Goal: Task Accomplishment & Management: Use online tool/utility

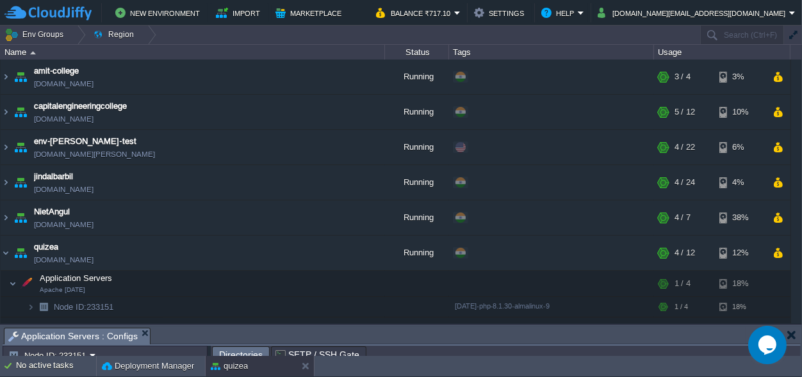
scroll to position [429, 0]
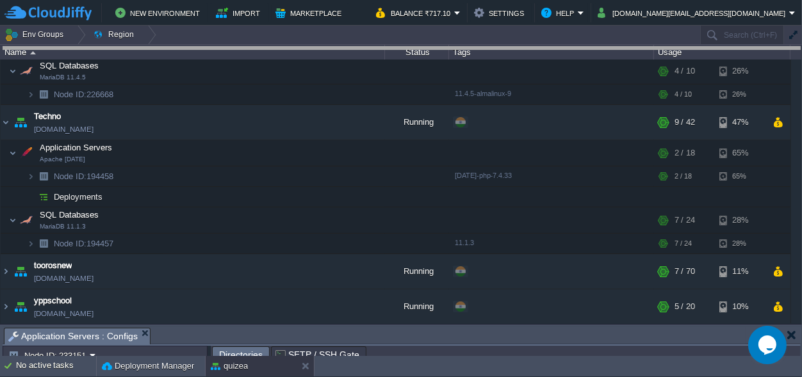
drag, startPoint x: 256, startPoint y: 335, endPoint x: 231, endPoint y: -50, distance: 385.9
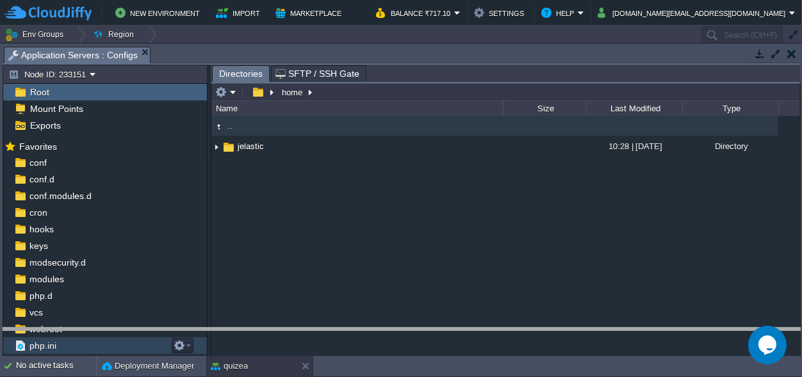
drag, startPoint x: 295, startPoint y: 56, endPoint x: 269, endPoint y: 373, distance: 317.5
click at [269, 373] on body "New Environment Import Marketplace Bonus ₹0.00 Upgrade Account Balance ₹717.10 …" at bounding box center [401, 188] width 802 height 377
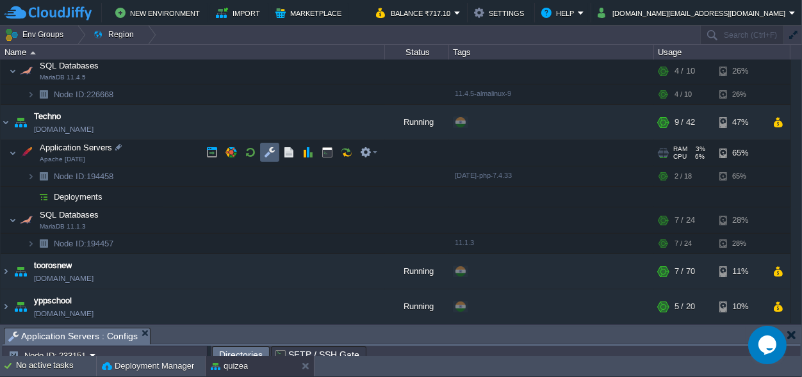
click at [267, 150] on button "button" at bounding box center [270, 153] width 12 height 12
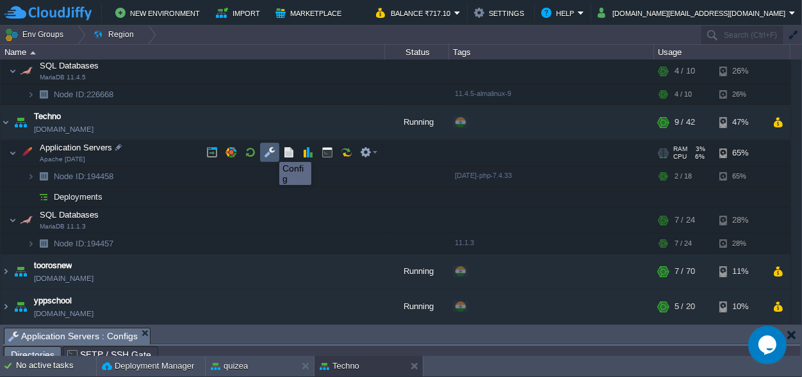
scroll to position [21, 0]
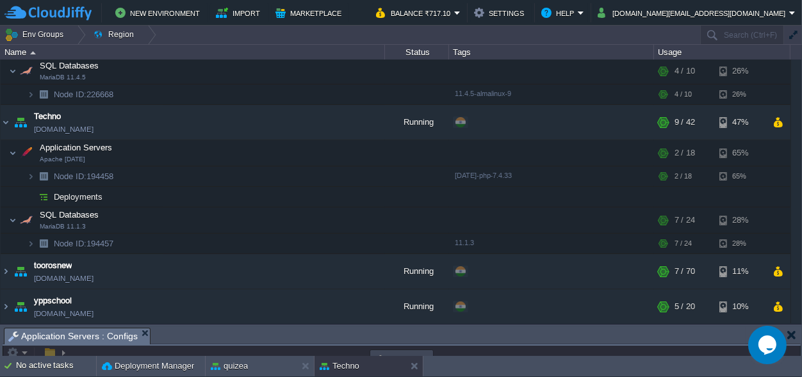
drag, startPoint x: 400, startPoint y: 336, endPoint x: 374, endPoint y: -50, distance: 387.2
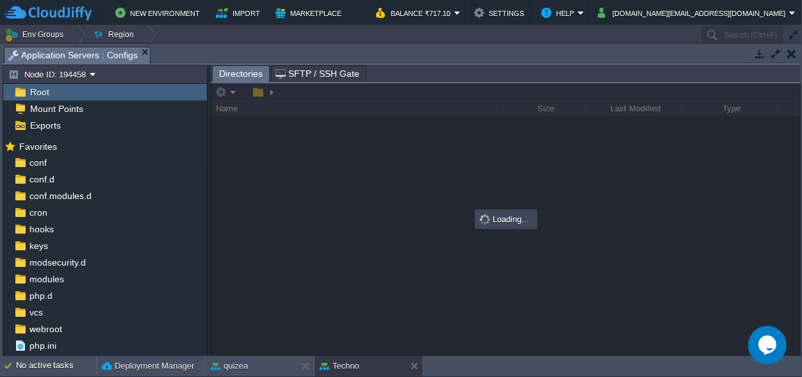
scroll to position [0, 0]
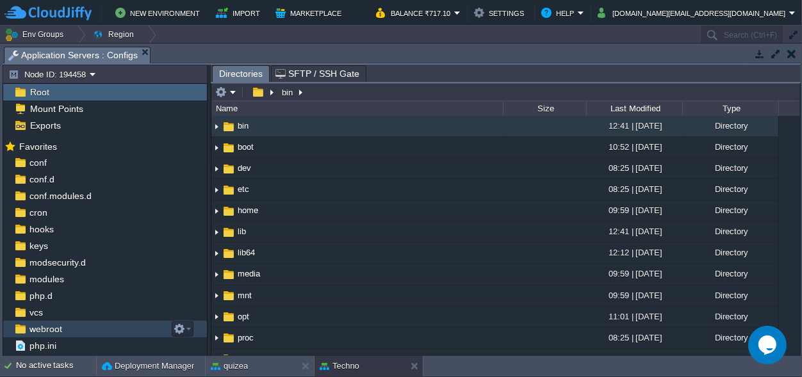
click at [44, 328] on span "webroot" at bounding box center [45, 330] width 37 height 12
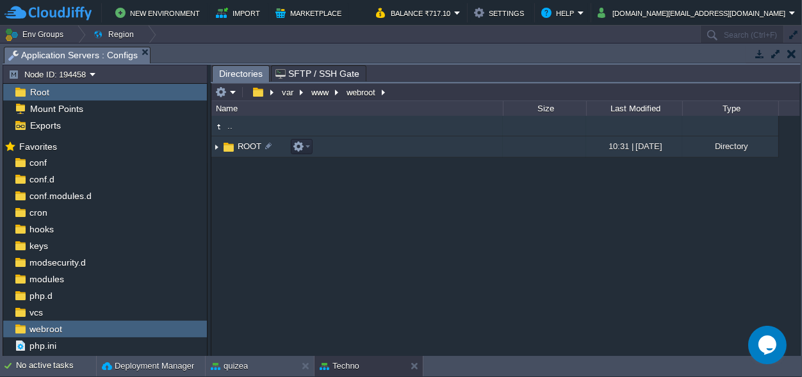
click at [247, 147] on span "ROOT" at bounding box center [250, 146] width 28 height 11
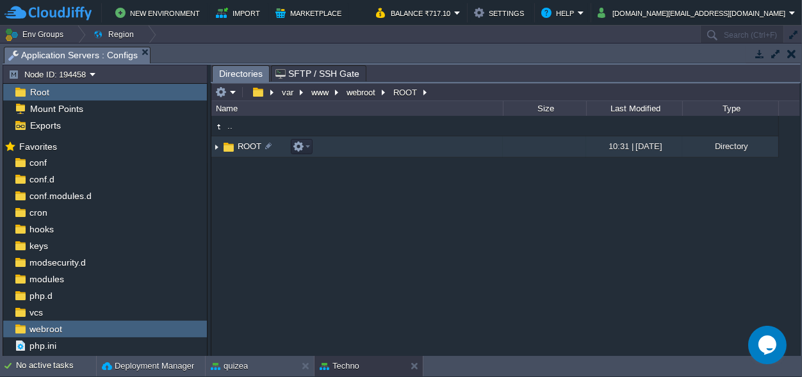
click at [247, 147] on span "ROOT" at bounding box center [250, 146] width 28 height 11
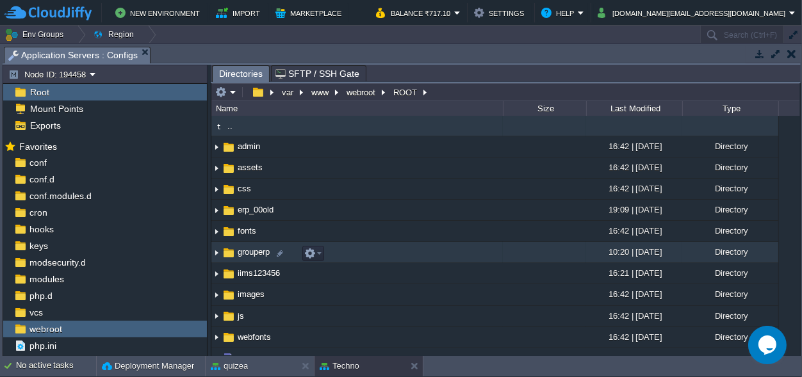
click at [251, 255] on span "grouperp" at bounding box center [254, 252] width 36 height 11
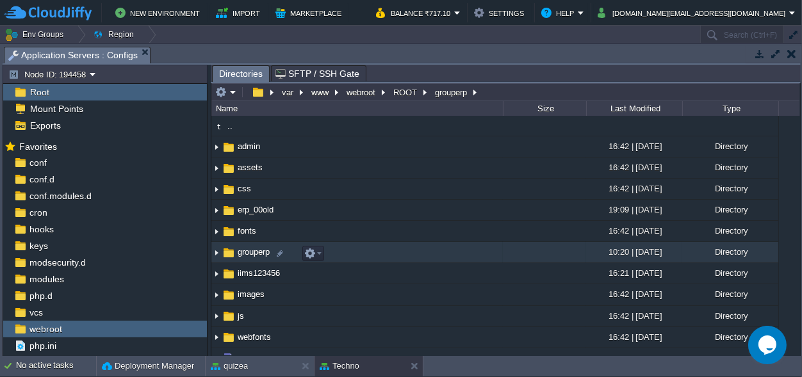
click at [251, 255] on span "grouperp" at bounding box center [254, 252] width 36 height 11
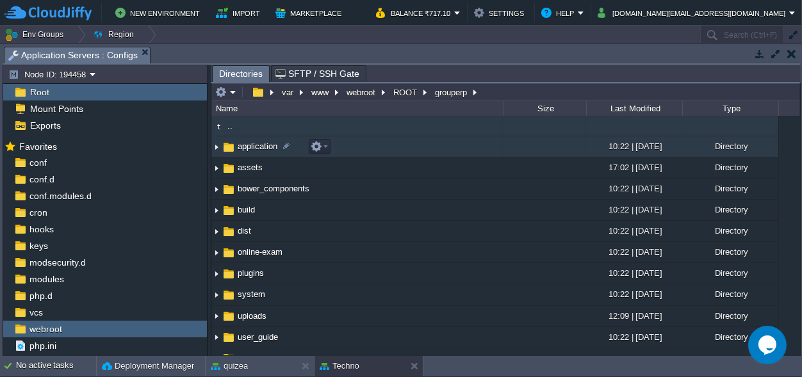
click at [258, 146] on span "application" at bounding box center [258, 146] width 44 height 11
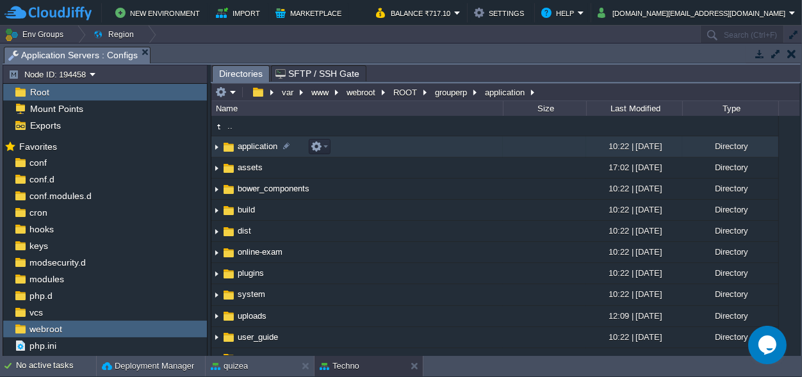
click at [258, 146] on span "application" at bounding box center [258, 146] width 44 height 11
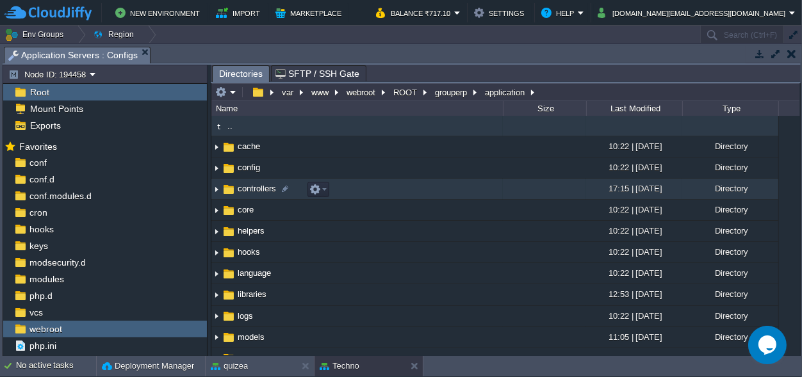
click at [258, 190] on span "controllers" at bounding box center [257, 188] width 42 height 11
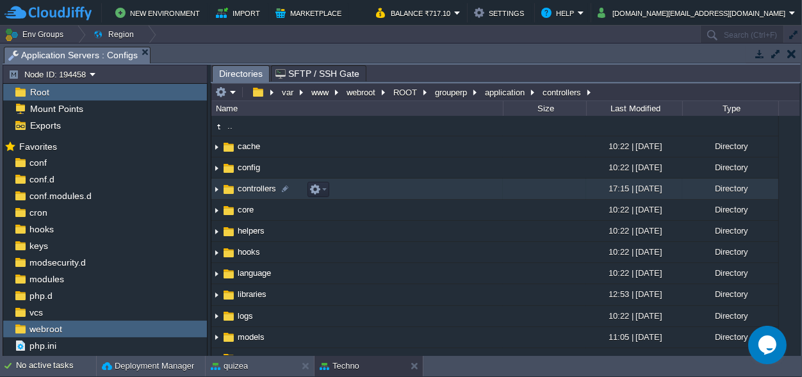
click at [258, 190] on span "controllers" at bounding box center [257, 188] width 42 height 11
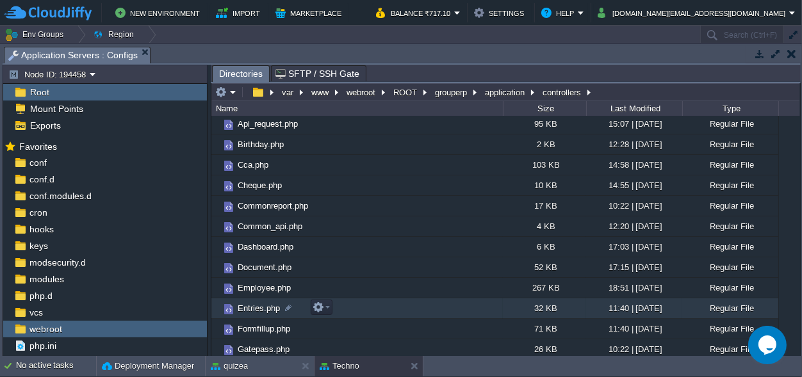
scroll to position [179, 0]
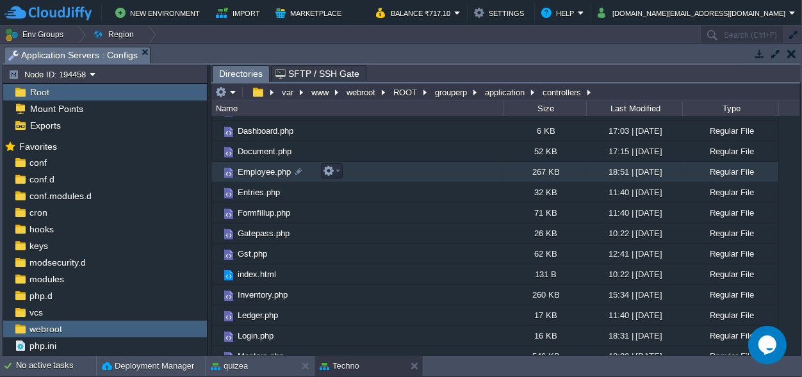
click at [258, 168] on span "Employee.php" at bounding box center [264, 172] width 57 height 11
click at [258, 170] on span "Employee.php" at bounding box center [264, 172] width 57 height 11
click at [243, 70] on span "Directories" at bounding box center [241, 74] width 44 height 16
click at [565, 90] on button "controllers" at bounding box center [563, 92] width 44 height 12
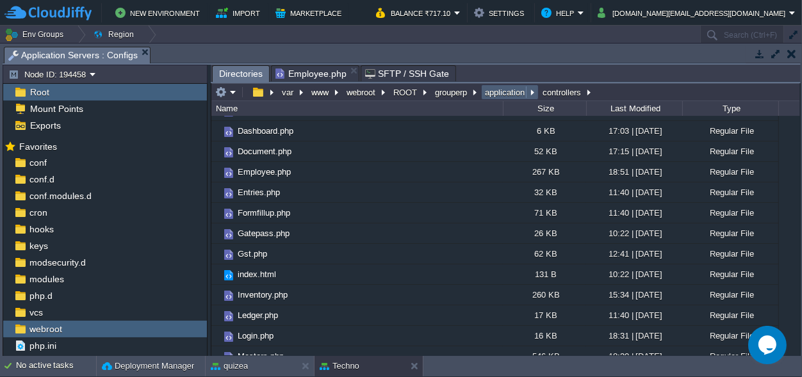
click at [507, 89] on button "application" at bounding box center [505, 92] width 45 height 12
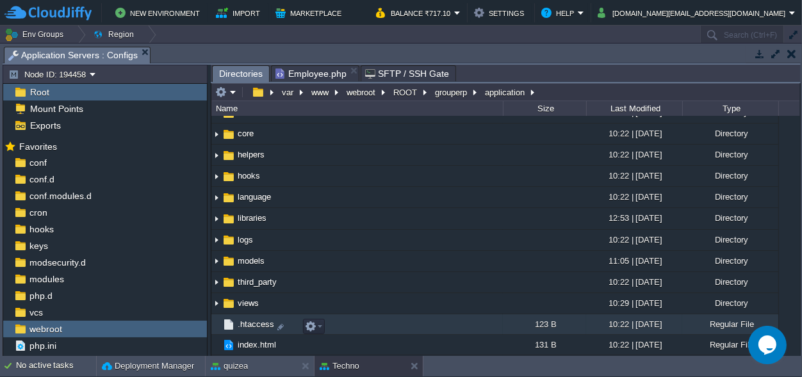
scroll to position [78, 0]
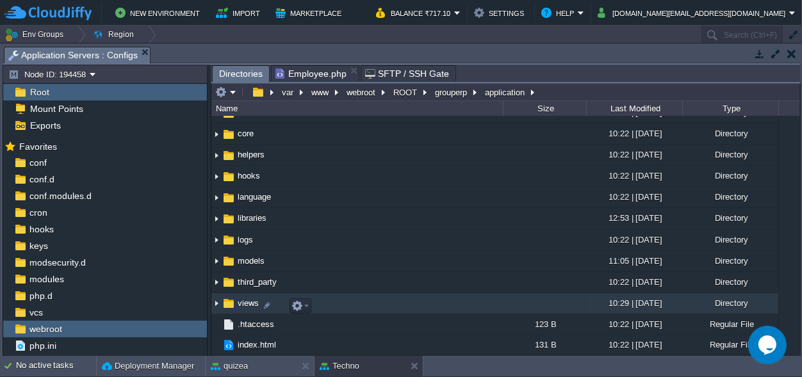
click at [238, 300] on span "views" at bounding box center [248, 303] width 25 height 11
click at [239, 302] on span "views" at bounding box center [248, 303] width 25 height 11
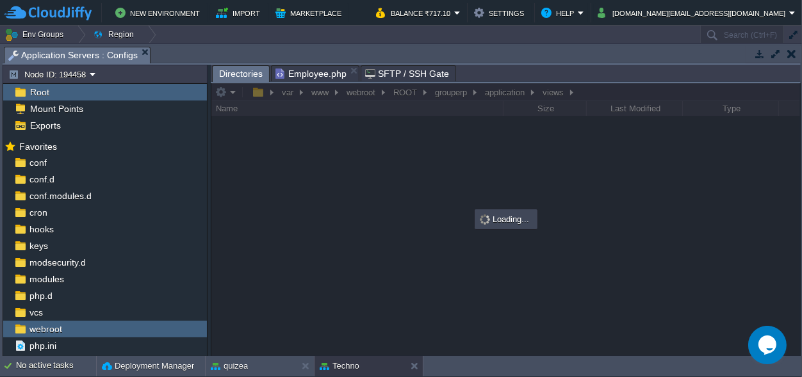
scroll to position [0, 0]
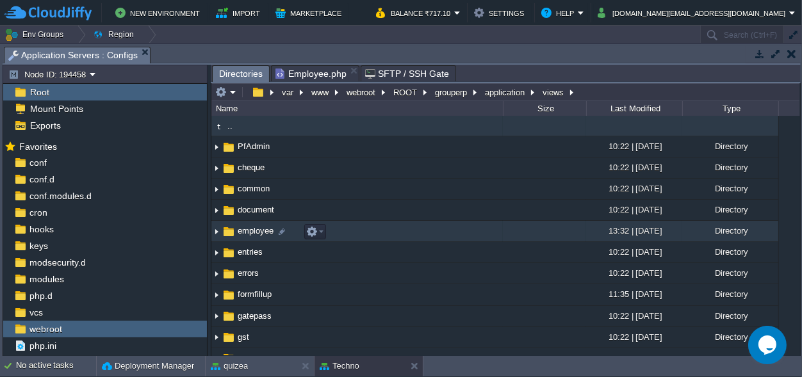
click at [247, 233] on span "employee" at bounding box center [256, 231] width 40 height 11
click at [247, 234] on span "employee" at bounding box center [256, 231] width 40 height 11
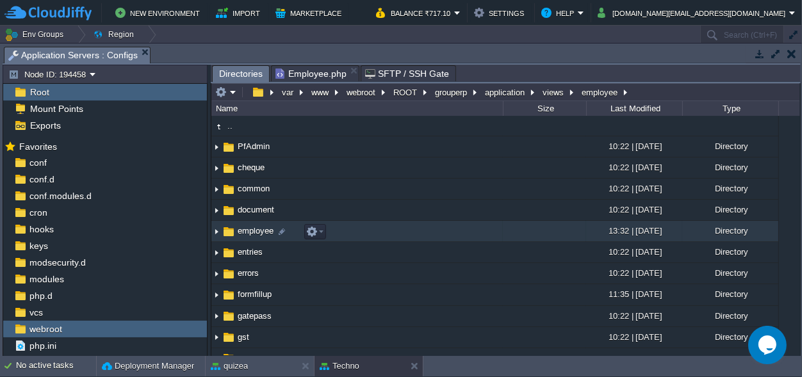
click at [247, 233] on span "employee" at bounding box center [256, 231] width 40 height 11
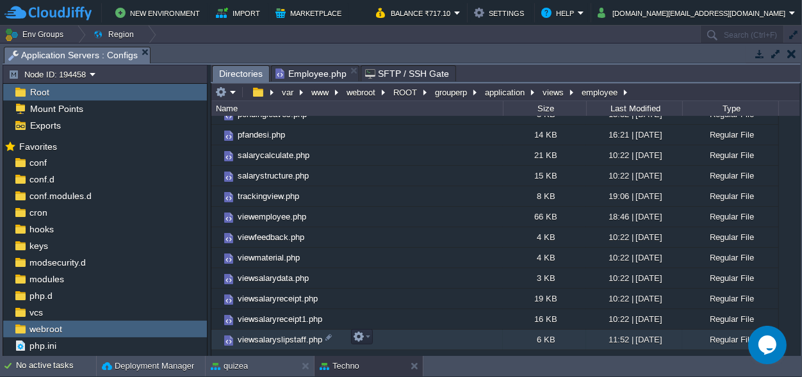
scroll to position [640, 0]
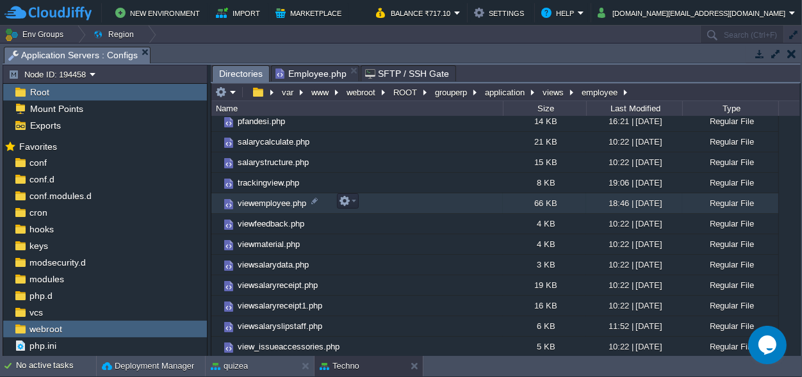
click at [258, 204] on span "viewemployee.php" at bounding box center [272, 203] width 72 height 11
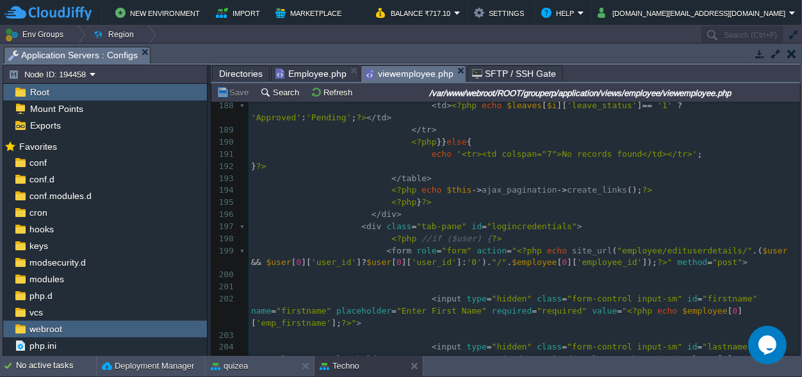
scroll to position [0, 0]
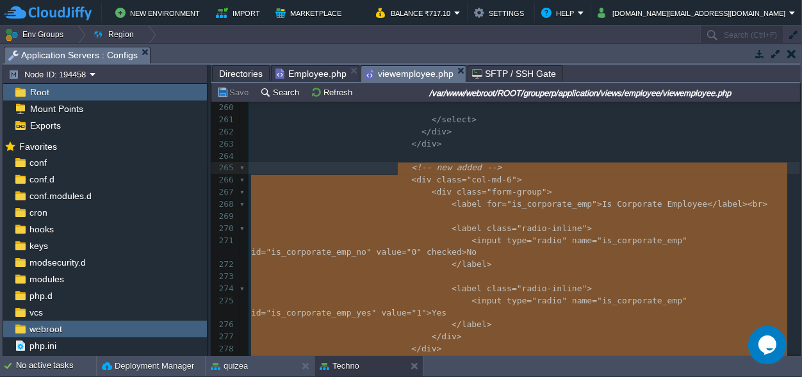
type textarea "!-- new added --> <div class="col-md-6"> <div class="form-group"> <label for="i…"
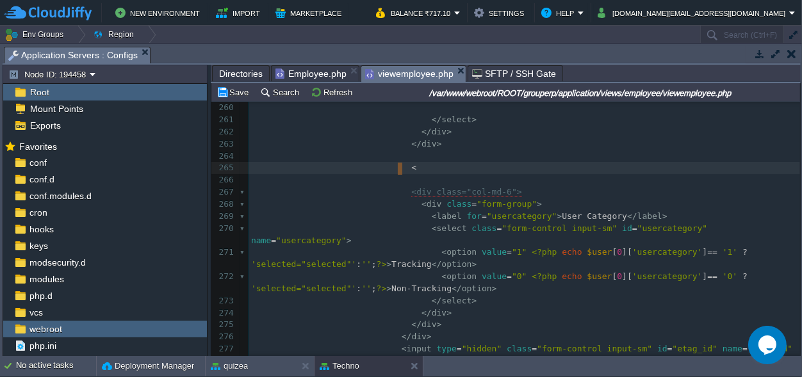
type textarea "<"
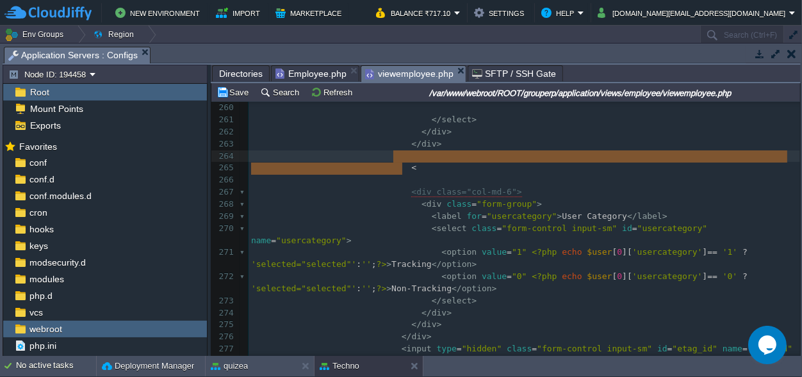
drag, startPoint x: 413, startPoint y: 173, endPoint x: 397, endPoint y: 162, distance: 19.4
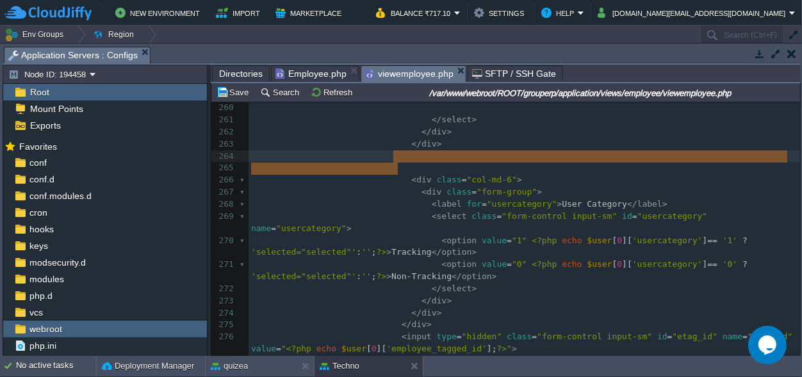
drag, startPoint x: 406, startPoint y: 167, endPoint x: 400, endPoint y: 158, distance: 9.8
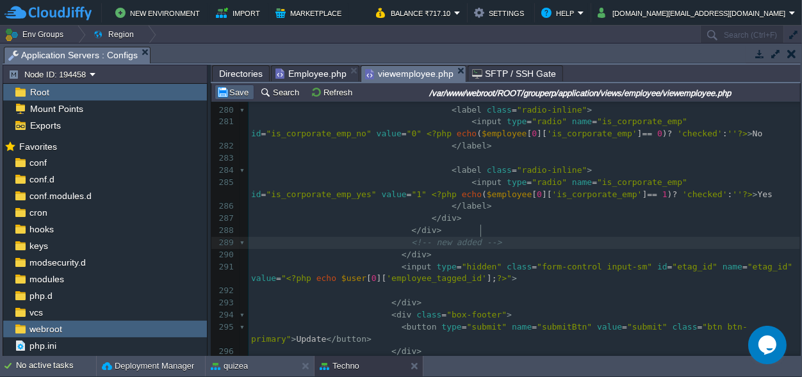
click at [245, 94] on button "Save" at bounding box center [235, 92] width 36 height 12
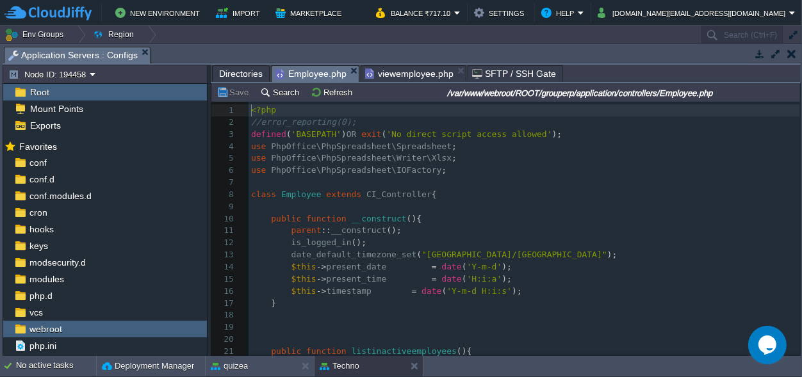
click at [307, 73] on span "Employee.php" at bounding box center [310, 74] width 71 height 16
click at [582, 251] on pre "date_default_timezone_set ( "[GEOGRAPHIC_DATA]/[GEOGRAPHIC_DATA]" );" at bounding box center [525, 255] width 552 height 12
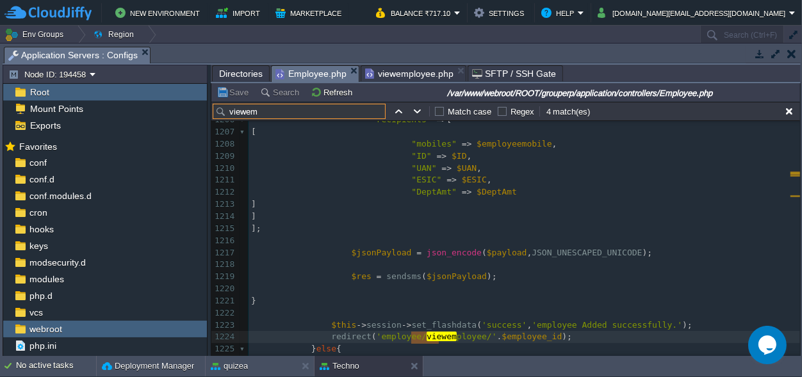
type input "viewem"
type textarea "viewemployee"
type input "viewemployee"
click at [413, 110] on button "button" at bounding box center [418, 112] width 12 height 12
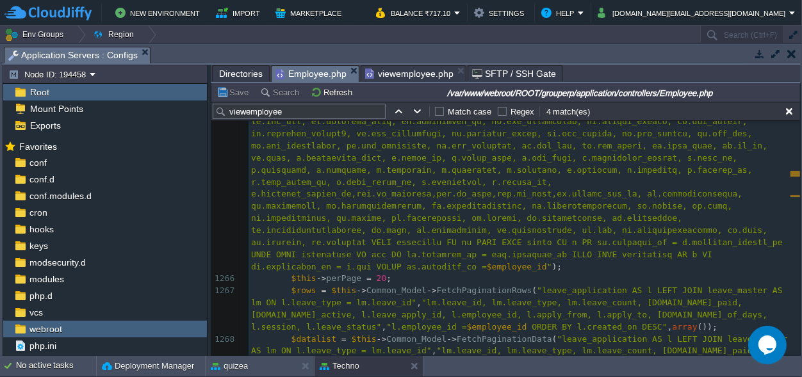
click at [723, 217] on div "x /*@file_get_contents('[URL][TECHNICAL_ID][SECURITY_DATA]>input->post('student…" at bounding box center [525, 309] width 552 height 652
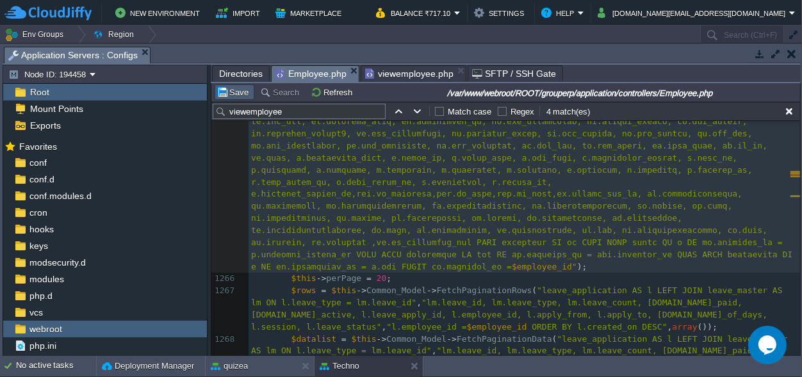
type textarea ",em."
click at [240, 93] on button "Save" at bounding box center [235, 92] width 36 height 12
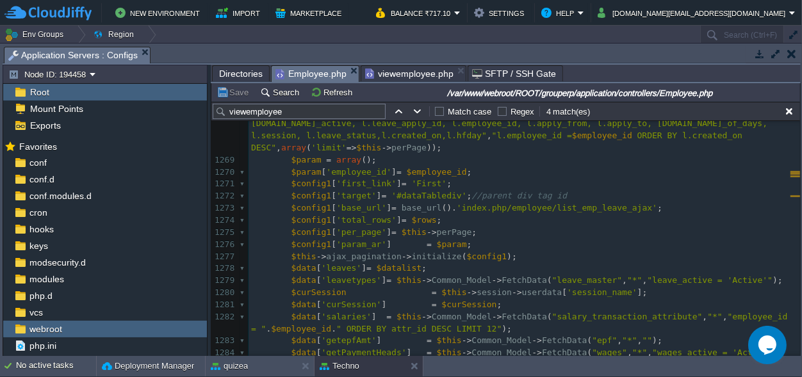
scroll to position [16443, 0]
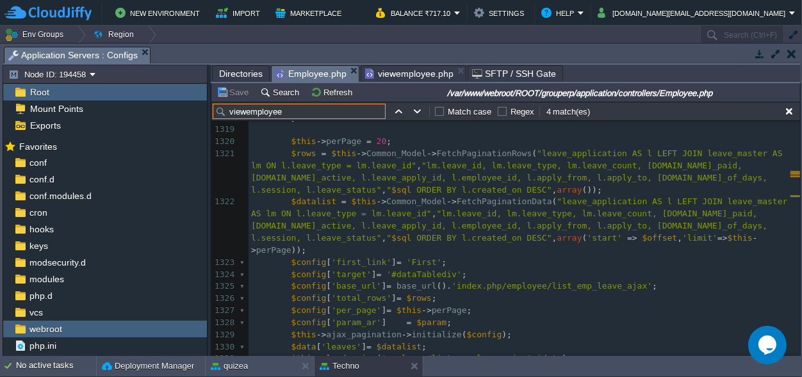
click at [244, 107] on input "viewemployee" at bounding box center [299, 111] width 173 height 15
click at [247, 108] on input "viewemployee" at bounding box center [299, 111] width 173 height 15
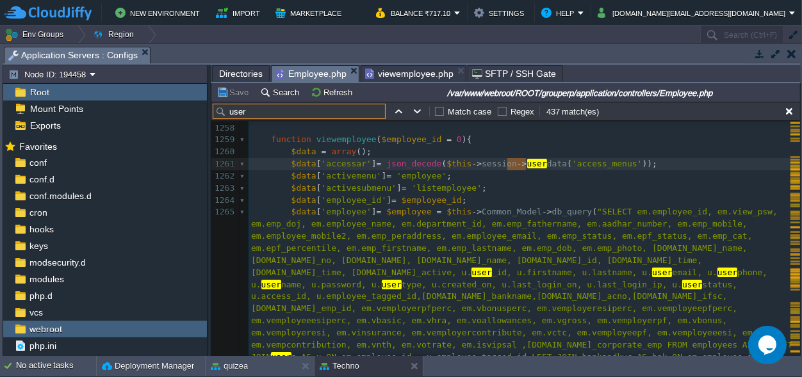
type input "user"
click at [554, 181] on pre "$data [ 'activemenu' ] = 'employee' ;" at bounding box center [525, 176] width 552 height 12
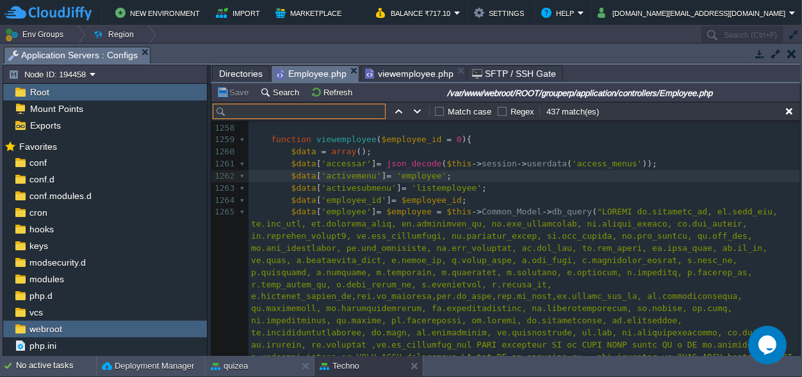
paste input "edituserdetails"
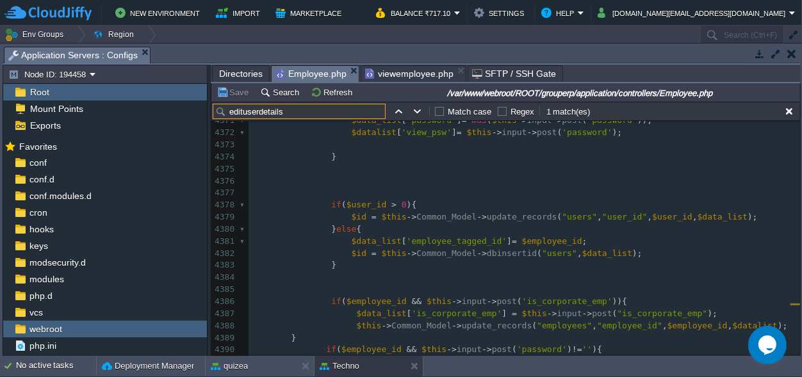
scroll to position [56346, 0]
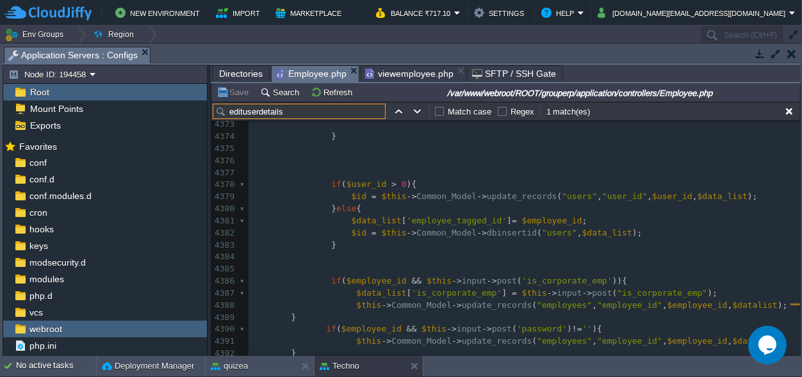
type input "edituserdetails"
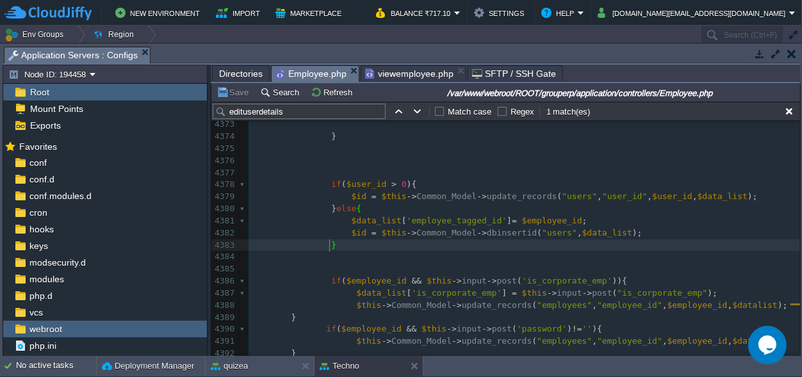
click at [331, 258] on pre "​" at bounding box center [525, 257] width 552 height 12
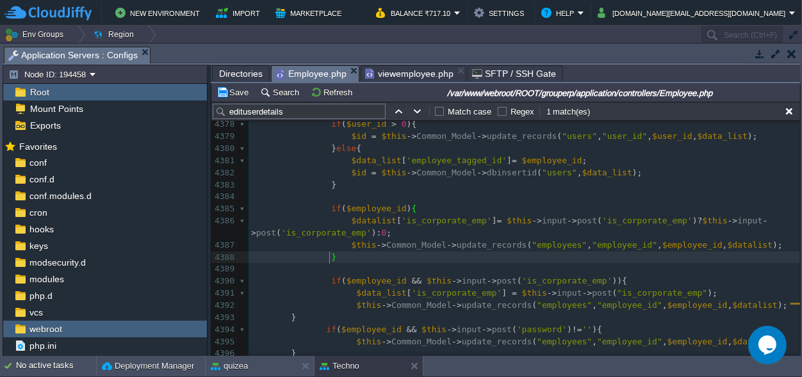
scroll to position [56406, 0]
click at [236, 92] on button "Save" at bounding box center [235, 92] width 36 height 12
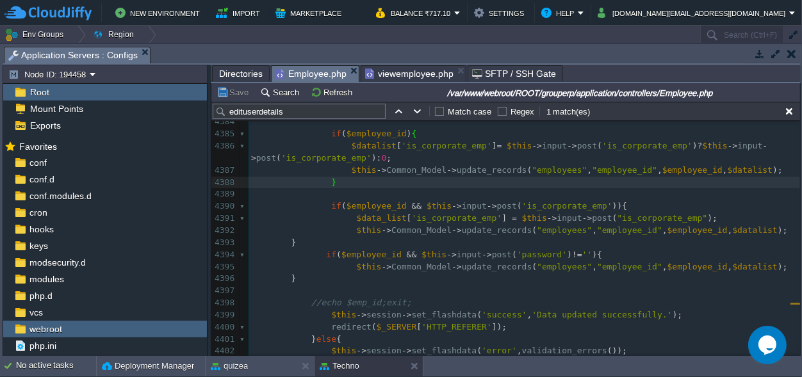
scroll to position [56467, 0]
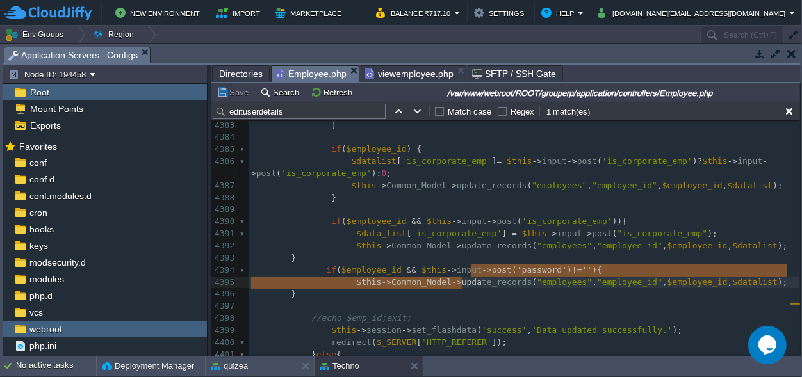
type textarea "post('password') !=''){ $this->Common_Model->upda"
click at [388, 306] on pre at bounding box center [525, 306] width 552 height 12
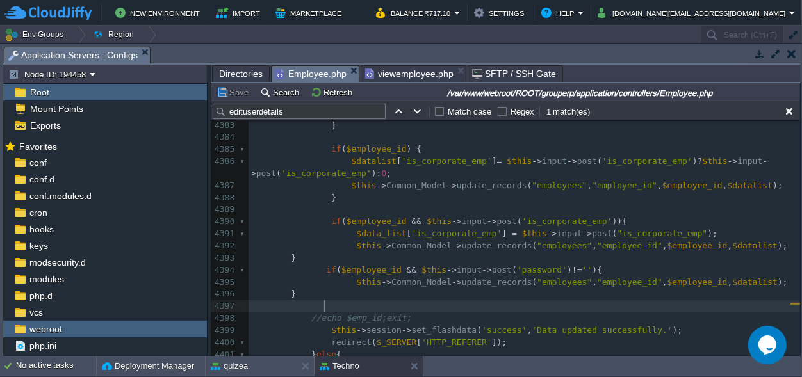
click at [449, 140] on pre at bounding box center [525, 137] width 552 height 12
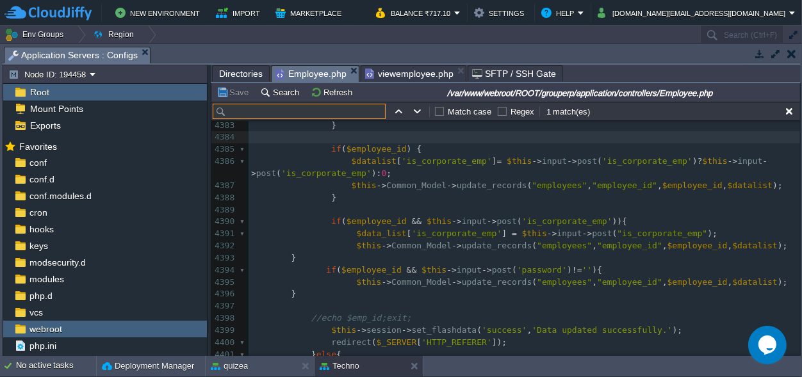
paste input "listinactiveemployees"
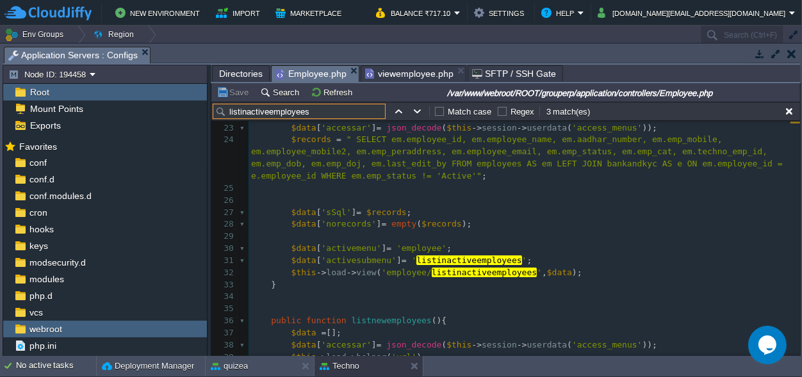
scroll to position [207, 0]
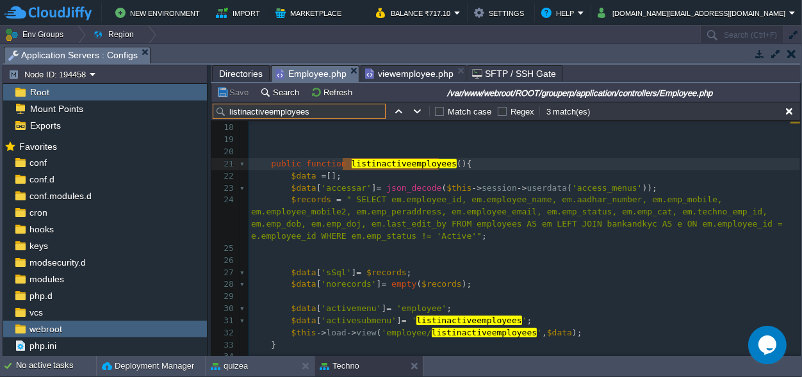
type input "listinactiveemployees"
click at [319, 238] on pre "$records = " SELECT em.employee_id, em.employee_name, em.aadhar_number, em.emp_…" at bounding box center [525, 218] width 552 height 48
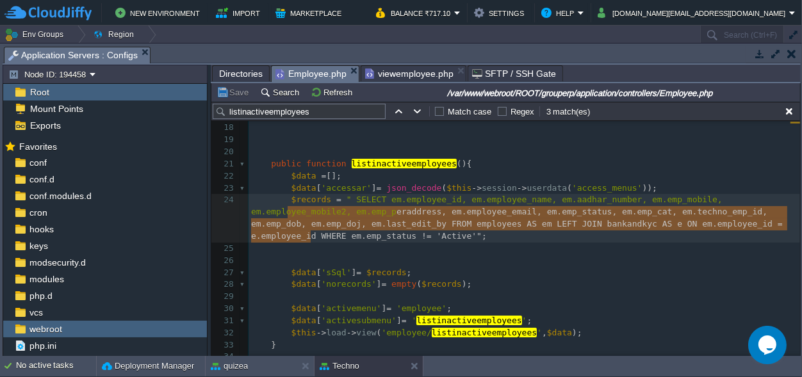
type textarea "$records = " SELECT em.employee_id, em.employee_name, em.aadhar_number, em.emp_…"
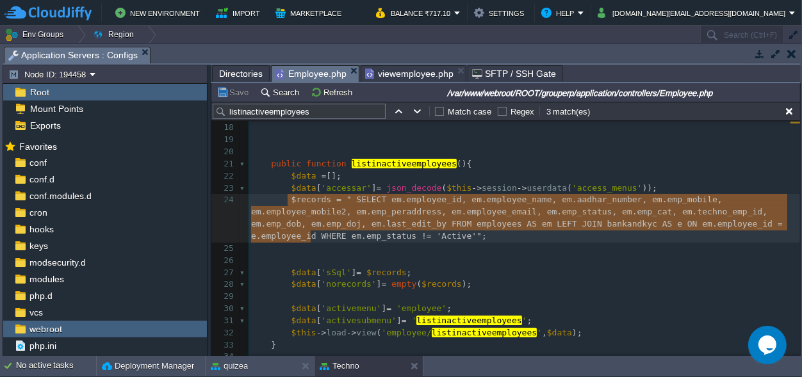
scroll to position [0, 1580]
drag, startPoint x: 319, startPoint y: 238, endPoint x: 288, endPoint y: 201, distance: 48.6
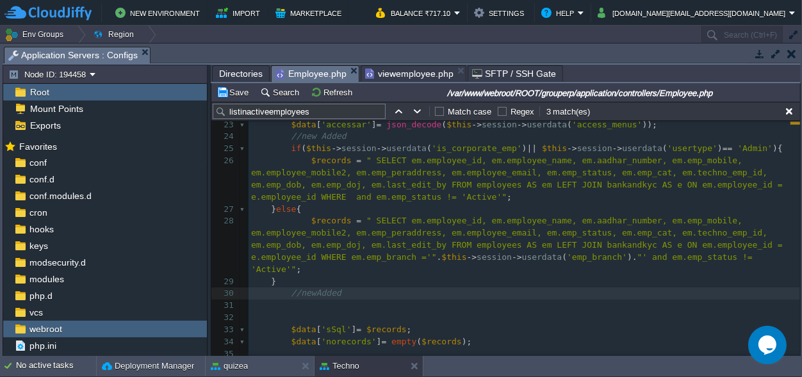
scroll to position [327, 0]
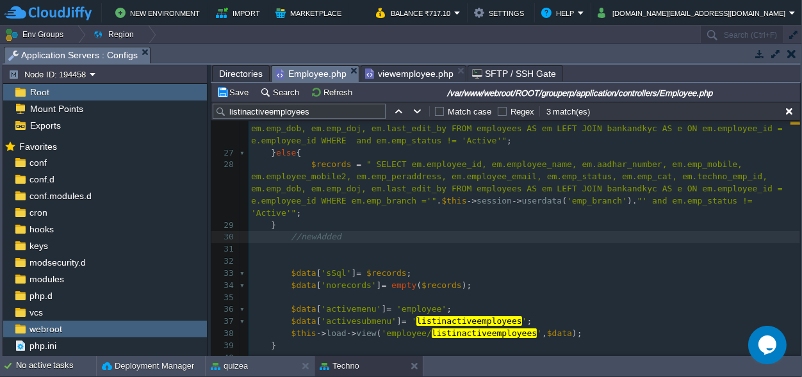
click at [475, 243] on pre "​" at bounding box center [525, 249] width 552 height 12
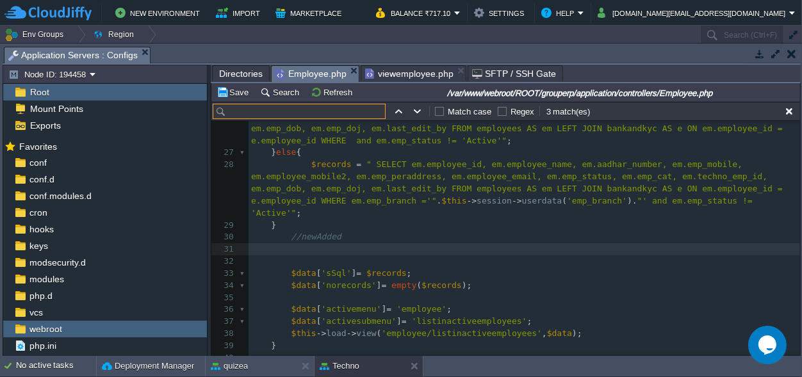
paste input "listnewemployees"
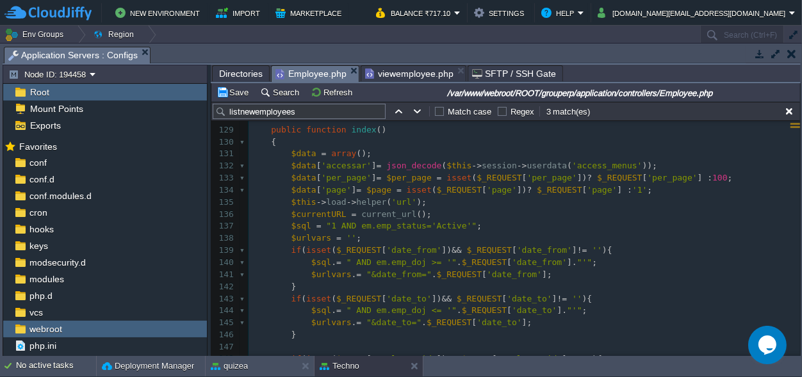
scroll to position [1797, 0]
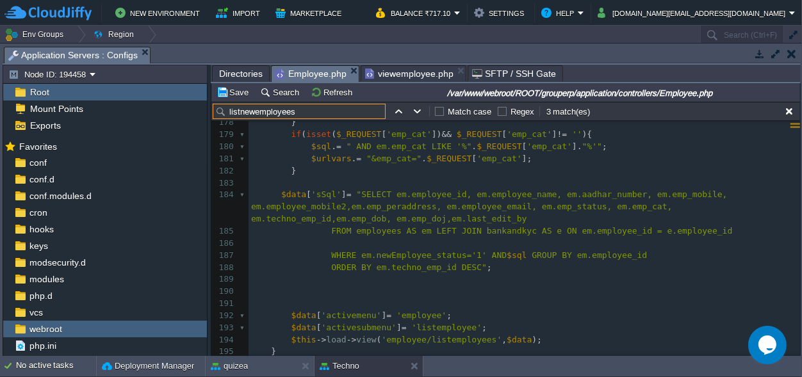
click at [267, 111] on input "listnewemployees" at bounding box center [299, 111] width 173 height 15
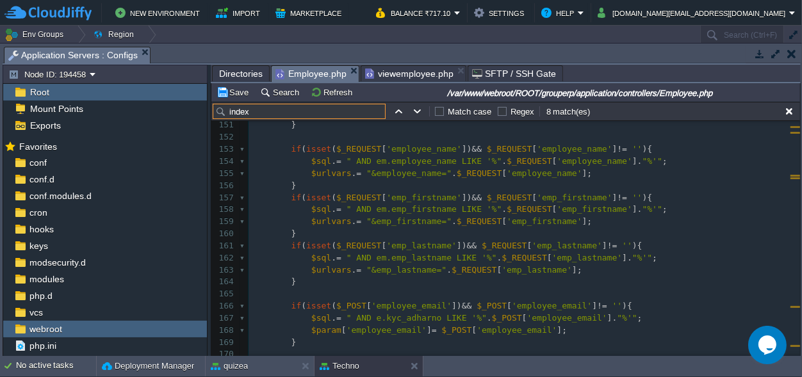
scroll to position [1889, 0]
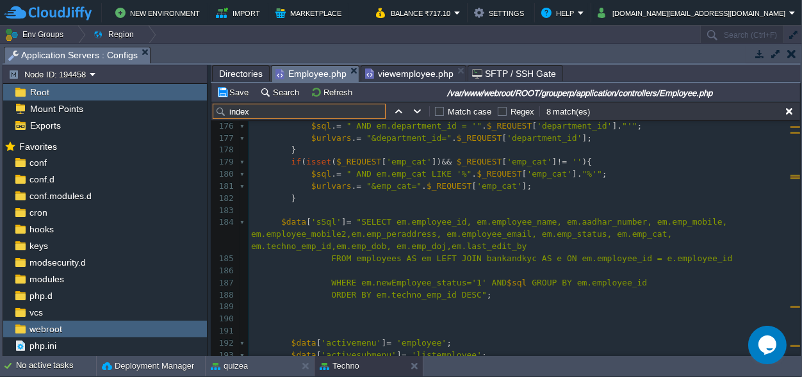
type input "index"
click at [314, 192] on pre "$urlvars . = "&emp_cat=" . $_REQUEST [ 'emp_cat' ];" at bounding box center [525, 187] width 552 height 12
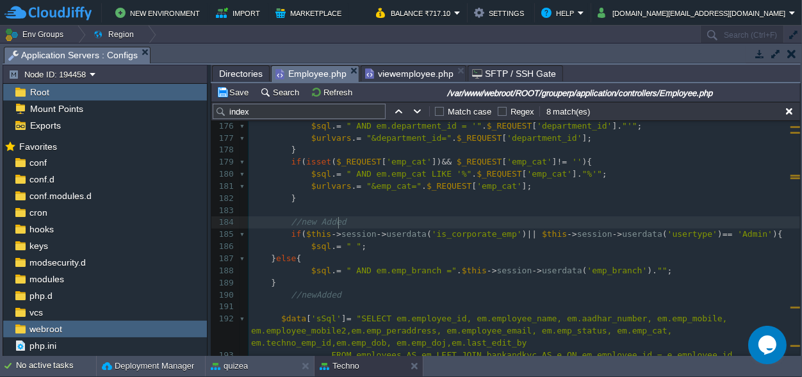
click at [491, 218] on pre "//new Added" at bounding box center [525, 223] width 552 height 12
paste input "$this->load->view('employee/addemployee'"
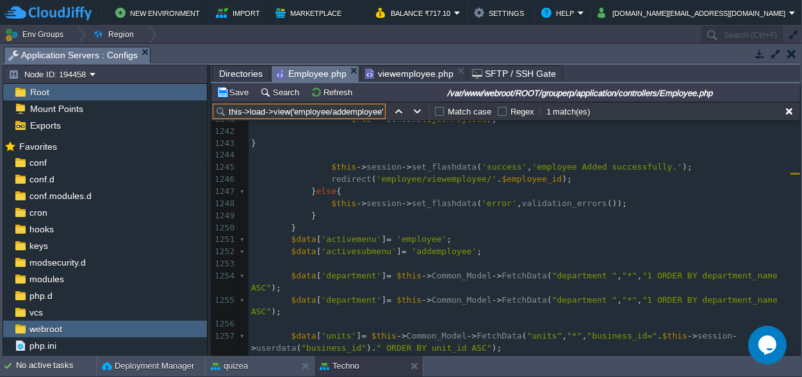
scroll to position [15740, 0]
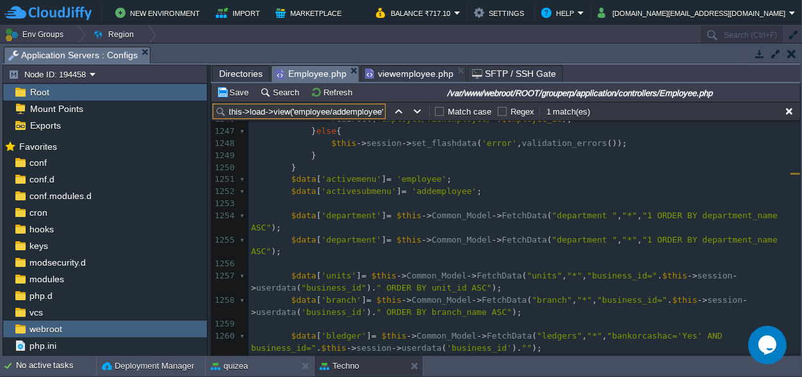
type input "$this->load->view('employee/addemployee'"
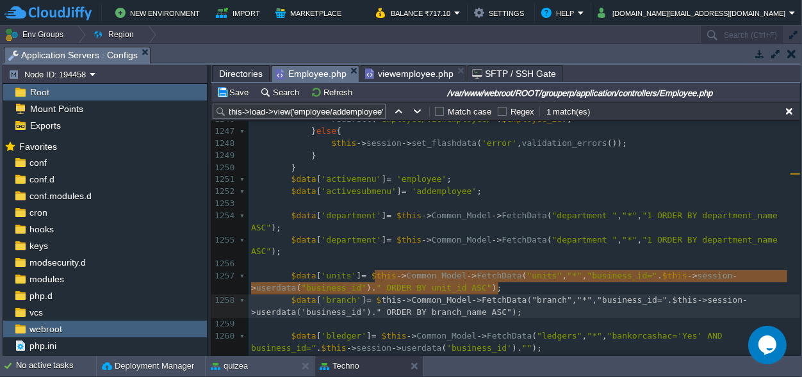
scroll to position [0, 627]
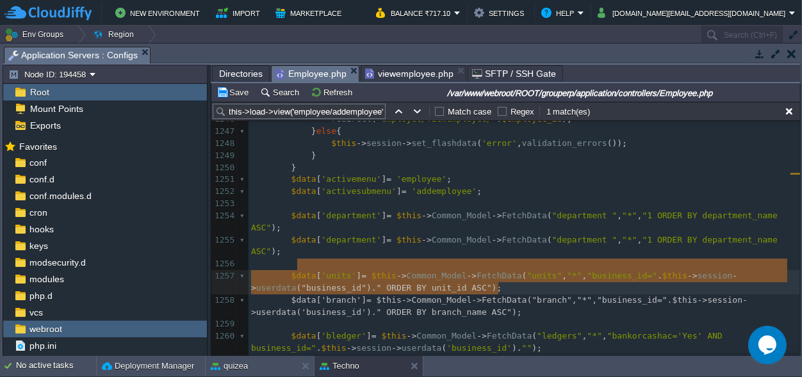
type textarea "$data['units'] = $this->Common_Model->FetchData("units", "*", "business_id=".$t…"
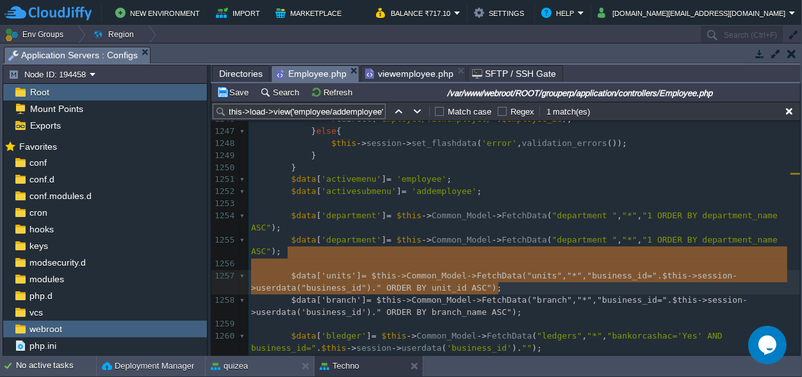
scroll to position [10, 741]
drag, startPoint x: 514, startPoint y: 293, endPoint x: 286, endPoint y: 254, distance: 231.5
paste textarea
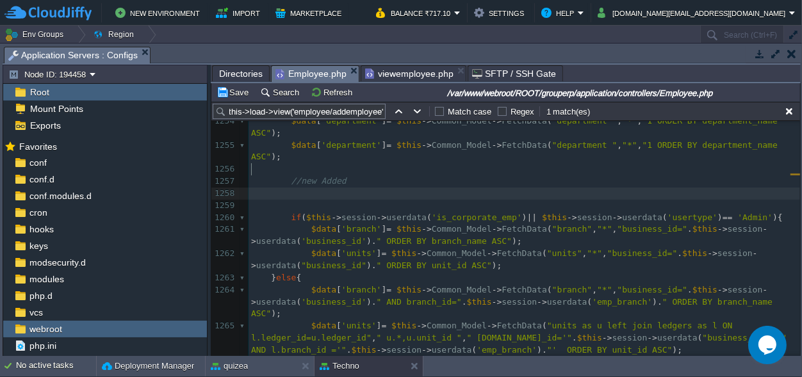
scroll to position [0, 0]
click at [303, 188] on pre "​" at bounding box center [525, 194] width 552 height 12
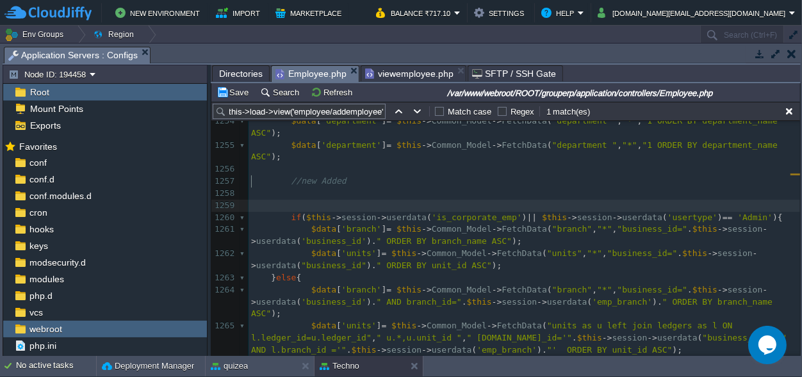
click at [307, 200] on pre "​" at bounding box center [525, 206] width 552 height 12
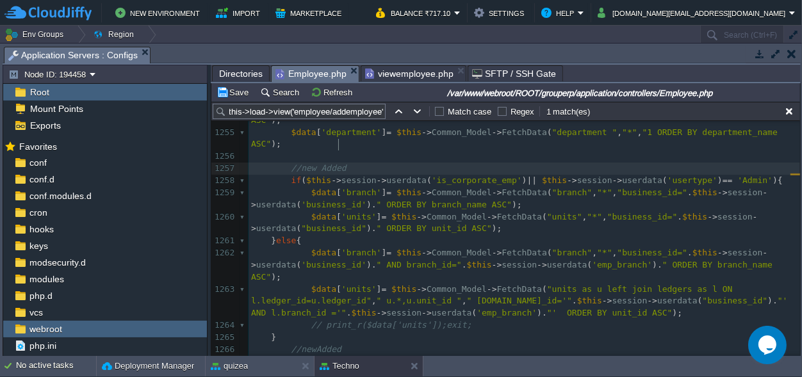
scroll to position [15836, 0]
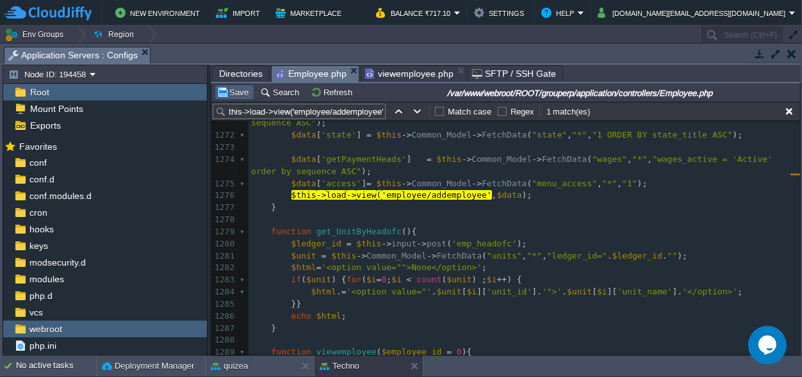
click at [236, 87] on button "Save" at bounding box center [235, 92] width 36 height 12
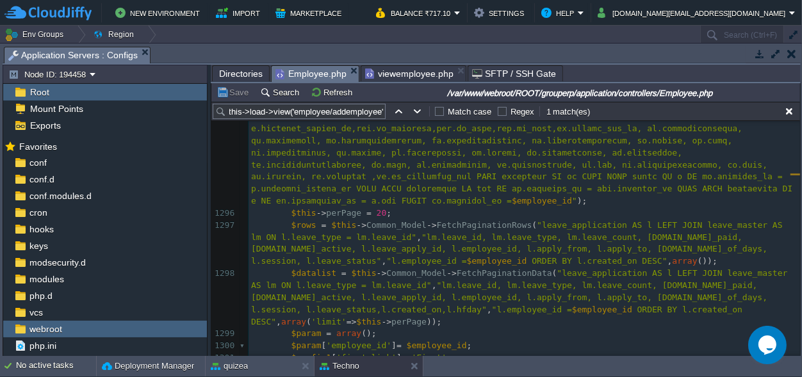
scroll to position [16554, 0]
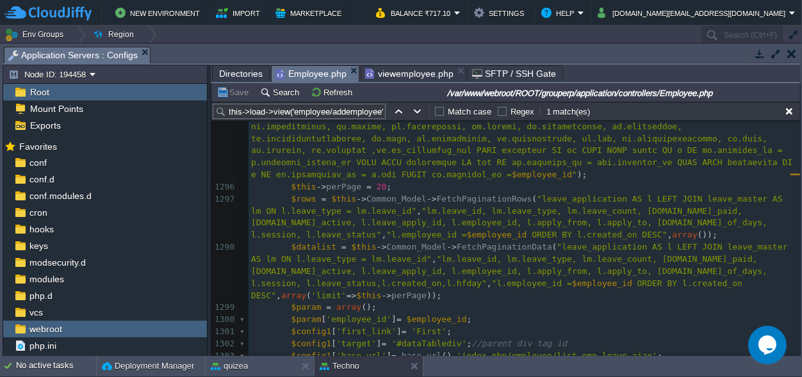
click at [580, 302] on pre "$param = array ();" at bounding box center [525, 308] width 552 height 12
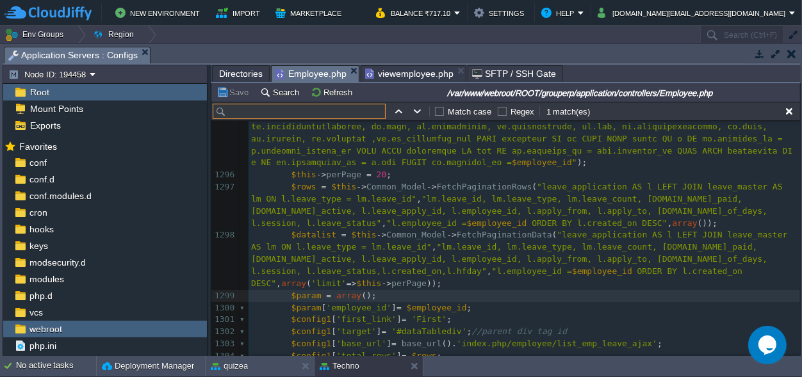
scroll to position [0, 0]
paste input "get_designationByUnit"
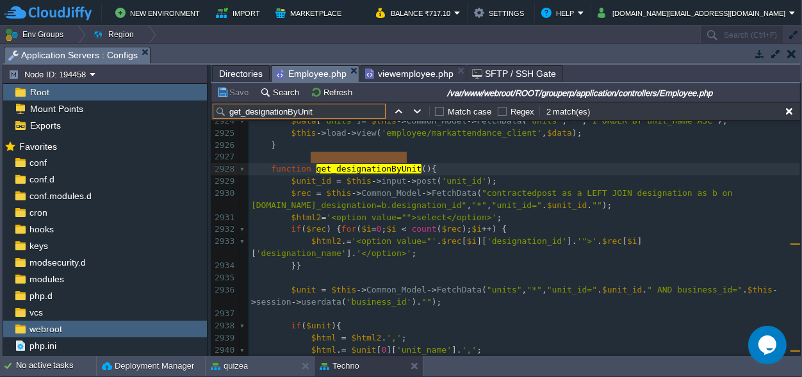
scroll to position [37908, 0]
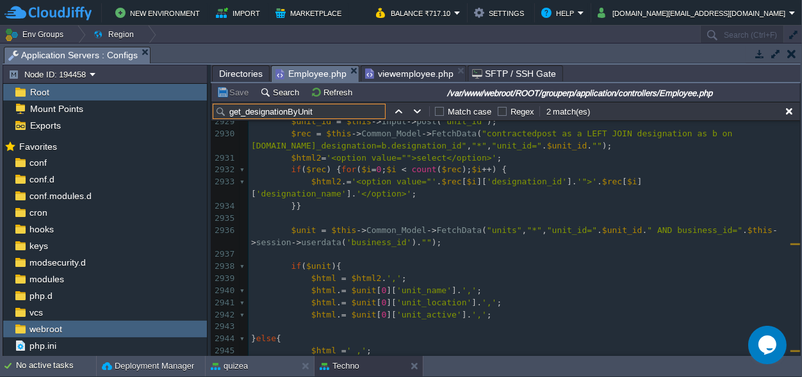
type input "get_designationByUnit"
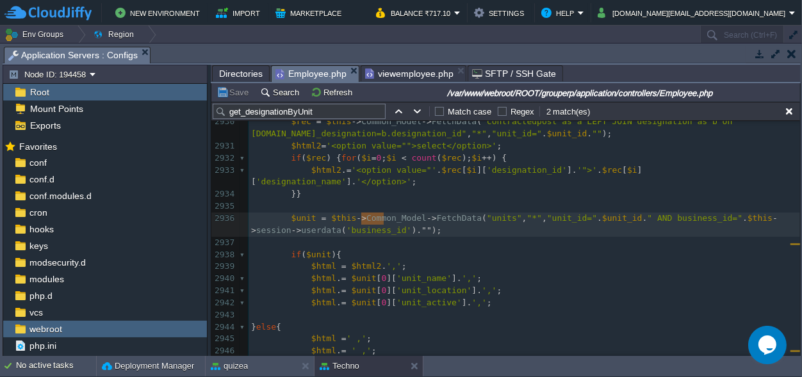
scroll to position [0, 618]
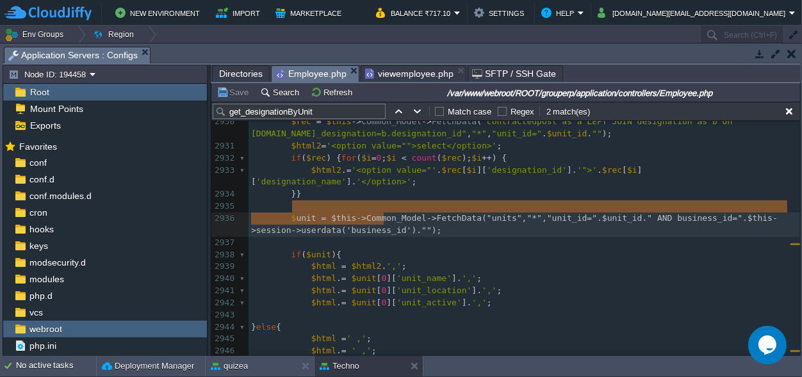
type textarea "$unit = $this->Common_Model->FetchData("units","*","unit_id=".$unit_id." AND bu…"
drag, startPoint x: 400, startPoint y: 218, endPoint x: 290, endPoint y: 202, distance: 111.9
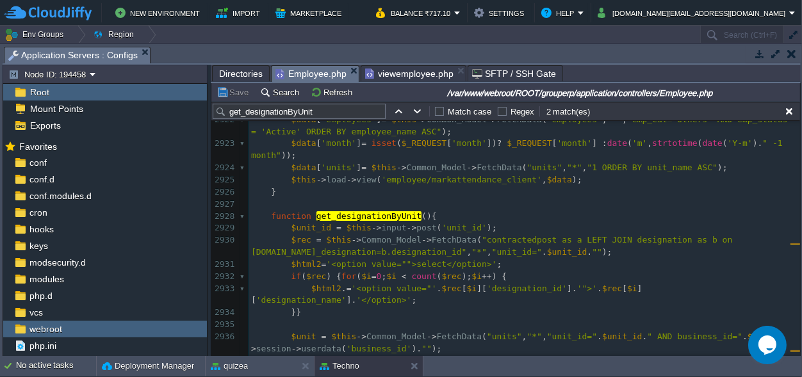
scroll to position [37789, 0]
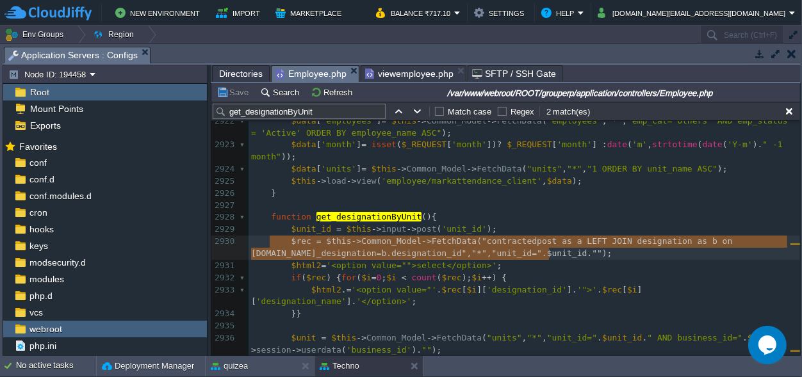
type textarea "$rec = $this->Common_Model->FetchData("contractedpost as a LEFT JOIN designatio…"
drag, startPoint x: 557, startPoint y: 253, endPoint x: 284, endPoint y: 237, distance: 273.4
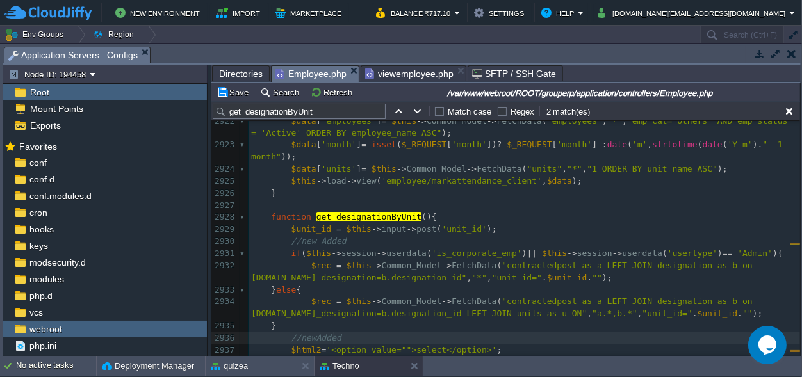
scroll to position [0, 0]
click at [359, 219] on span "get_designationByUnit" at bounding box center [368, 217] width 105 height 10
type textarea "get_designationByUnit"
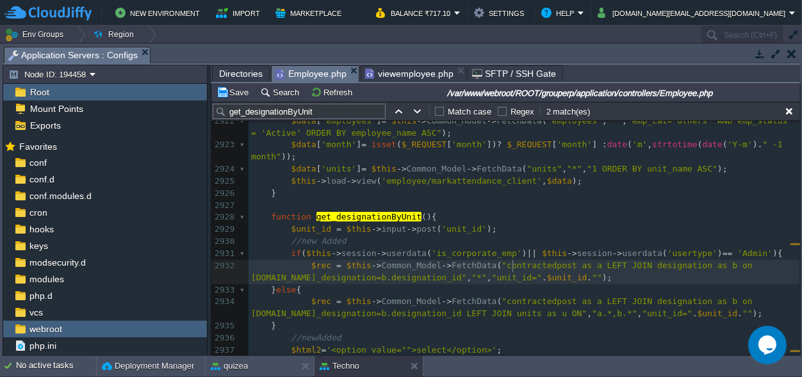
click at [514, 268] on div "xxxxxxxxxx //new Added 2912 $aData [ 'tot_page' ] = $paging_info [ 0 ]; 2913 $a…" at bounding box center [525, 338] width 552 height 688
type textarea "contractedpost"
type textarea "$rec = $this->Common_Model->FetchData("contractedpost as a LEFT JOIN designatio…"
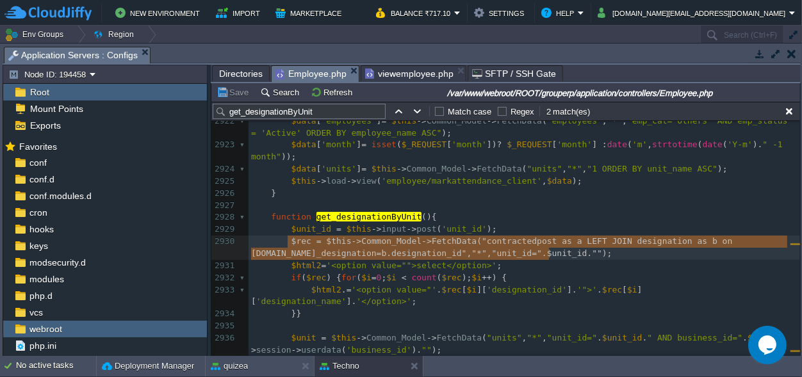
scroll to position [0, 0]
click at [570, 265] on pre "$html2 = '<option value="">select</option>' ;" at bounding box center [525, 266] width 552 height 12
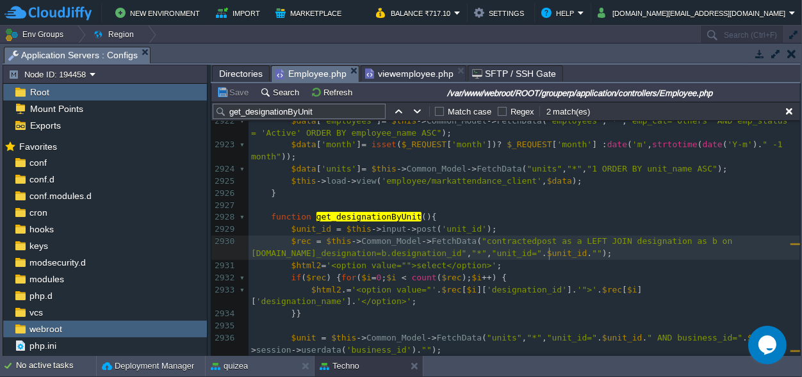
click at [603, 252] on pre "$rec = $this -> Common_Model -> FetchData ( "contractedpost as a LEFT JOIN desi…" at bounding box center [525, 248] width 552 height 24
click at [497, 211] on pre "​" at bounding box center [525, 206] width 552 height 12
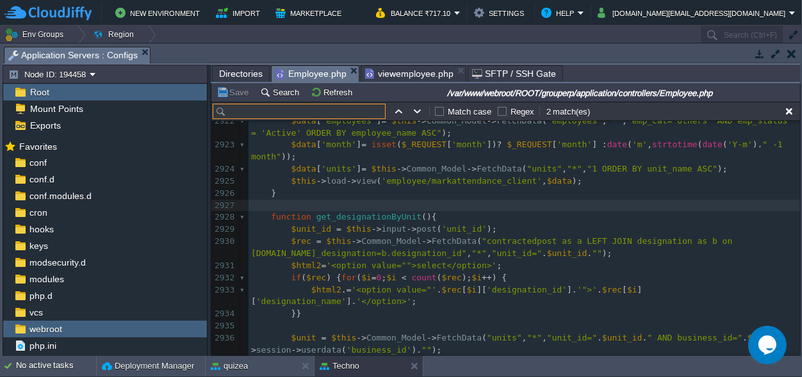
paste input "issue_accessories_client()"
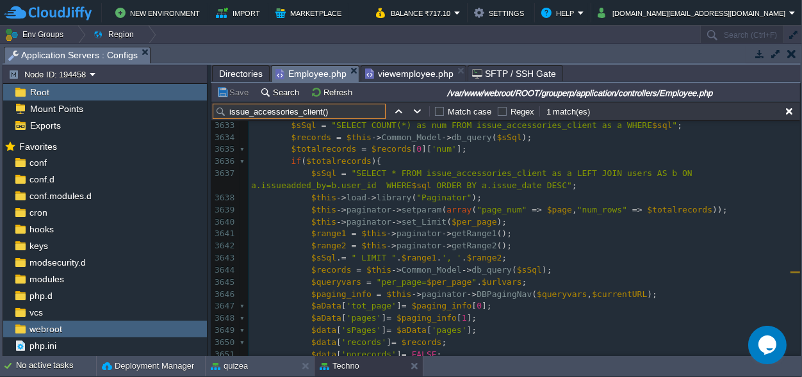
scroll to position [47106, 0]
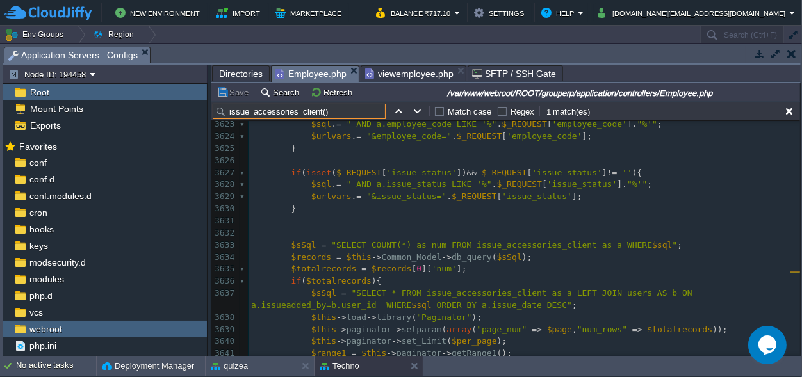
type input "issue_accessories_client()"
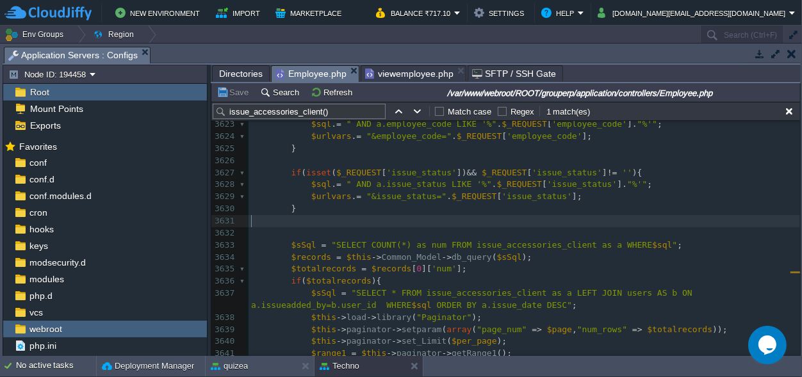
click at [300, 217] on pre "​" at bounding box center [525, 221] width 552 height 12
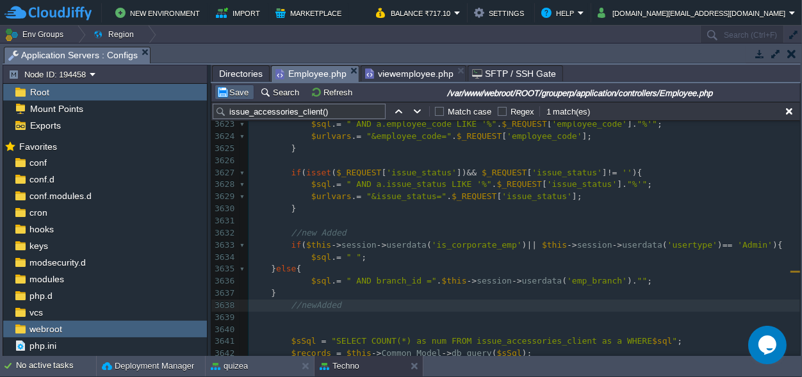
click at [238, 94] on button "Save" at bounding box center [235, 92] width 36 height 12
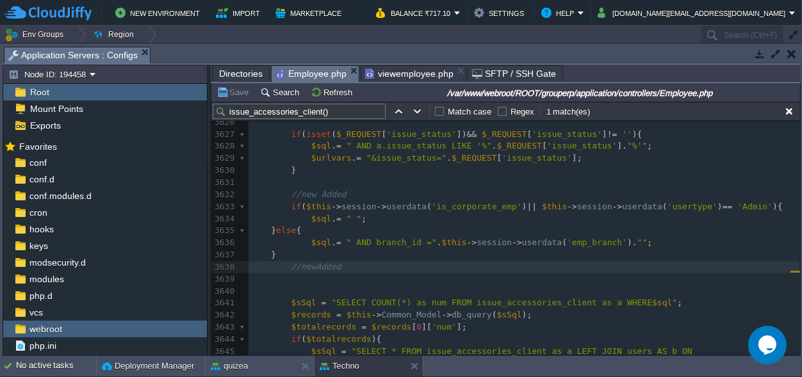
scroll to position [46943, 0]
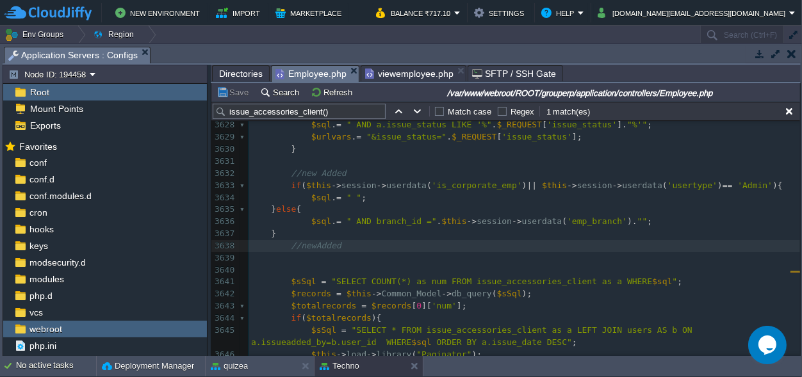
click at [233, 67] on span "Directories" at bounding box center [241, 73] width 44 height 15
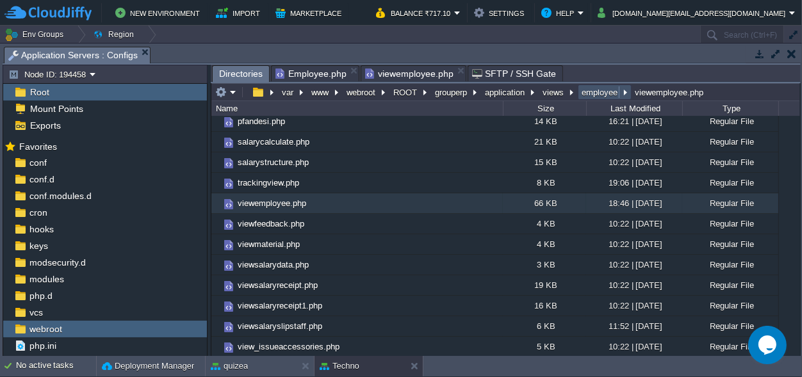
click at [592, 89] on button "employee" at bounding box center [600, 92] width 41 height 12
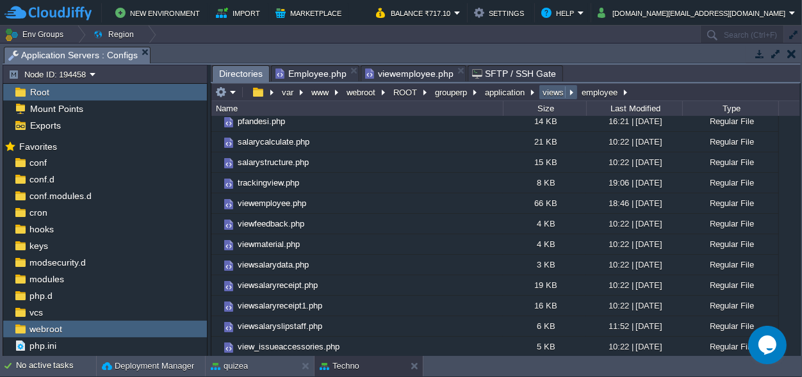
click at [554, 91] on button "views" at bounding box center [554, 92] width 26 height 12
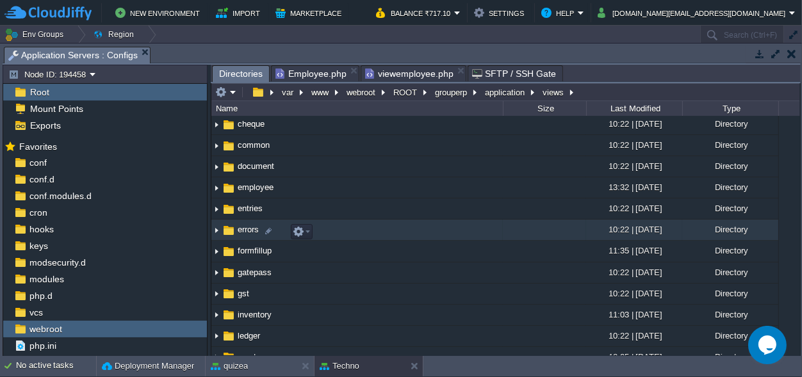
scroll to position [0, 0]
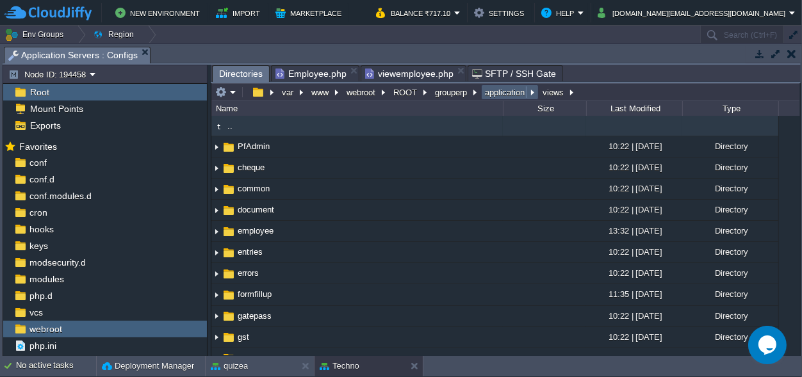
click at [497, 94] on button "application" at bounding box center [505, 92] width 45 height 12
click at [448, 90] on button "grouperp" at bounding box center [451, 92] width 37 height 12
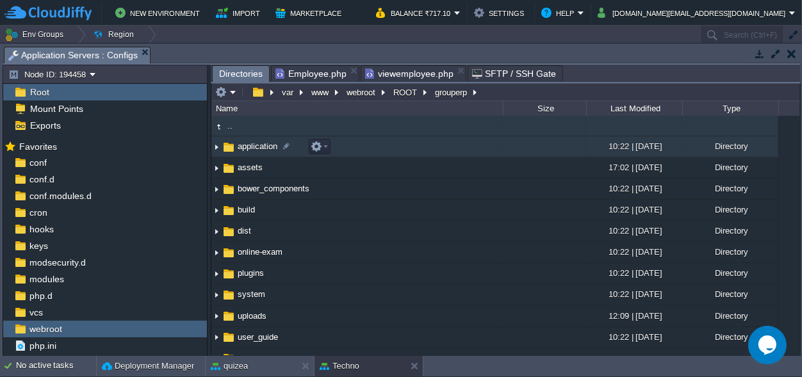
click at [273, 146] on span "application" at bounding box center [258, 146] width 44 height 11
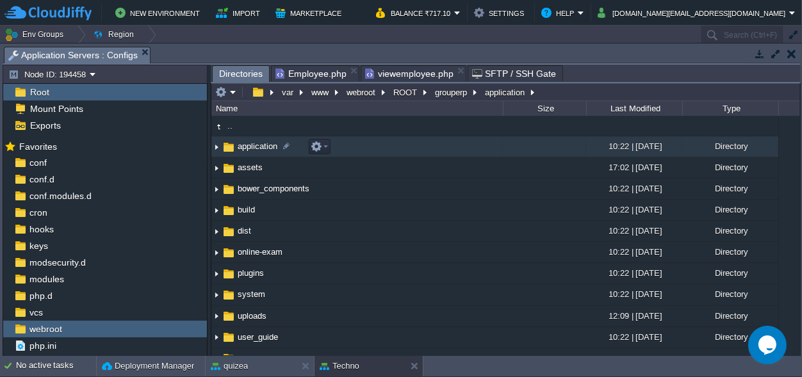
click at [273, 146] on span "application" at bounding box center [258, 146] width 44 height 11
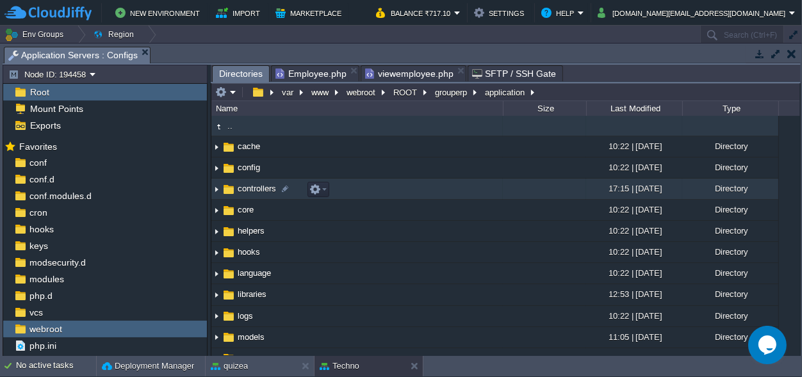
click at [263, 188] on span "controllers" at bounding box center [257, 188] width 42 height 11
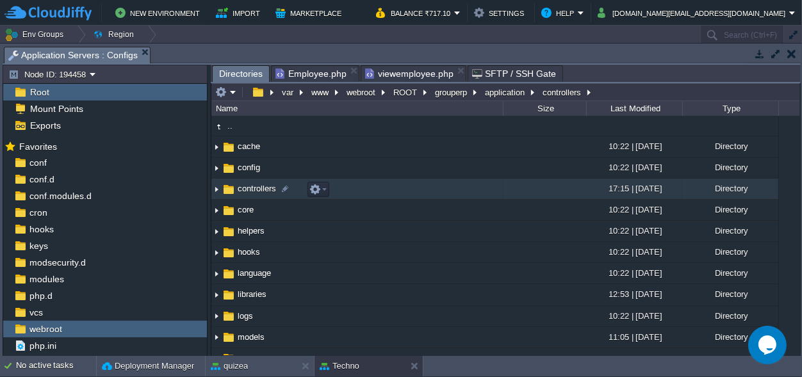
click at [263, 188] on span "controllers" at bounding box center [257, 188] width 42 height 11
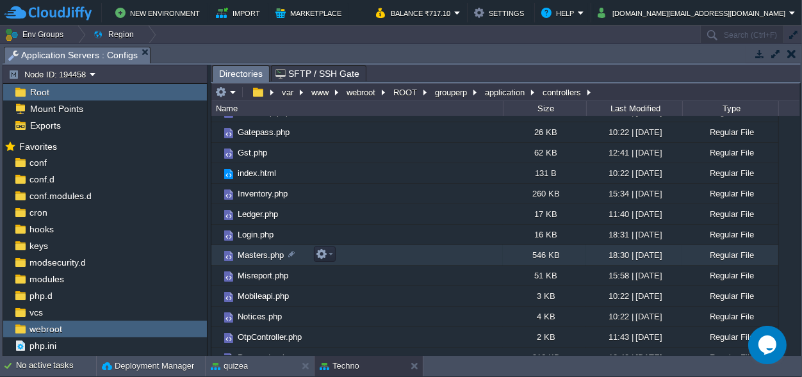
scroll to position [299, 0]
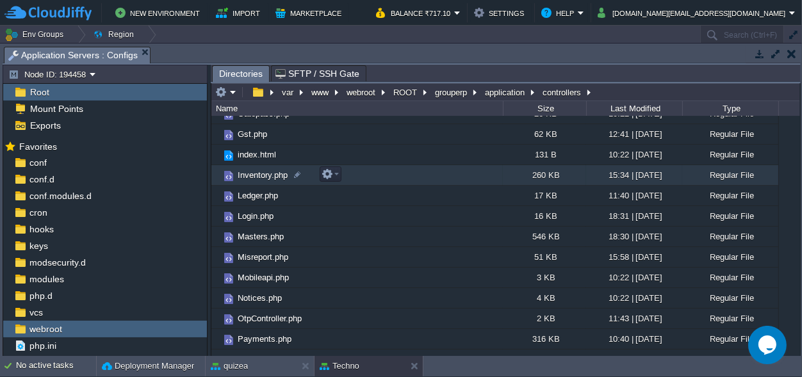
click at [272, 172] on span "Inventory.php" at bounding box center [263, 175] width 54 height 11
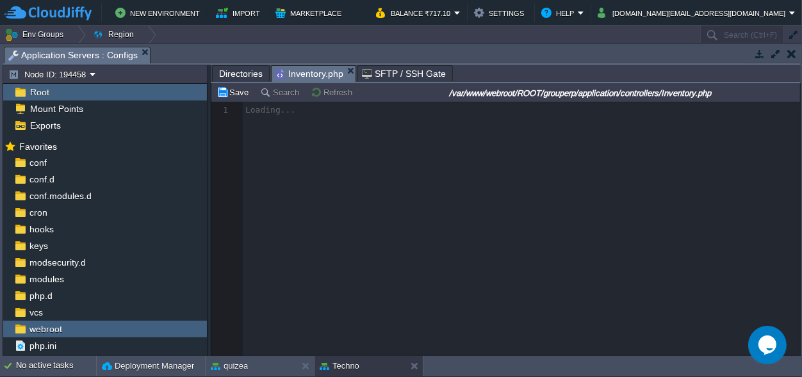
click at [243, 70] on span "Directories" at bounding box center [241, 73] width 44 height 15
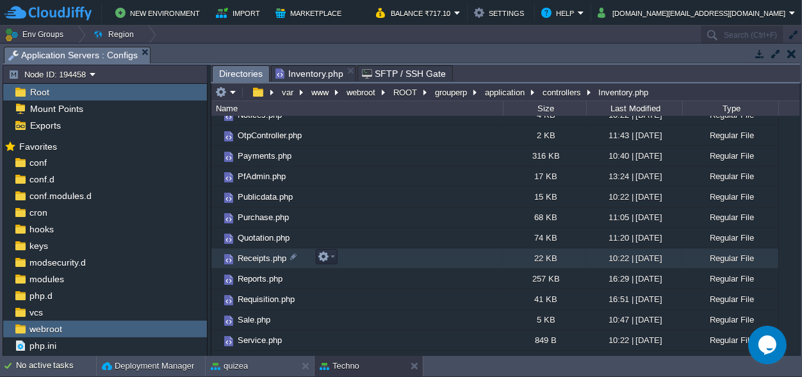
scroll to position [480, 0]
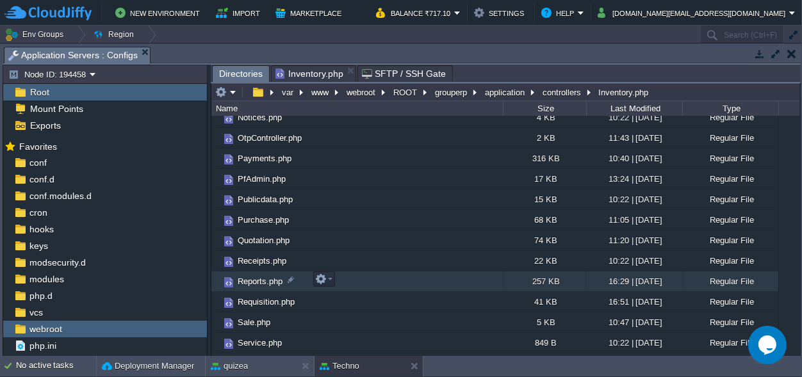
click at [263, 283] on span "Reports.php" at bounding box center [260, 281] width 49 height 11
click at [263, 282] on span "Reports.php" at bounding box center [260, 281] width 49 height 11
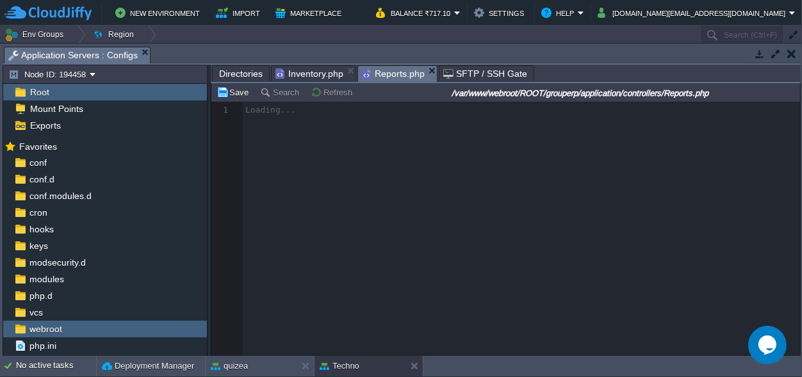
click at [241, 73] on span "Directories" at bounding box center [241, 73] width 44 height 15
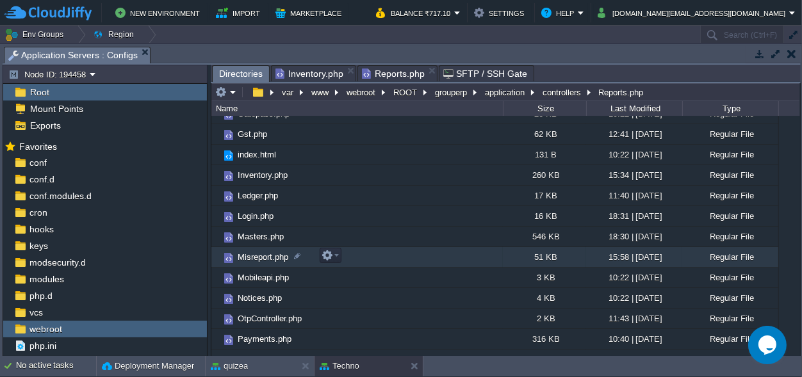
scroll to position [240, 0]
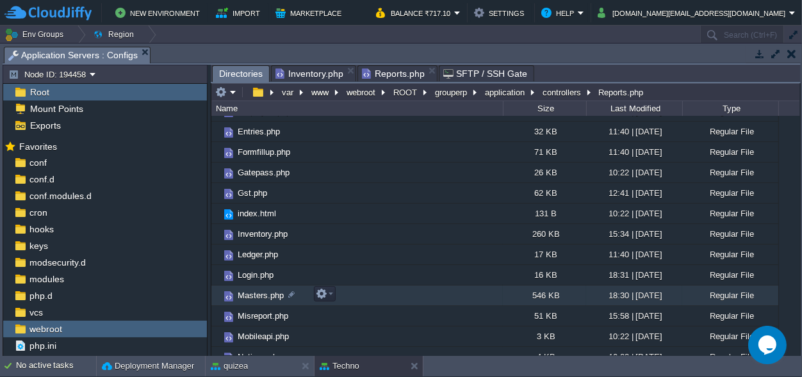
click at [246, 293] on span "Masters.php" at bounding box center [261, 295] width 50 height 11
click at [236, 69] on span "Directories" at bounding box center [241, 74] width 44 height 16
click at [532, 92] on em "application" at bounding box center [510, 92] width 54 height 12
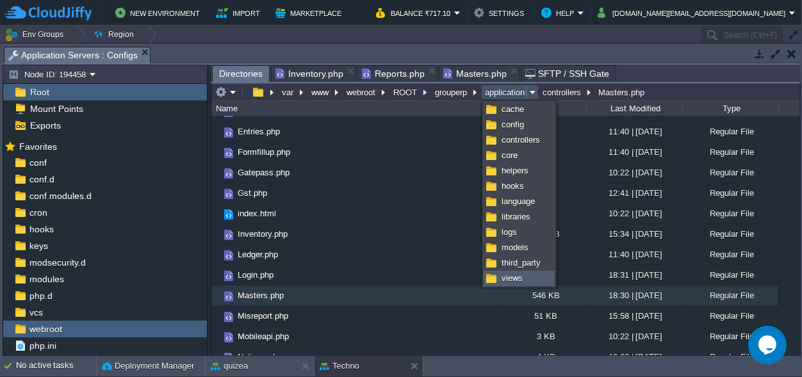
click at [513, 283] on span "views" at bounding box center [512, 279] width 21 height 10
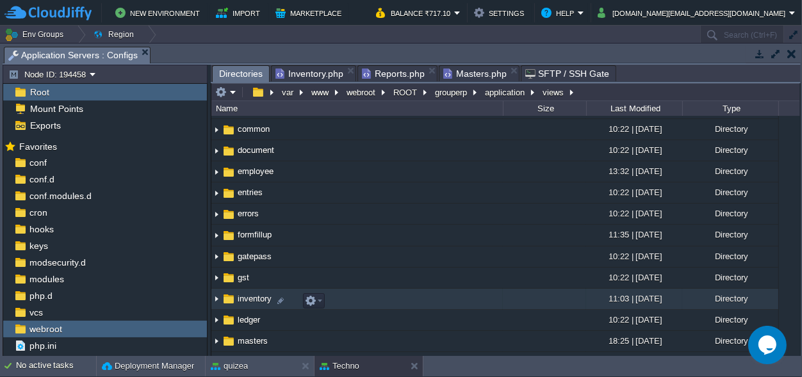
scroll to position [120, 0]
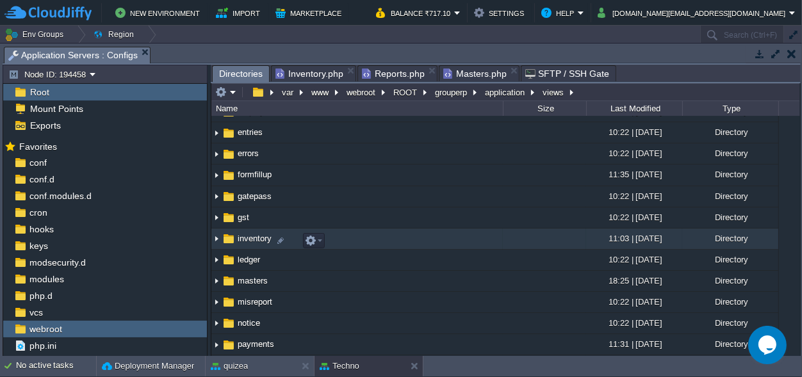
click at [252, 243] on span "inventory" at bounding box center [255, 238] width 38 height 11
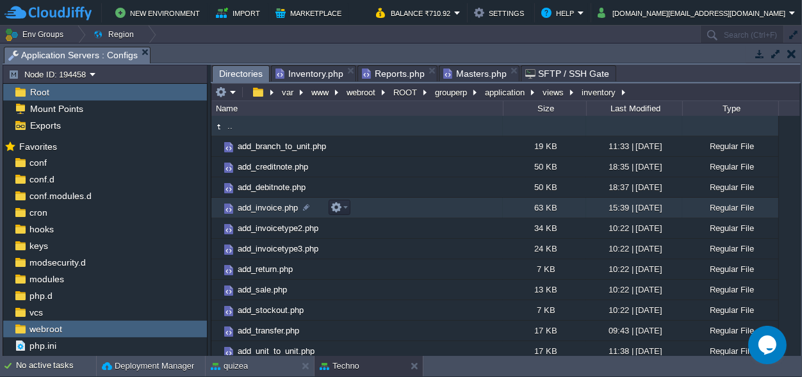
click at [274, 209] on span "add_invoice.php" at bounding box center [268, 207] width 64 height 11
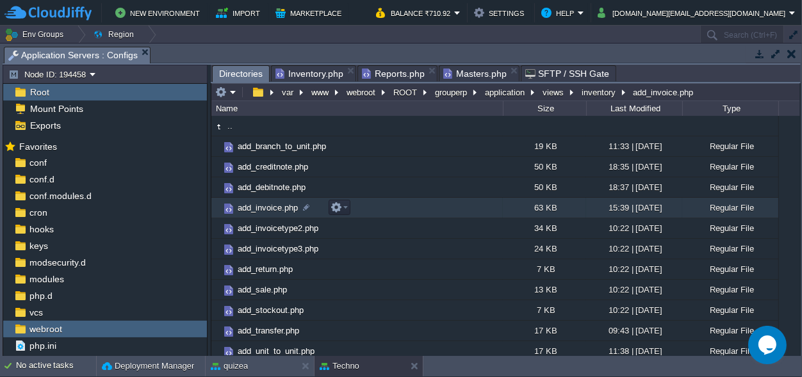
click at [274, 209] on span "add_invoice.php" at bounding box center [268, 207] width 64 height 11
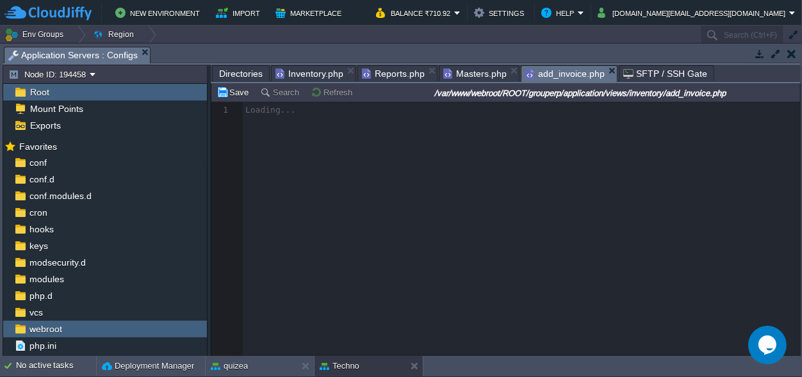
click at [231, 71] on span "Directories" at bounding box center [241, 73] width 44 height 15
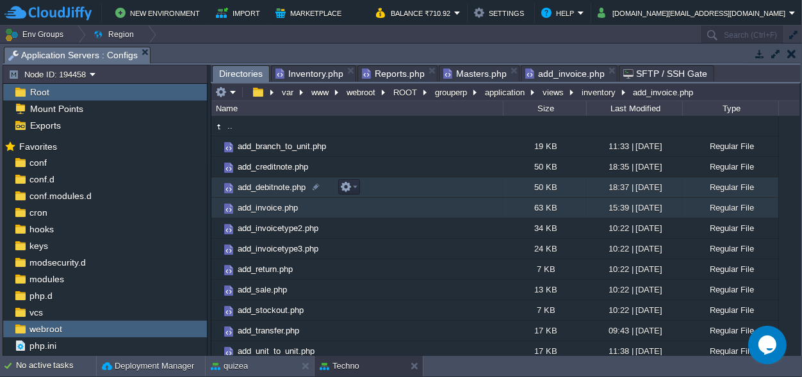
click at [268, 190] on span "add_debitnote.php" at bounding box center [272, 187] width 72 height 11
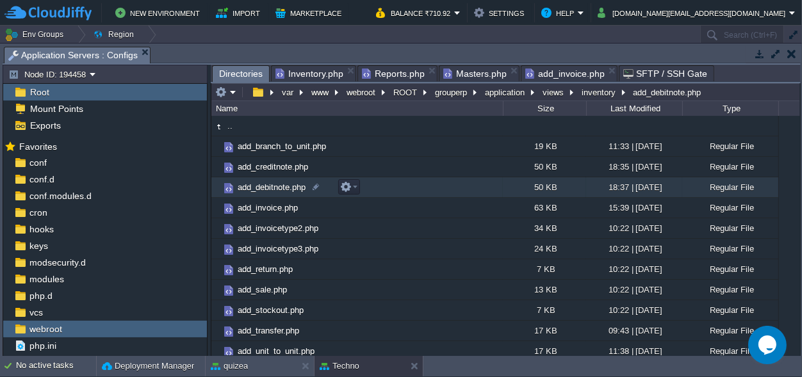
click at [268, 190] on span "add_debitnote.php" at bounding box center [272, 187] width 72 height 11
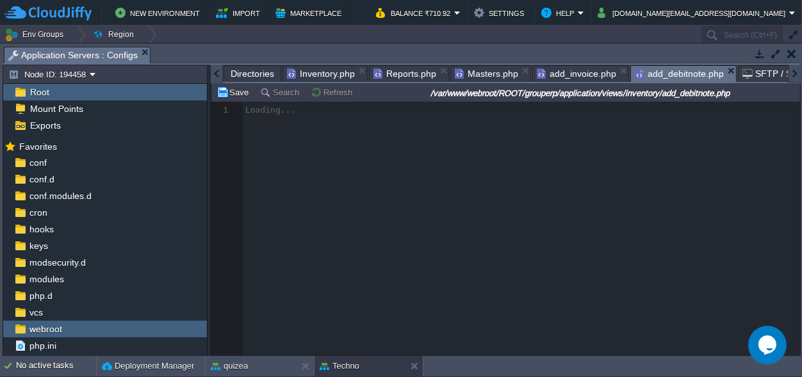
click at [242, 72] on span "Directories" at bounding box center [253, 73] width 44 height 15
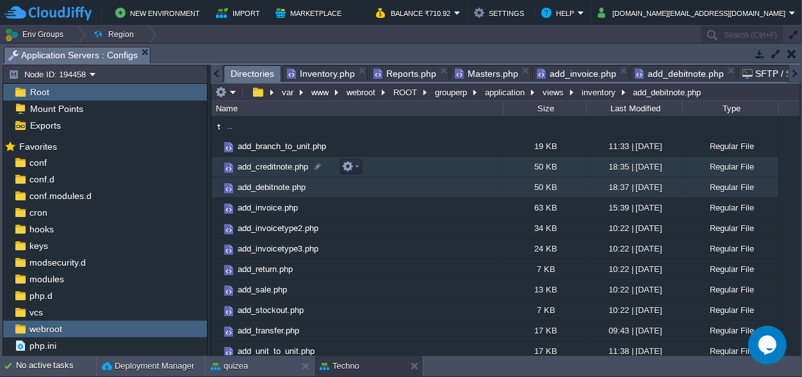
click at [282, 166] on span "add_creditnote.php" at bounding box center [273, 166] width 74 height 11
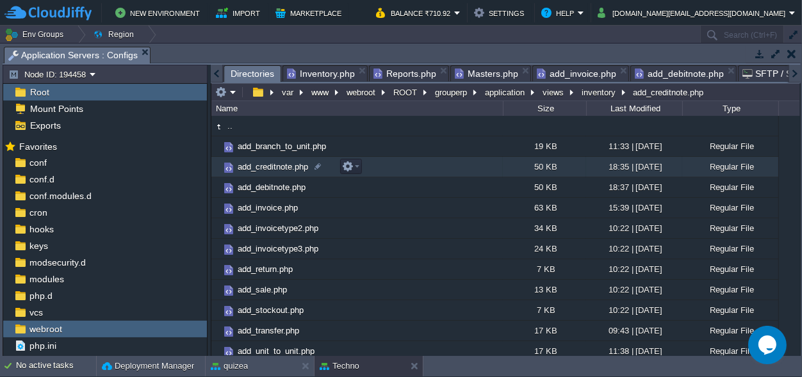
click at [282, 166] on span "add_creditnote.php" at bounding box center [273, 166] width 74 height 11
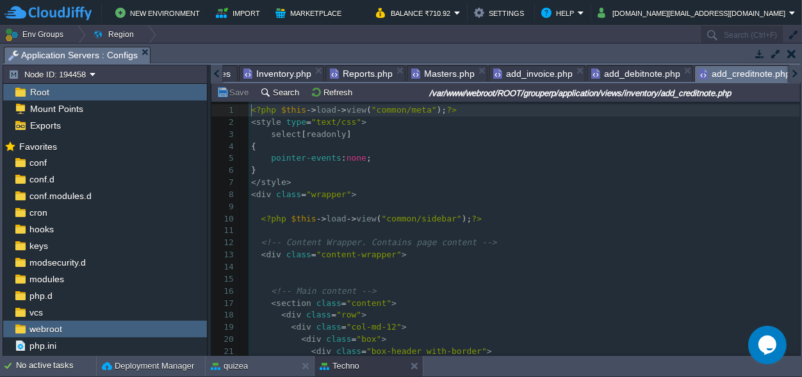
scroll to position [4, 0]
click at [523, 69] on span "add_invoice.php" at bounding box center [532, 73] width 79 height 15
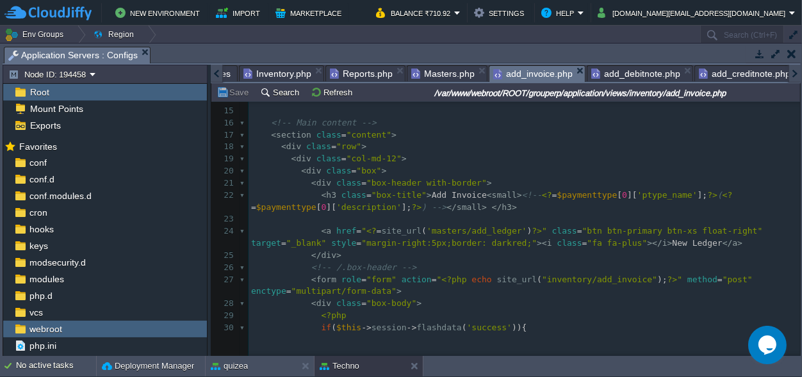
scroll to position [179, 0]
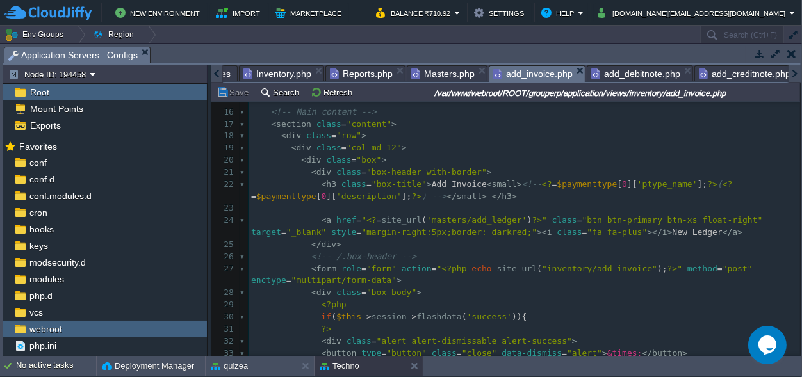
click at [490, 308] on pre "<?php" at bounding box center [525, 305] width 552 height 12
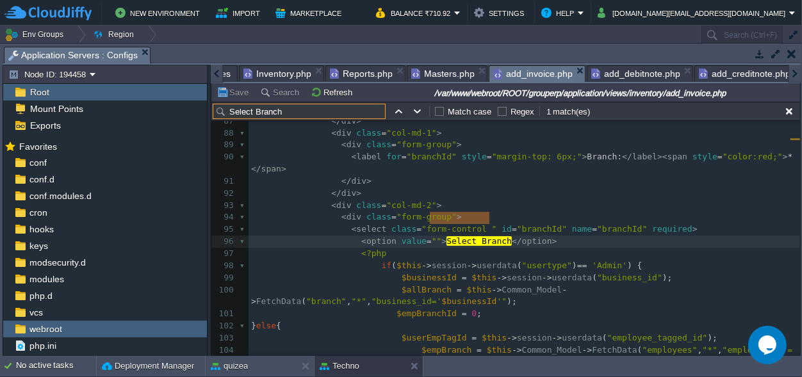
scroll to position [1226, 0]
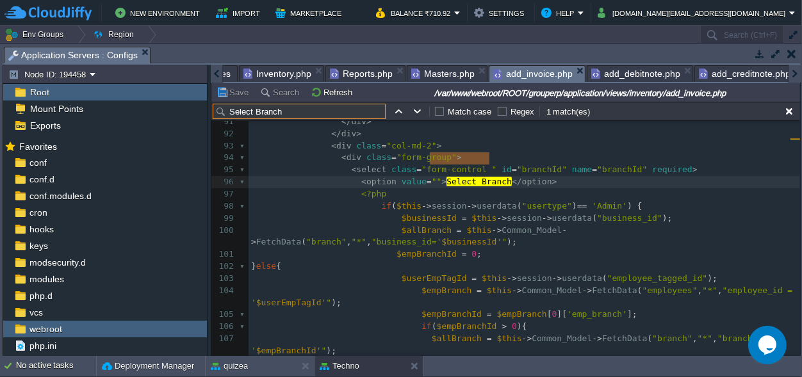
type input "Select Branch"
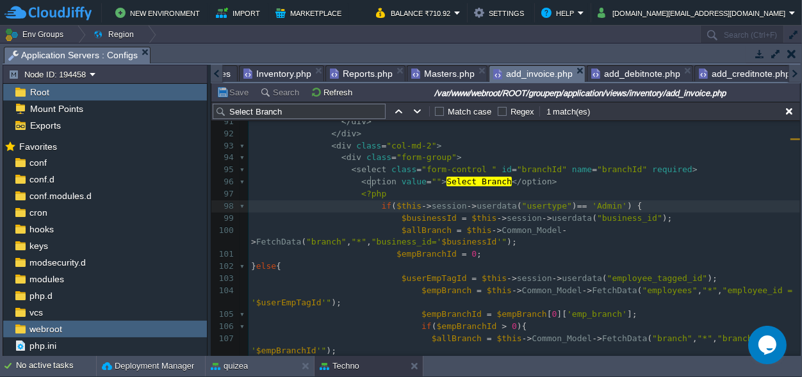
click at [370, 179] on div "x 67 <?php if ( $ledgers ) { for ( $i = 0 ; $i < count ( $ledgers ); $i ++ ) { …" at bounding box center [525, 134] width 552 height 760
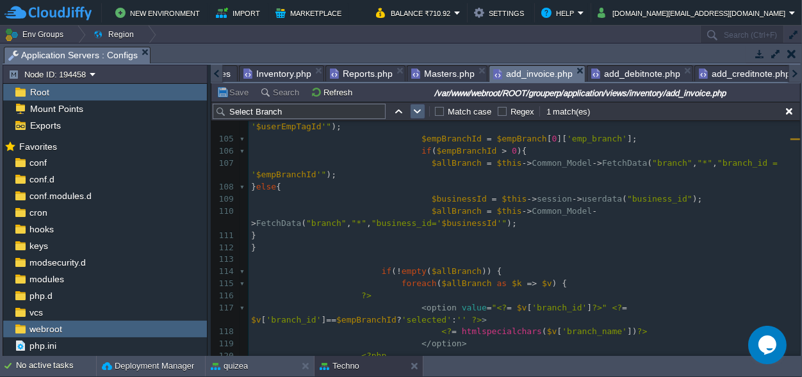
scroll to position [1355, 0]
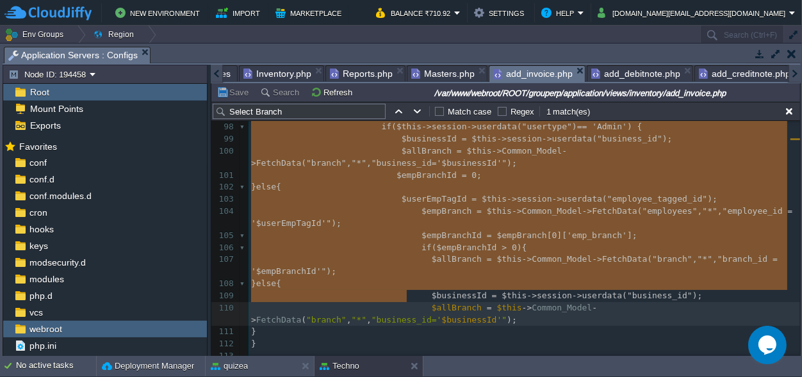
type textarea "-"
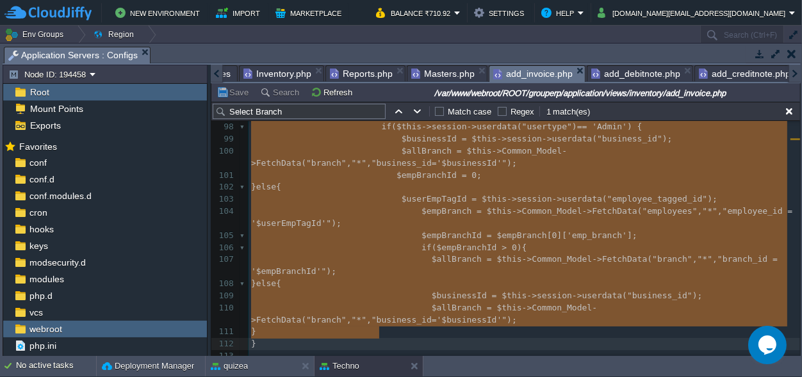
drag, startPoint x: 370, startPoint y: 180, endPoint x: 407, endPoint y: 333, distance: 157.6
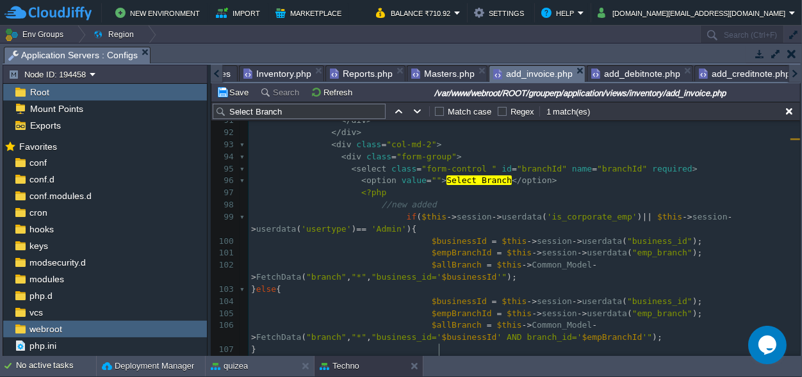
click at [609, 73] on span "add_debitnote.php" at bounding box center [635, 73] width 89 height 15
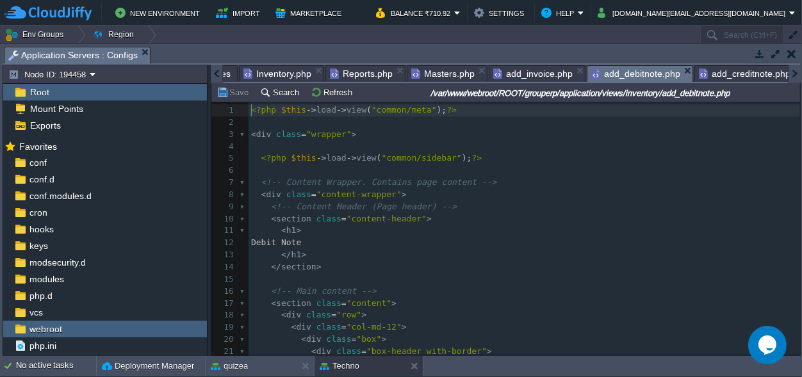
click at [524, 76] on span "add_invoice.php" at bounding box center [532, 73] width 79 height 15
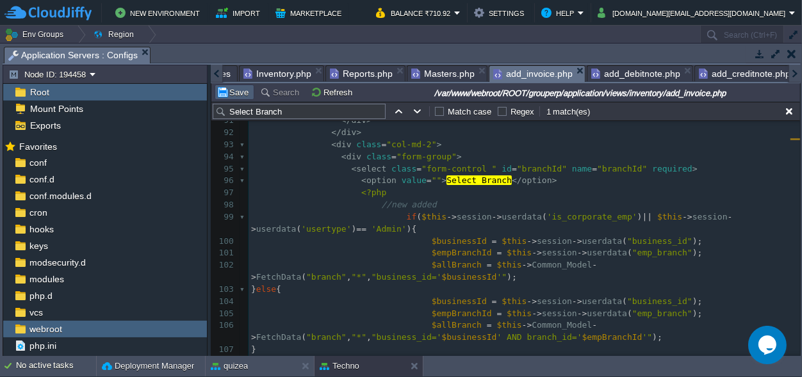
click at [230, 92] on button "Save" at bounding box center [235, 92] width 36 height 12
click at [614, 72] on span "add_debitnote.php" at bounding box center [635, 73] width 89 height 15
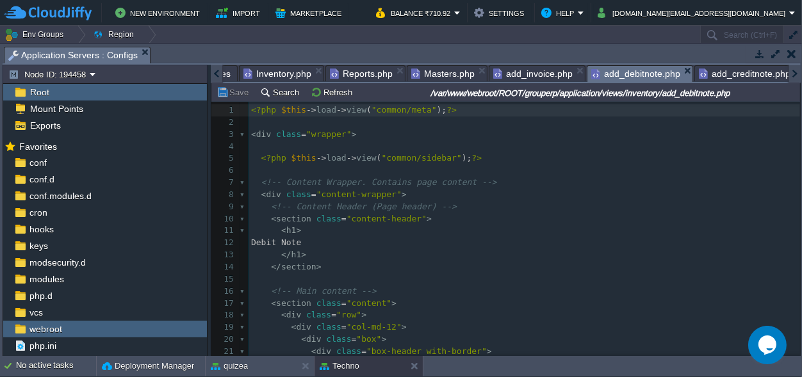
click at [592, 127] on pre "​" at bounding box center [525, 123] width 552 height 12
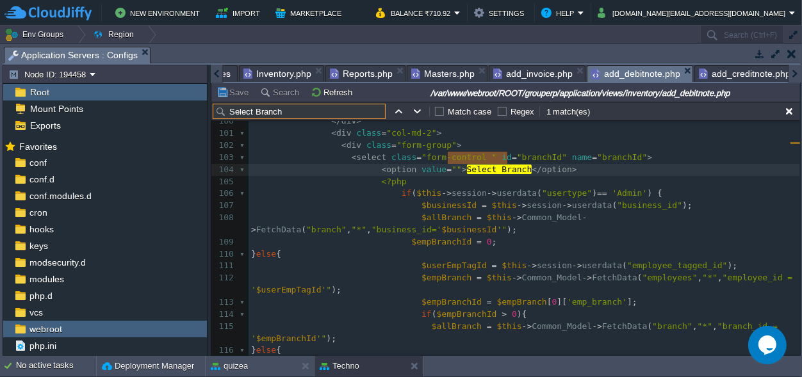
type input "Select Branch"
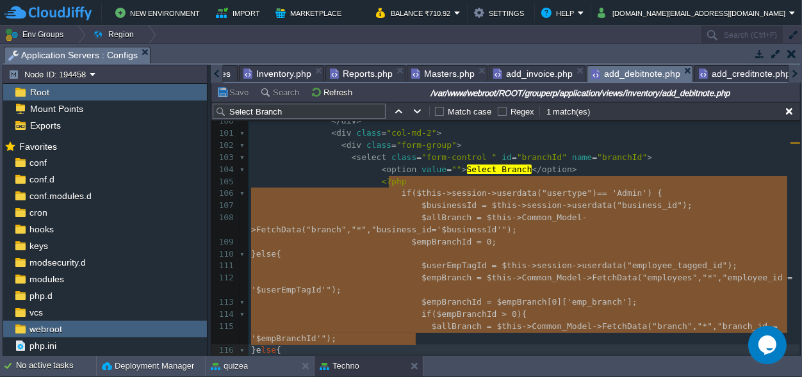
type textarea "-"
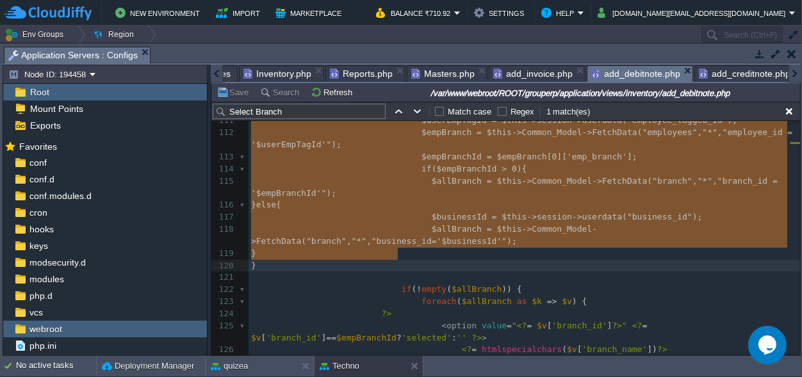
drag, startPoint x: 387, startPoint y: 183, endPoint x: 427, endPoint y: 254, distance: 82.0
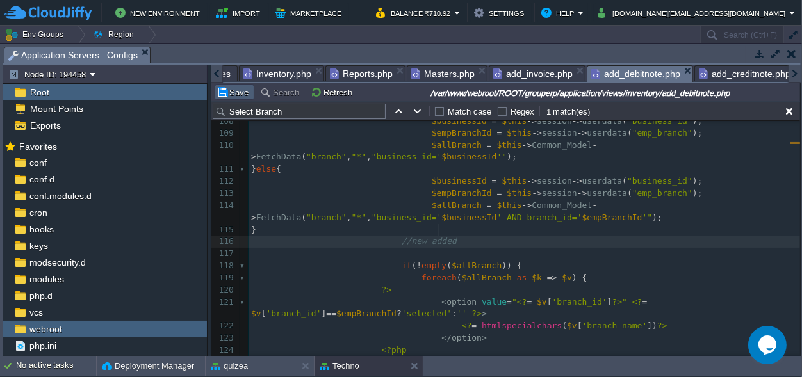
click at [241, 94] on button "Save" at bounding box center [235, 92] width 36 height 12
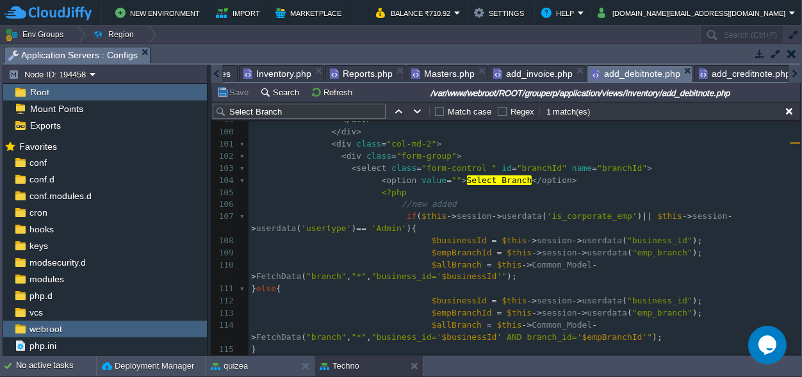
click at [709, 74] on span "add_creditnote.php" at bounding box center [745, 73] width 92 height 15
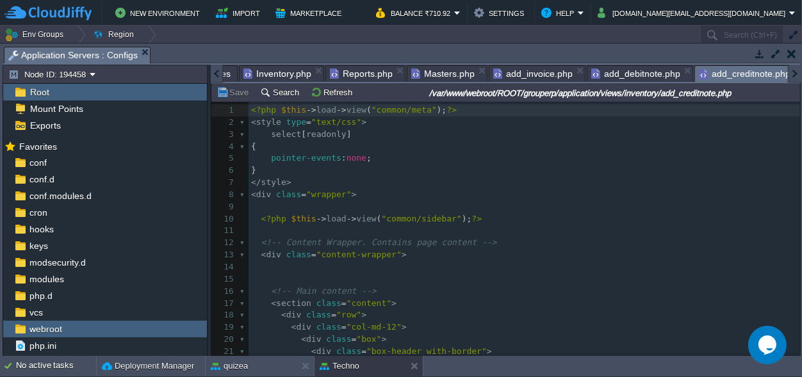
type textarea "select[readonly]"
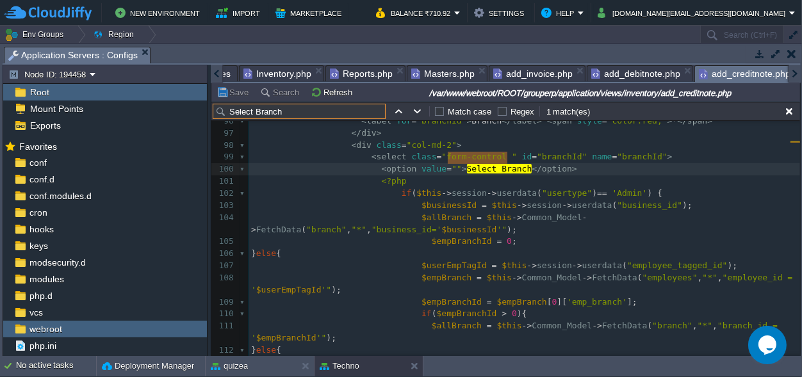
type input "Select Branch"
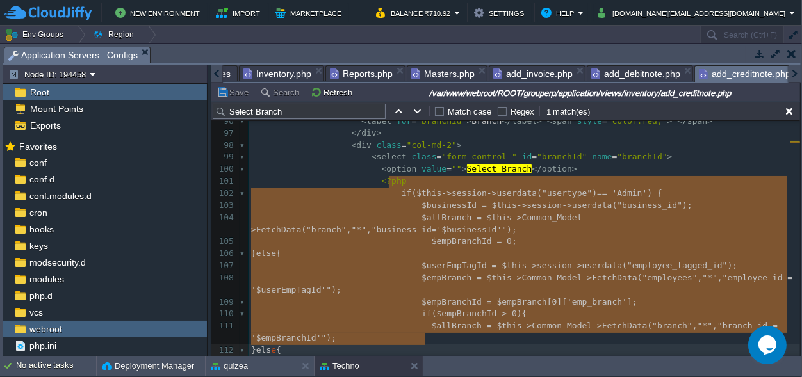
type textarea "-"
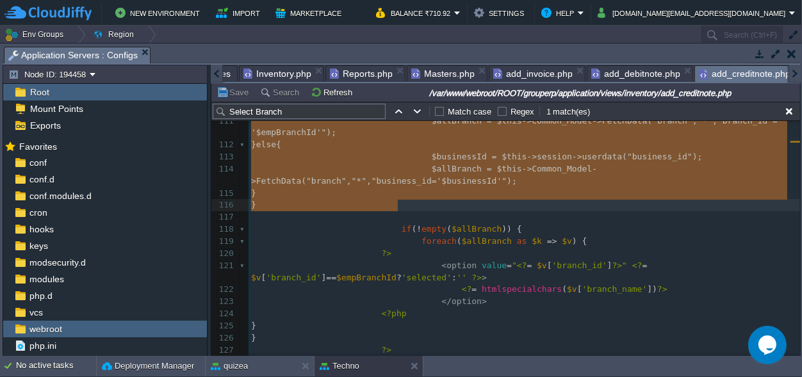
drag, startPoint x: 388, startPoint y: 185, endPoint x: 436, endPoint y: 204, distance: 52.0
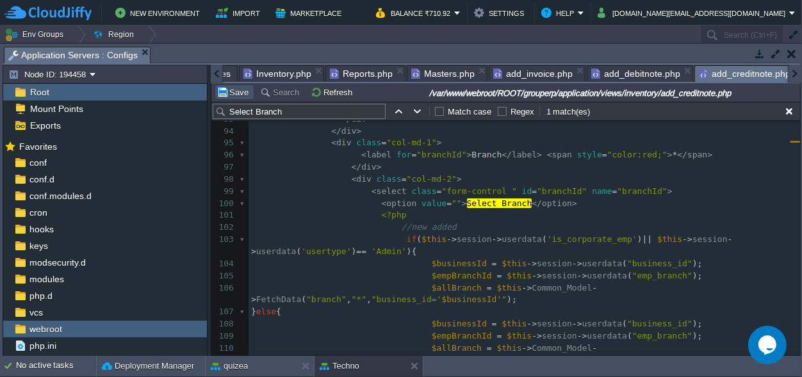
click at [234, 90] on button "Save" at bounding box center [235, 92] width 36 height 12
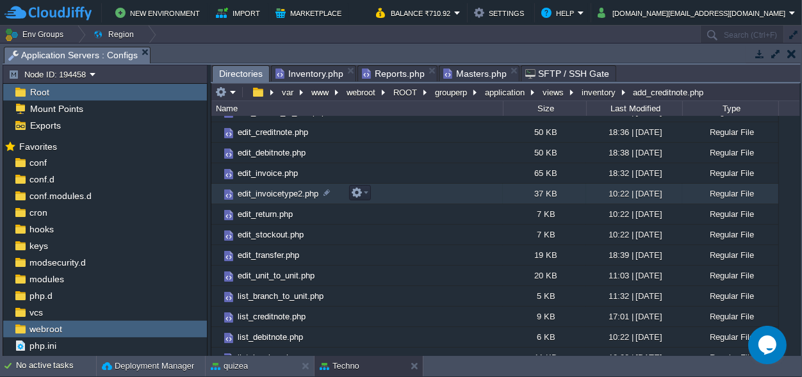
scroll to position [240, 0]
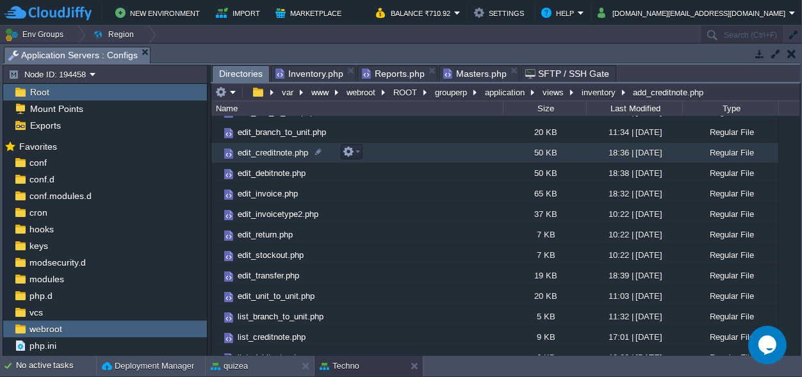
click at [272, 152] on span "edit_creditnote.php" at bounding box center [273, 152] width 74 height 11
click at [238, 74] on span "Directories" at bounding box center [241, 74] width 44 height 16
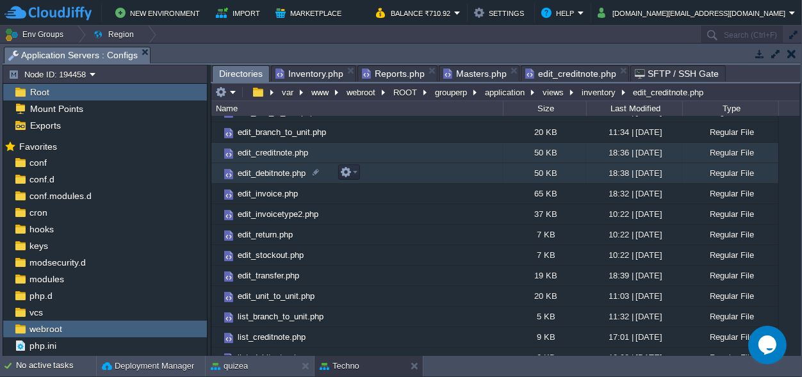
click at [268, 166] on td "edit_debitnote.php" at bounding box center [357, 173] width 292 height 21
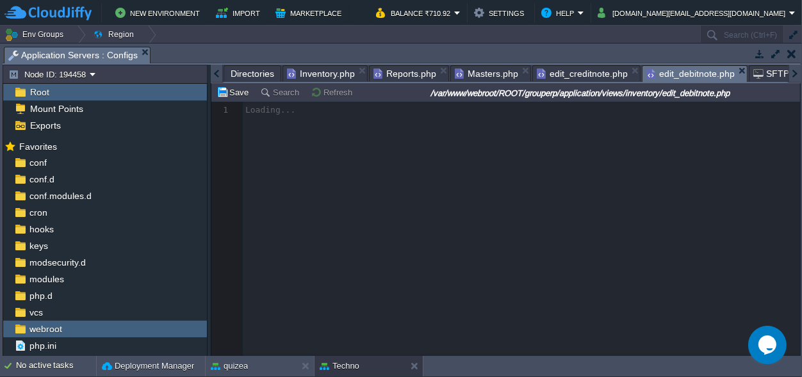
click at [236, 68] on span "Directories" at bounding box center [253, 73] width 44 height 15
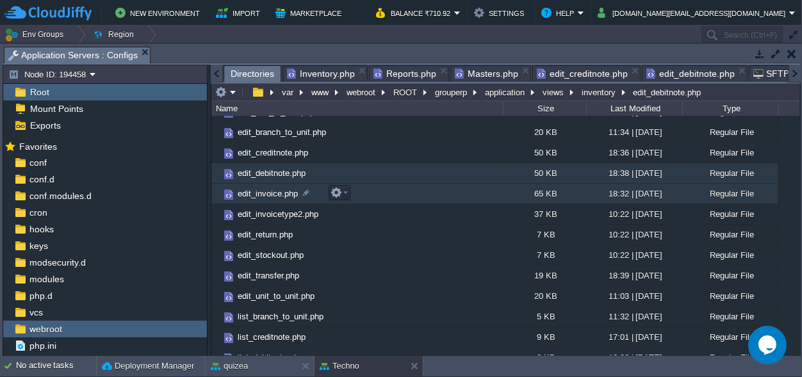
click at [267, 193] on span "edit_invoice.php" at bounding box center [268, 193] width 64 height 11
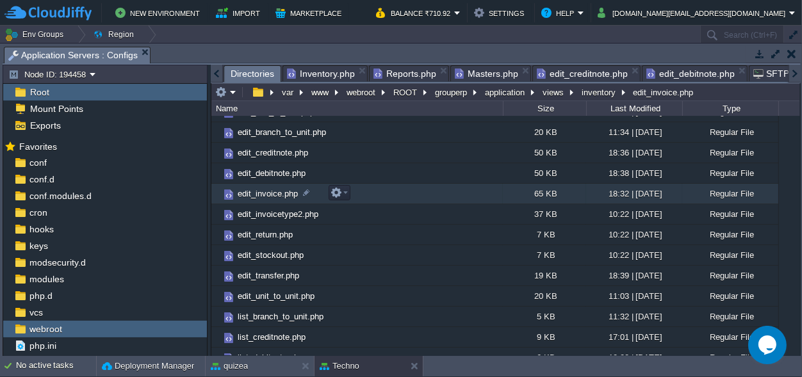
click at [267, 193] on span "edit_invoice.php" at bounding box center [268, 193] width 64 height 11
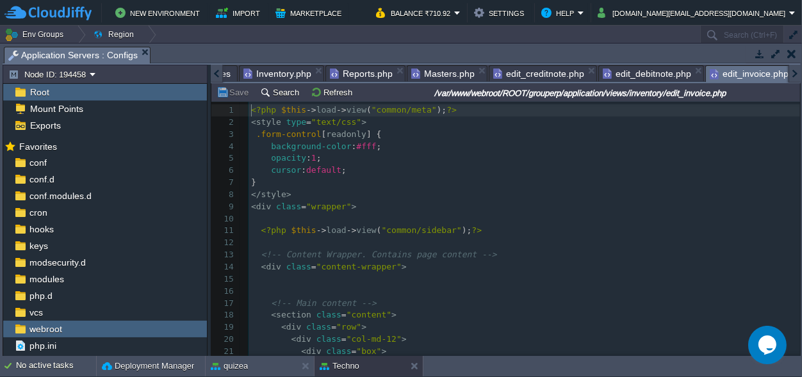
scroll to position [4, 0]
click at [443, 198] on pre "</ style >" at bounding box center [525, 195] width 552 height 12
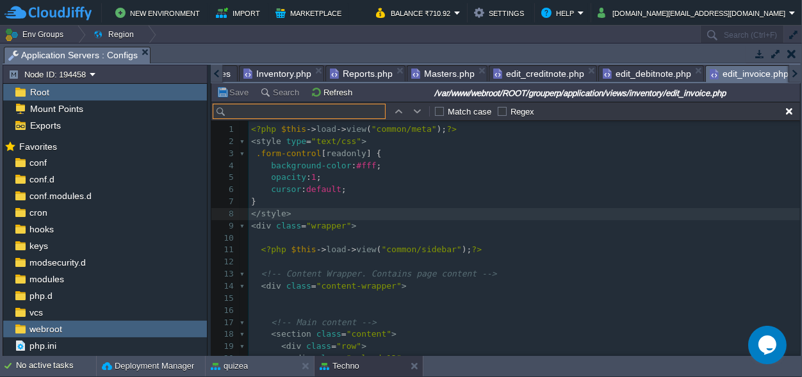
scroll to position [19, 0]
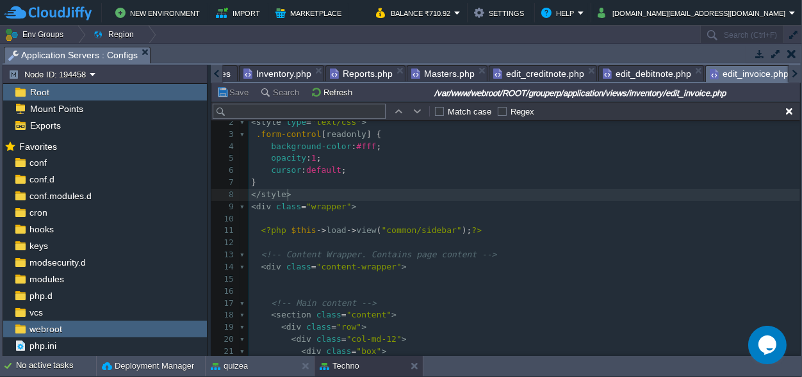
click at [449, 192] on pre "</ style >" at bounding box center [525, 195] width 552 height 12
click at [283, 107] on input "text" at bounding box center [299, 111] width 173 height 15
paste input "Select Branch"
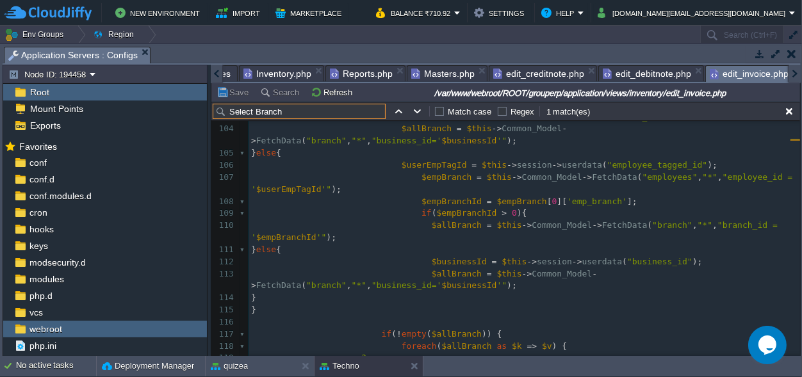
scroll to position [1348, 0]
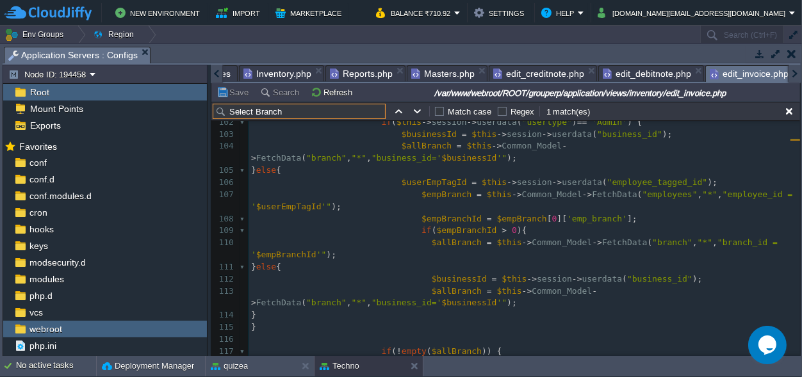
type input "Select Branch"
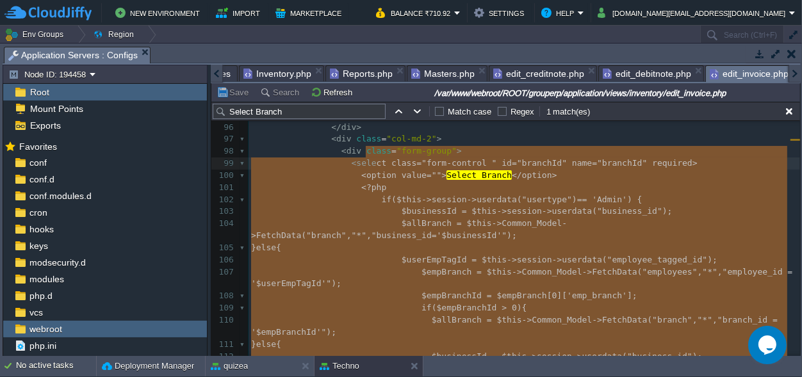
scroll to position [1283, 0]
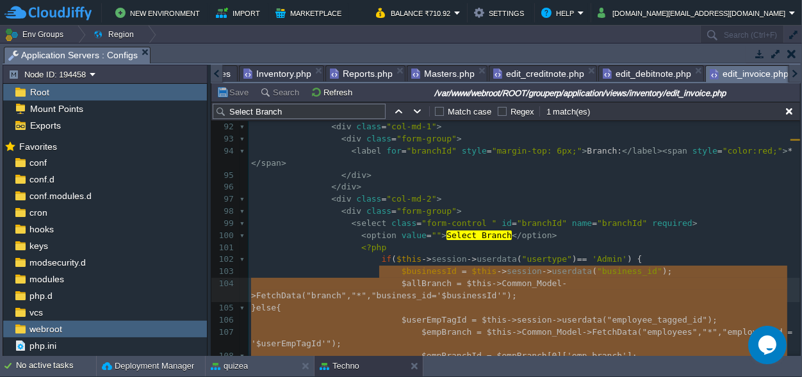
type textarea "-"
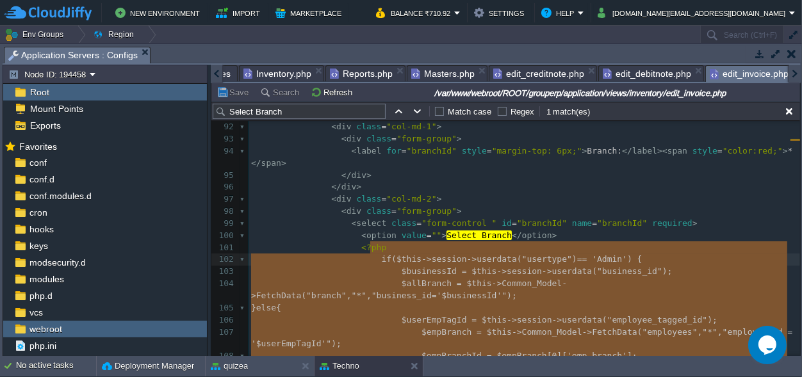
drag, startPoint x: 395, startPoint y: 331, endPoint x: 371, endPoint y: 251, distance: 83.7
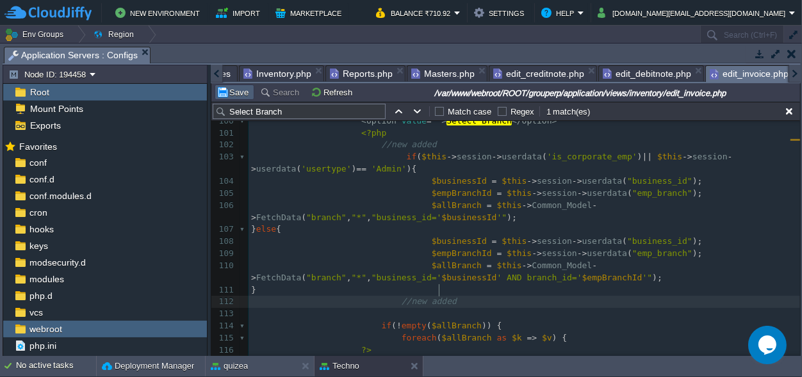
click at [227, 86] on td "Save" at bounding box center [235, 92] width 40 height 15
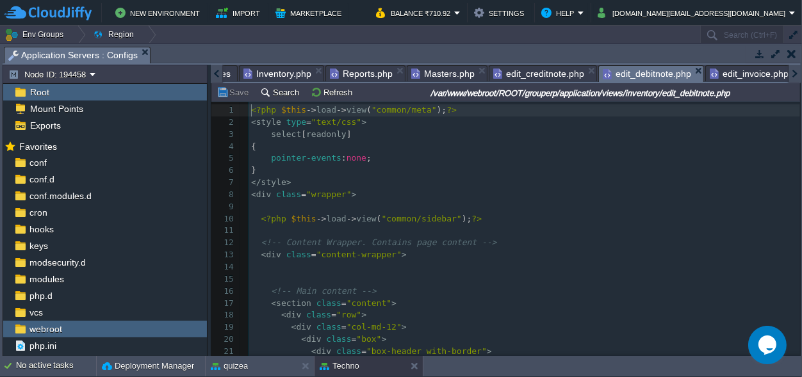
click at [620, 74] on span "edit_debitnote.php" at bounding box center [647, 74] width 88 height 16
click at [535, 243] on pre "<!-- Content Wrapper. Contains page content -->" at bounding box center [525, 243] width 552 height 12
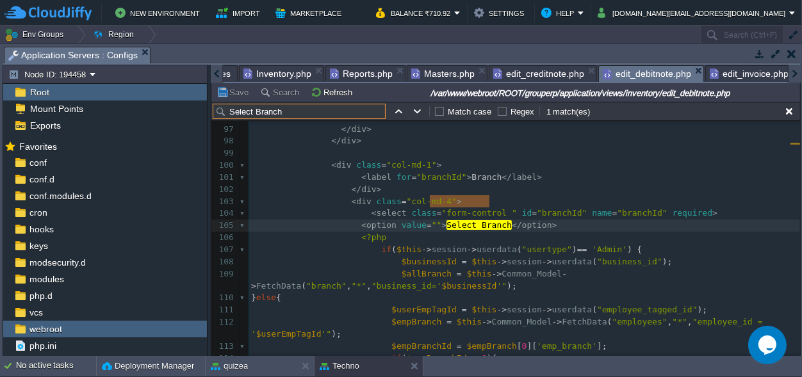
scroll to position [1312, 0]
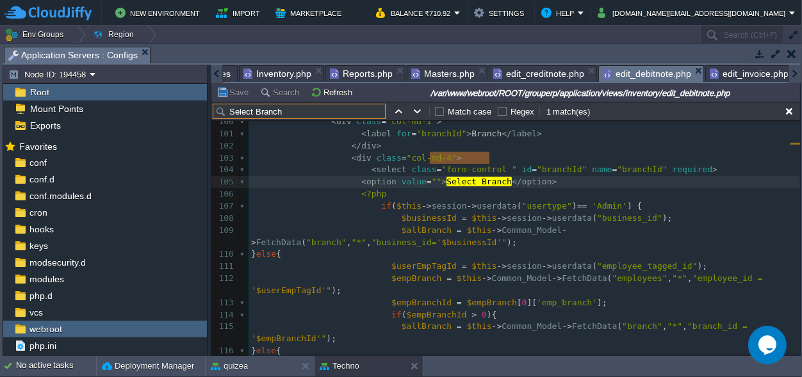
type input "Select Branch"
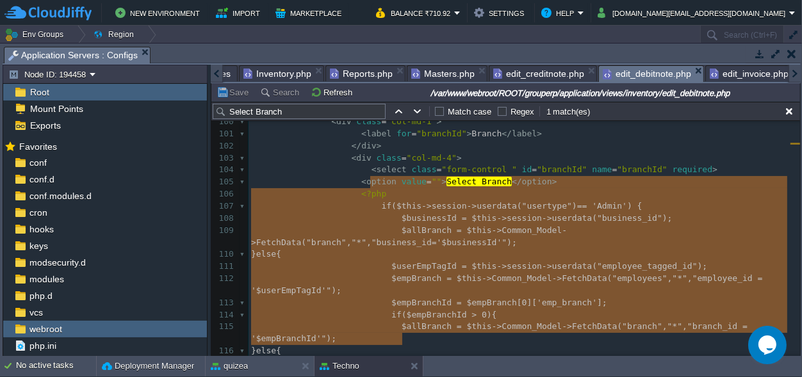
scroll to position [110, 540]
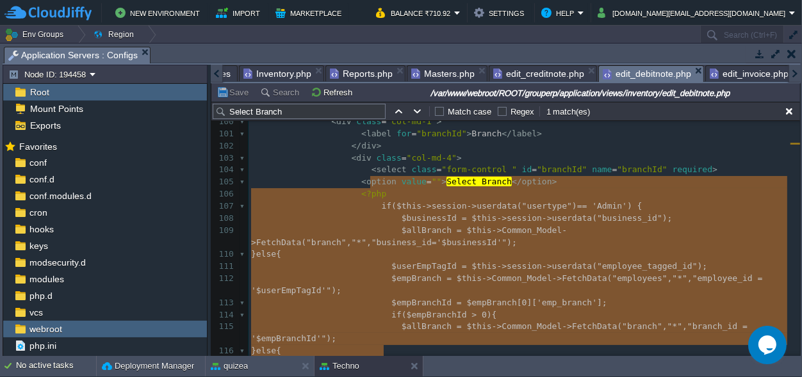
type textarea "-"
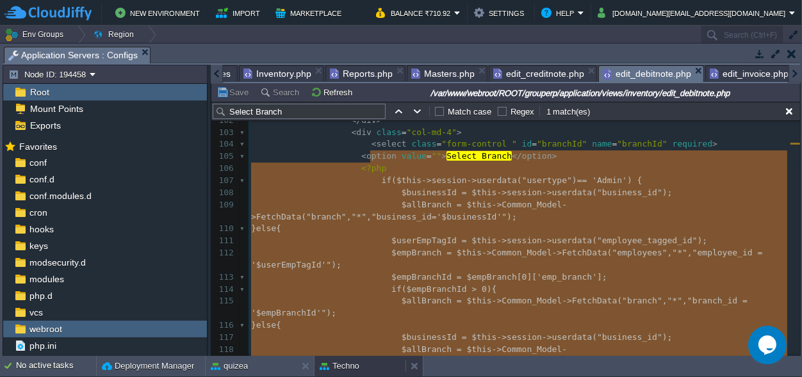
scroll to position [1374, 0]
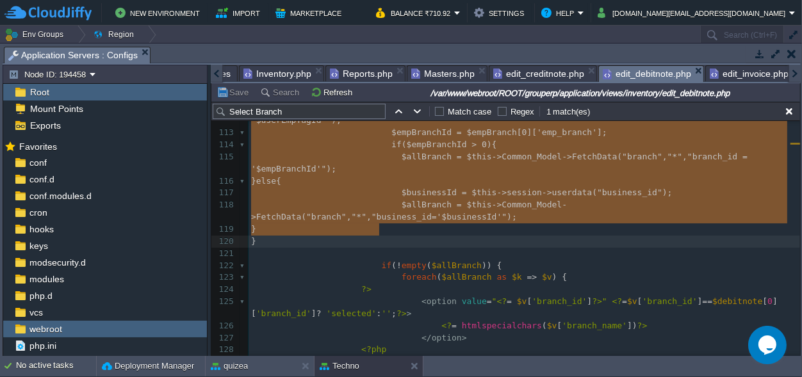
drag, startPoint x: 370, startPoint y: 181, endPoint x: 386, endPoint y: 228, distance: 49.2
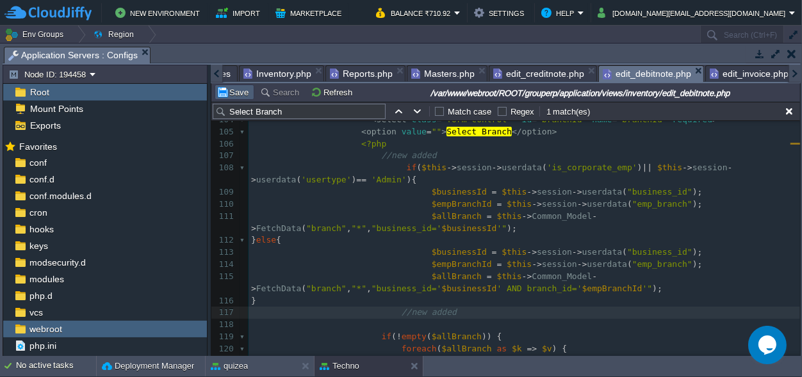
click at [236, 88] on button "Save" at bounding box center [235, 92] width 36 height 12
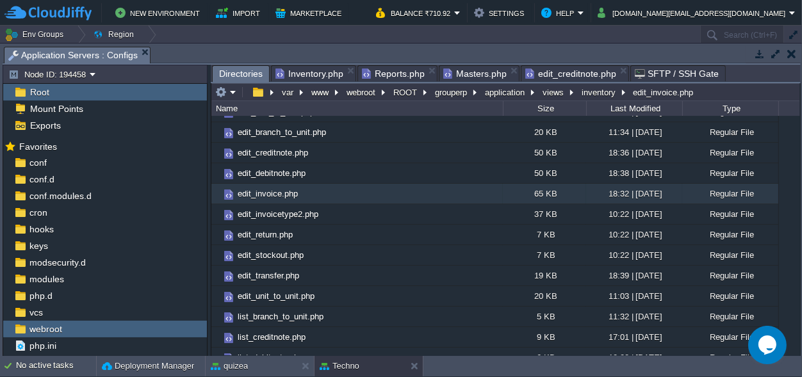
click at [554, 70] on span "edit_creditnote.php" at bounding box center [570, 73] width 91 height 15
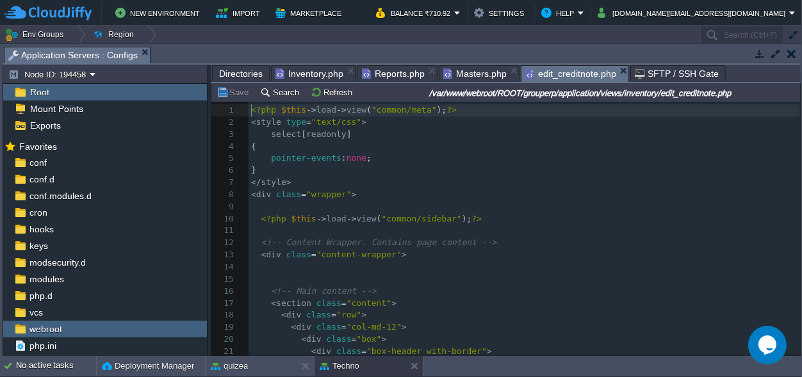
scroll to position [4, 0]
click at [497, 221] on pre "<?php $this -> load -> view ( "common/sidebar" ); ?>" at bounding box center [525, 219] width 552 height 12
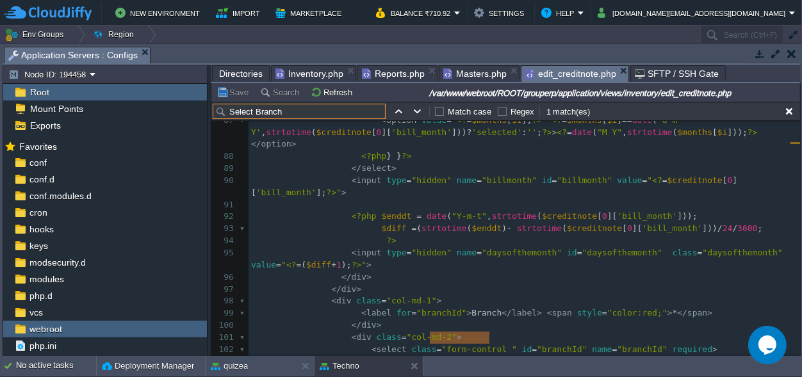
scroll to position [1227, 0]
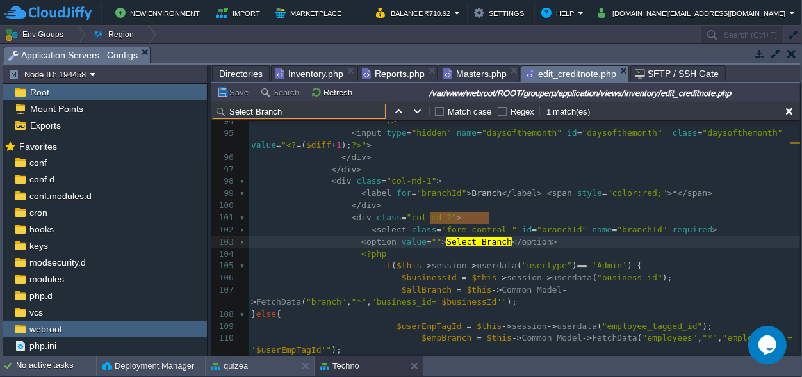
type input "Select Branch"
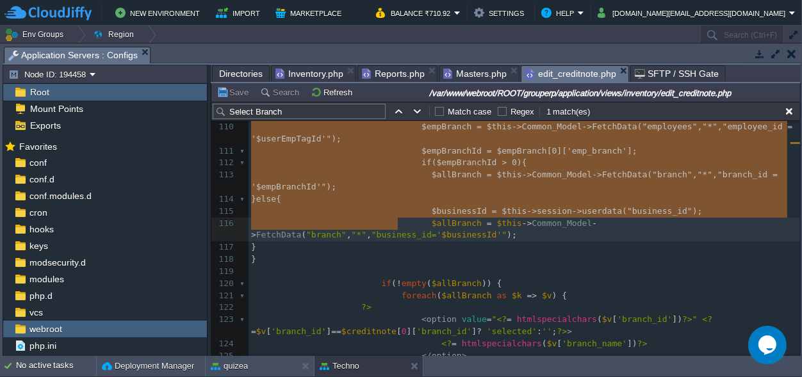
type textarea "-"
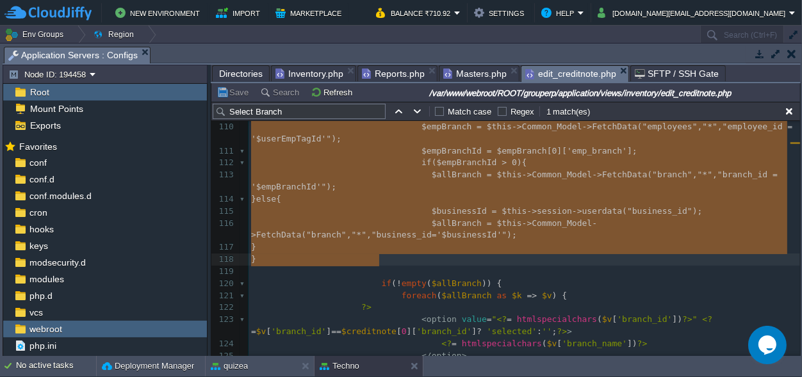
drag, startPoint x: 370, startPoint y: 241, endPoint x: 394, endPoint y: 254, distance: 27.3
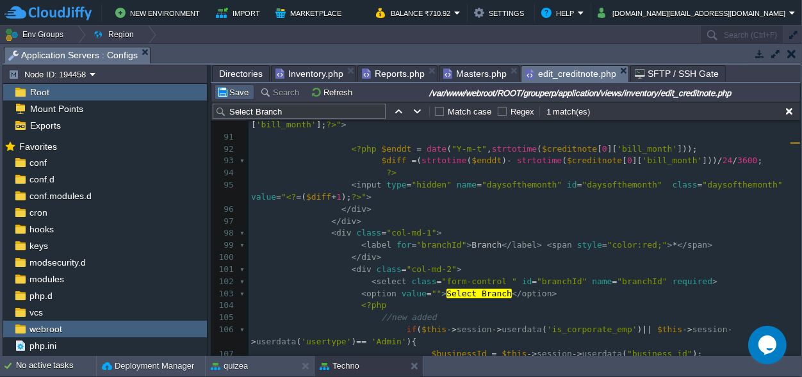
click at [238, 94] on button "Save" at bounding box center [235, 92] width 36 height 12
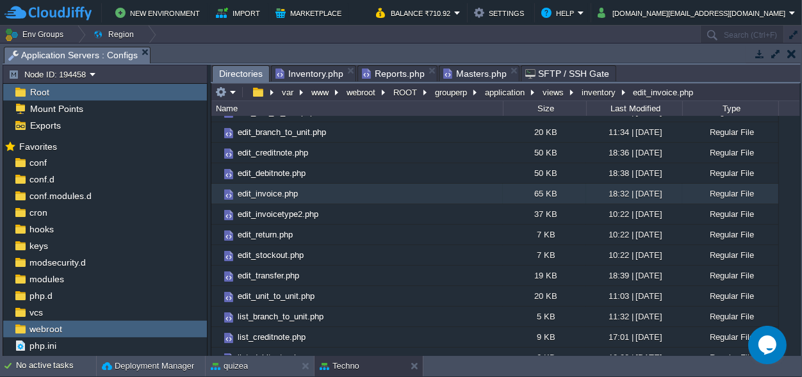
scroll to position [4, 0]
click at [462, 70] on span "Masters.php" at bounding box center [474, 73] width 63 height 15
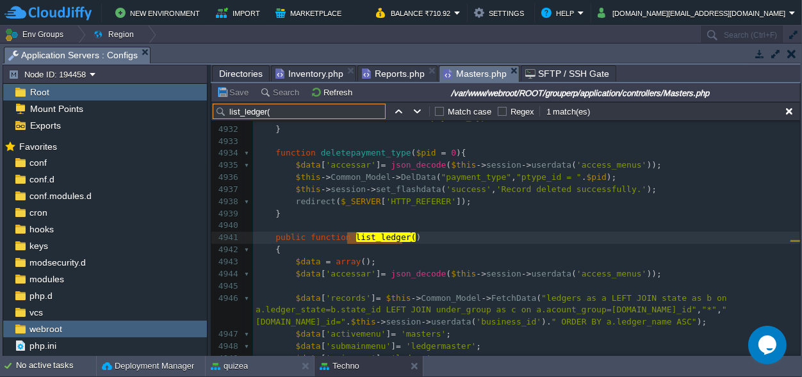
scroll to position [68590, 0]
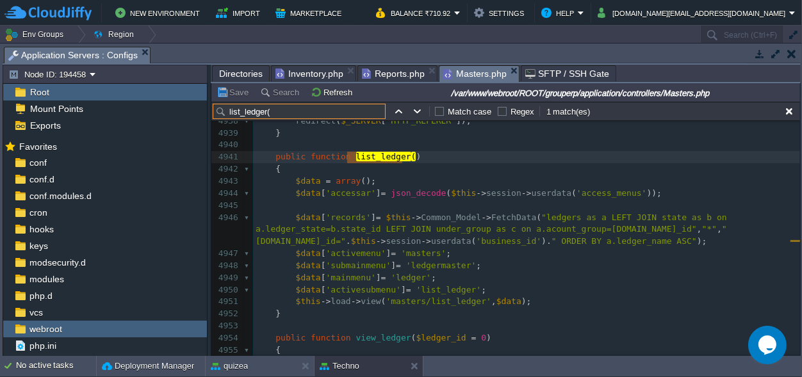
type input "list_ledger("
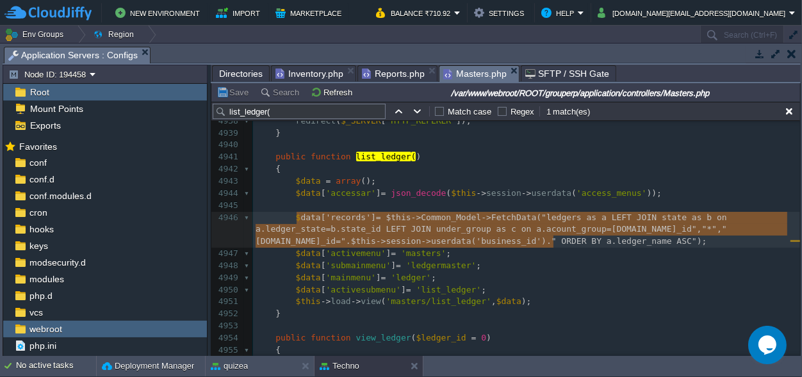
type textarea "$data['records'] = $this->Common_Model->FetchData("ledgers as a LEFT JOIN state…"
drag, startPoint x: 561, startPoint y: 243, endPoint x: 293, endPoint y: 215, distance: 269.3
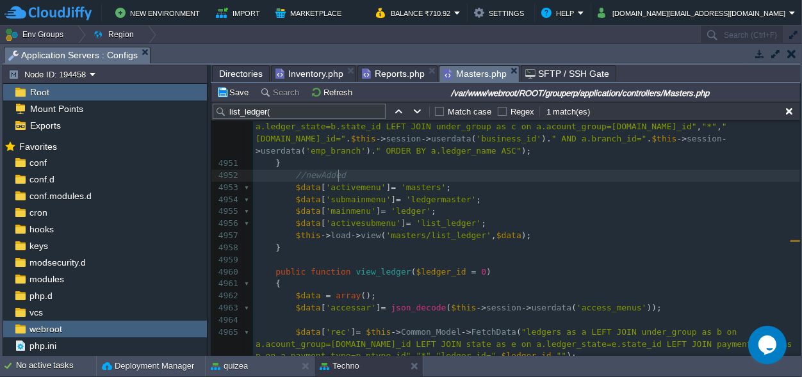
scroll to position [68770, 0]
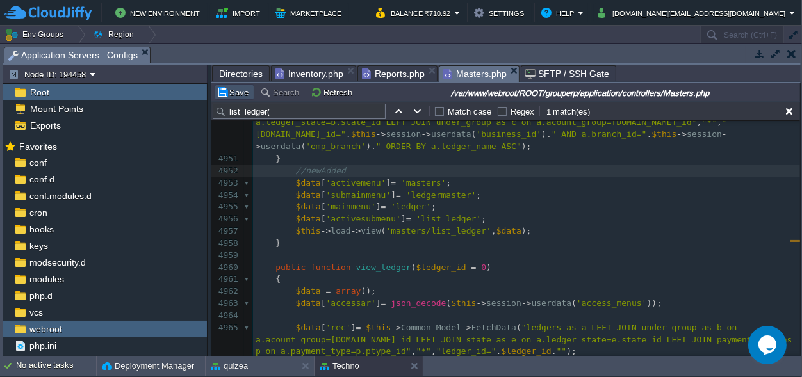
click at [245, 91] on button "Save" at bounding box center [235, 92] width 36 height 12
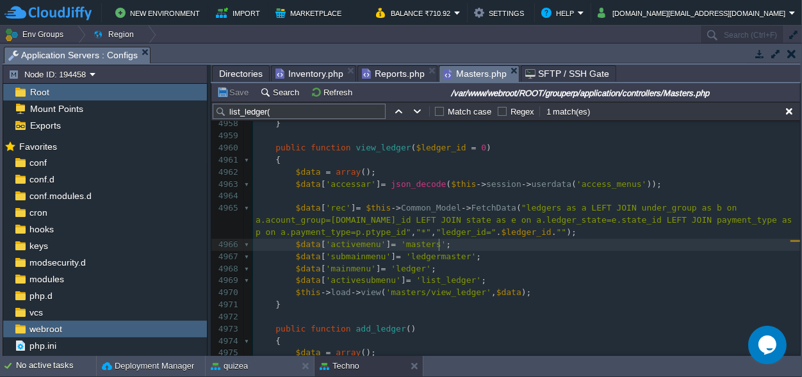
scroll to position [0, 0]
click at [546, 240] on pre "$data [ 'activemenu' ] = 'masters' ;" at bounding box center [526, 245] width 547 height 12
click at [272, 113] on input "list_ledger(" at bounding box center [299, 111] width 173 height 15
drag, startPoint x: 278, startPoint y: 110, endPoint x: 218, endPoint y: 110, distance: 59.6
click at [218, 110] on input "list_ledger(" at bounding box center [299, 111] width 173 height 15
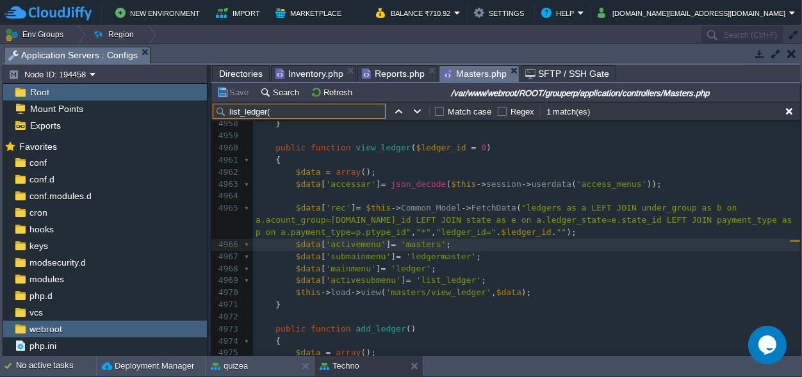
paste input "view('masters/add_ledger',"
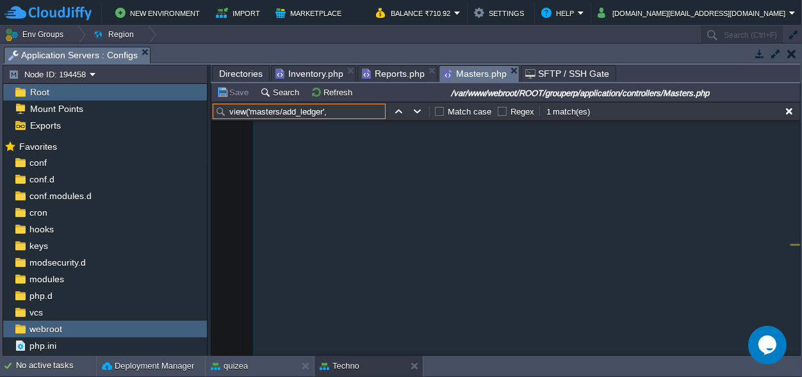
scroll to position [70670, 0]
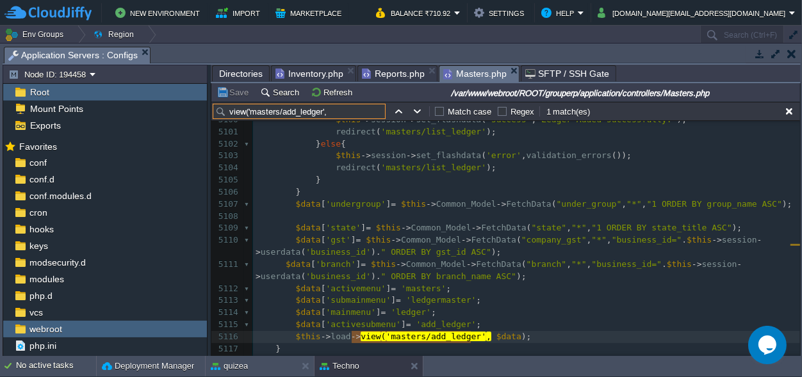
type input "view('masters/add_ledger',"
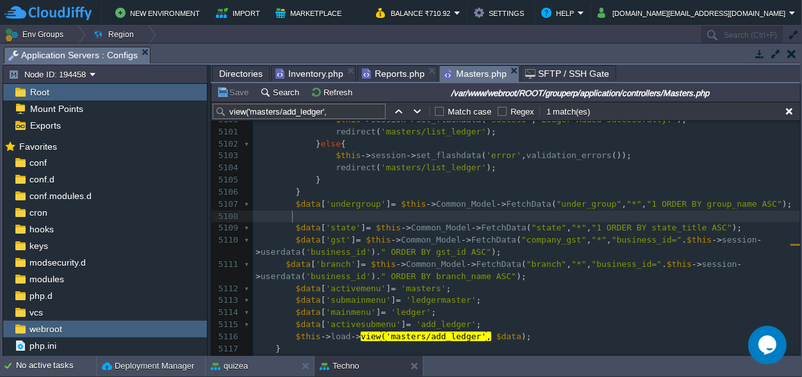
click at [377, 217] on pre at bounding box center [526, 217] width 547 height 12
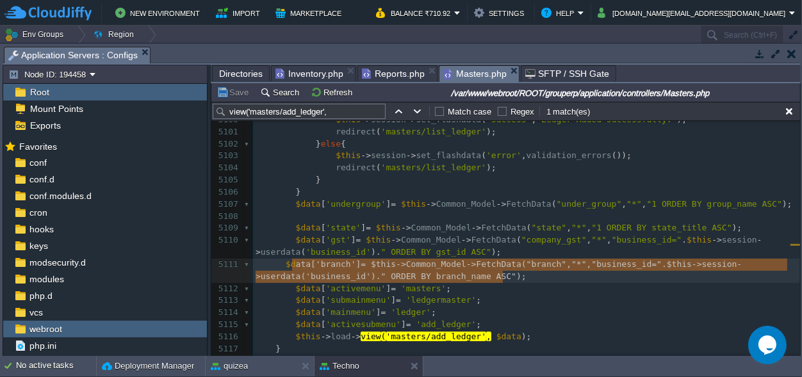
type textarea "$data['branch'] = $this->Common_Model->FetchData("branch","*","business_id=".$t…"
drag, startPoint x: 518, startPoint y: 277, endPoint x: 281, endPoint y: 261, distance: 237.6
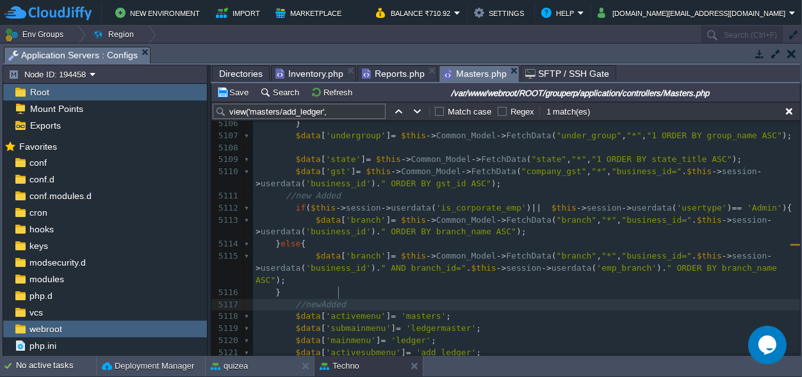
scroll to position [70801, 0]
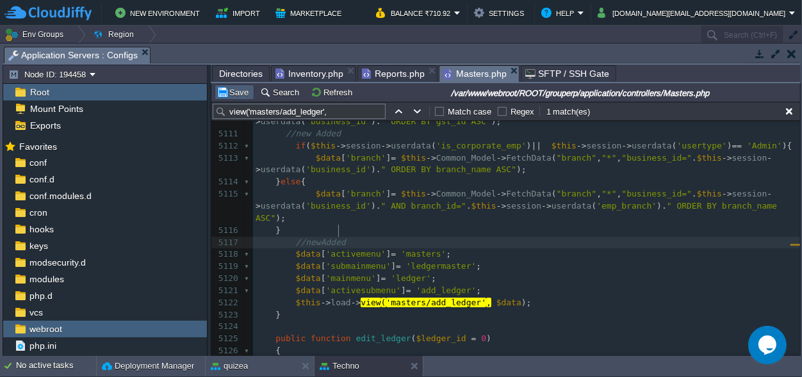
click at [226, 88] on button "Save" at bounding box center [235, 92] width 36 height 12
click at [234, 364] on button "quizea" at bounding box center [229, 366] width 37 height 13
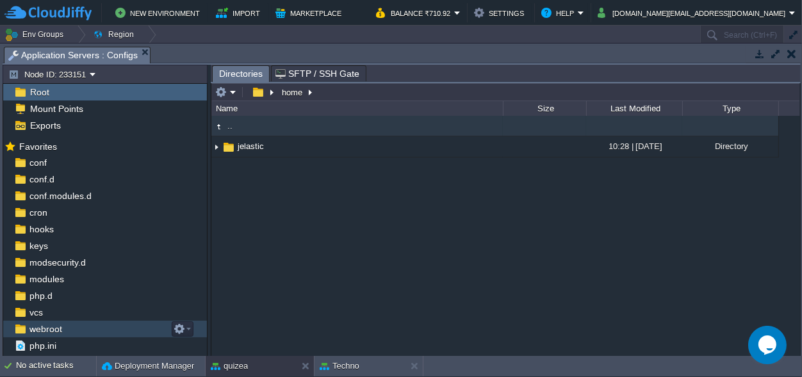
click at [47, 325] on span "webroot" at bounding box center [45, 330] width 37 height 12
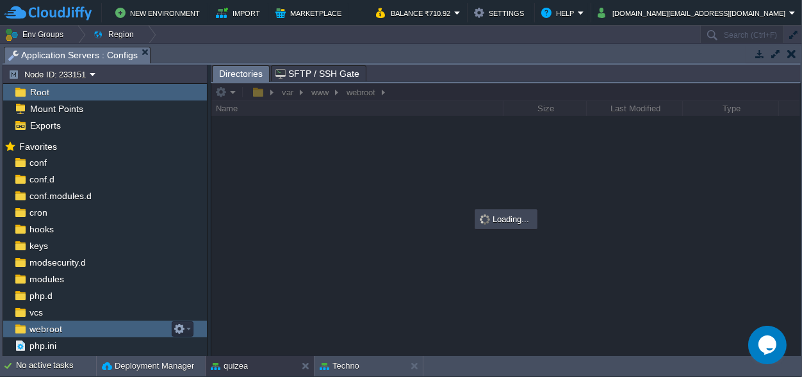
click at [47, 325] on span "webroot" at bounding box center [45, 330] width 37 height 12
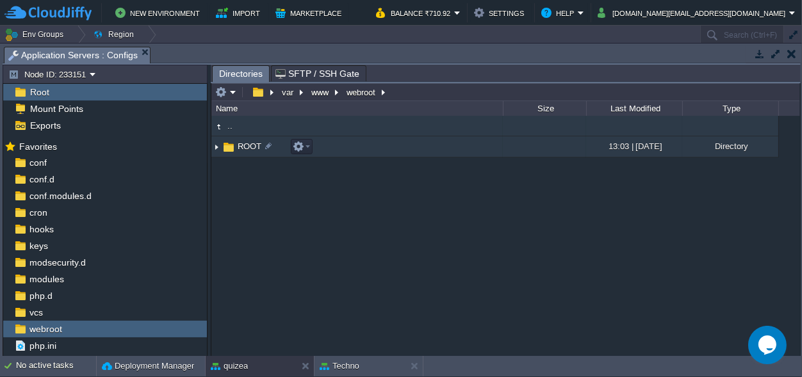
click at [235, 144] on img at bounding box center [229, 147] width 14 height 14
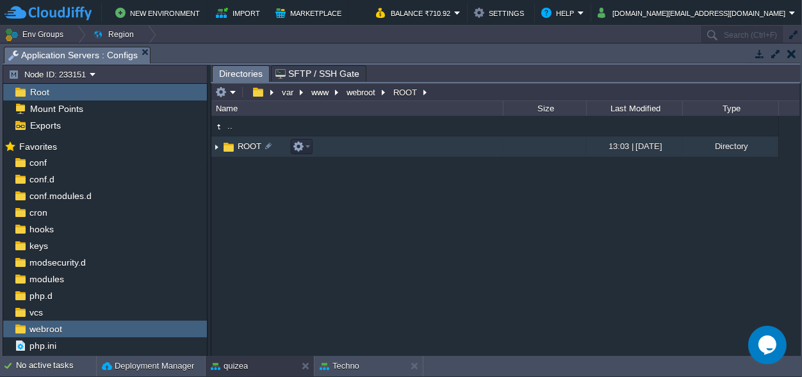
click at [235, 144] on img at bounding box center [229, 147] width 14 height 14
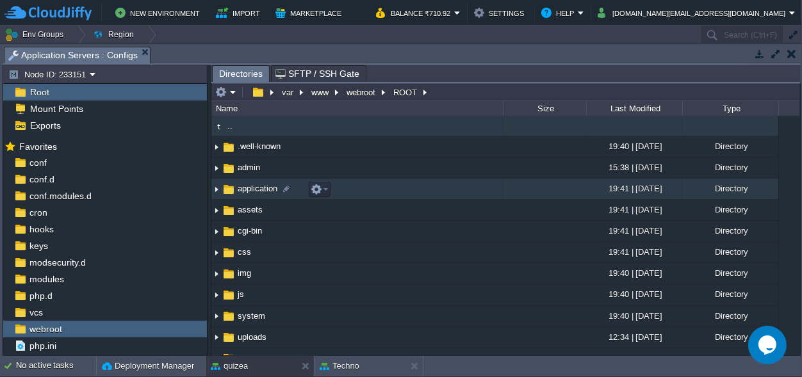
click at [246, 188] on span "application" at bounding box center [258, 188] width 44 height 11
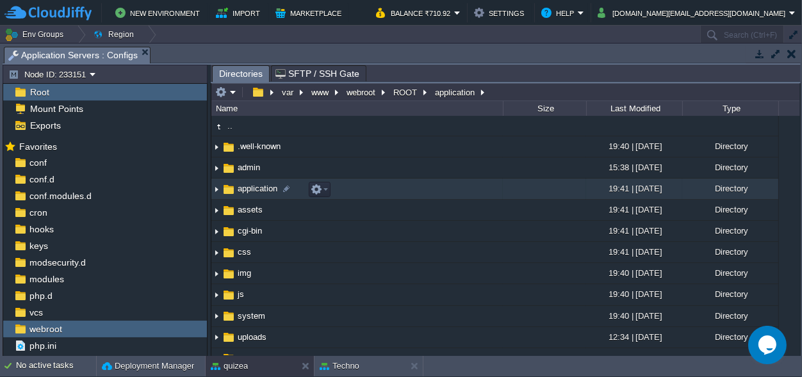
click at [246, 188] on span "application" at bounding box center [258, 188] width 44 height 11
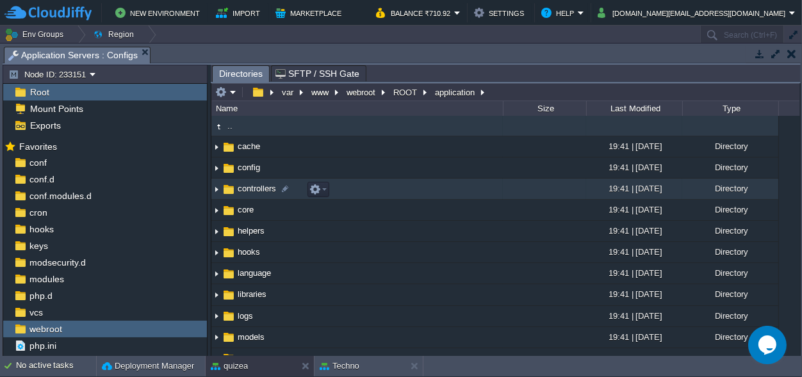
click at [258, 190] on span "controllers" at bounding box center [257, 188] width 42 height 11
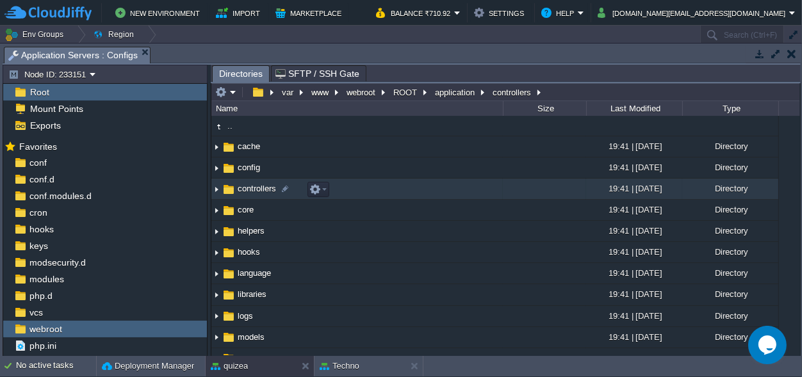
click at [258, 190] on span "controllers" at bounding box center [257, 188] width 42 height 11
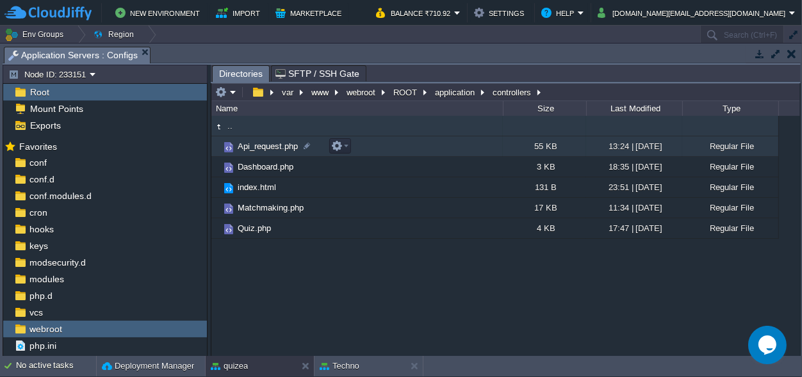
click at [258, 147] on span "Api_request.php" at bounding box center [268, 146] width 64 height 11
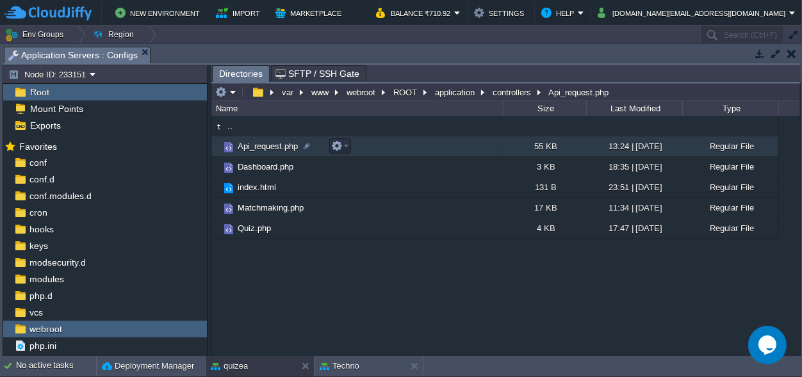
click at [258, 147] on span "Api_request.php" at bounding box center [268, 146] width 64 height 11
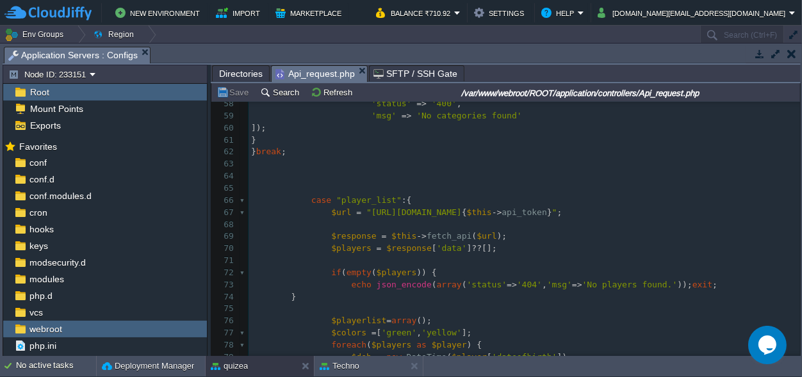
scroll to position [1078, 0]
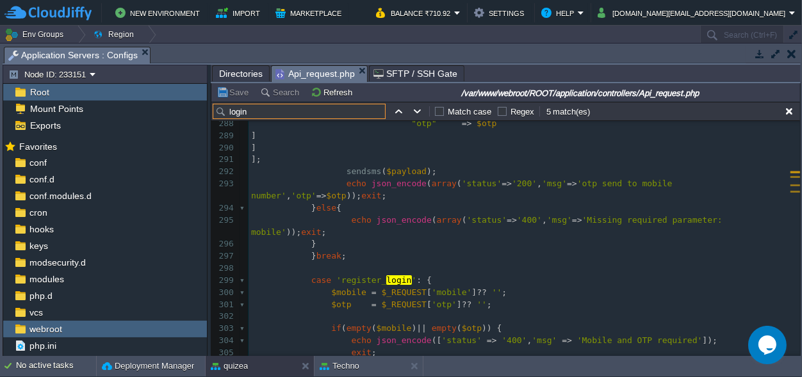
type input "login"
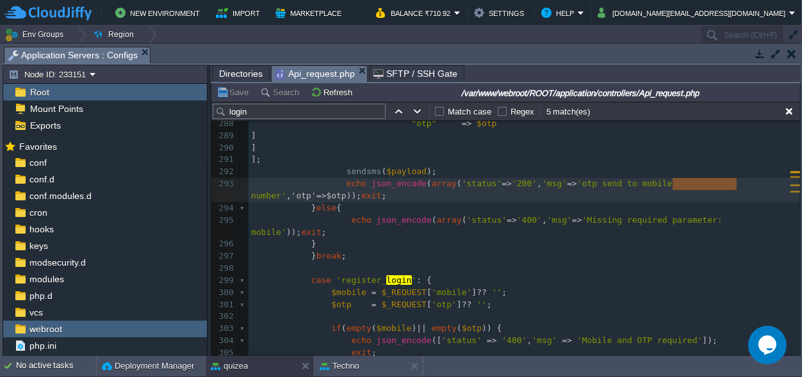
type textarea ", 'otp'=>$otp"
drag, startPoint x: 673, startPoint y: 187, endPoint x: 730, endPoint y: 187, distance: 57.0
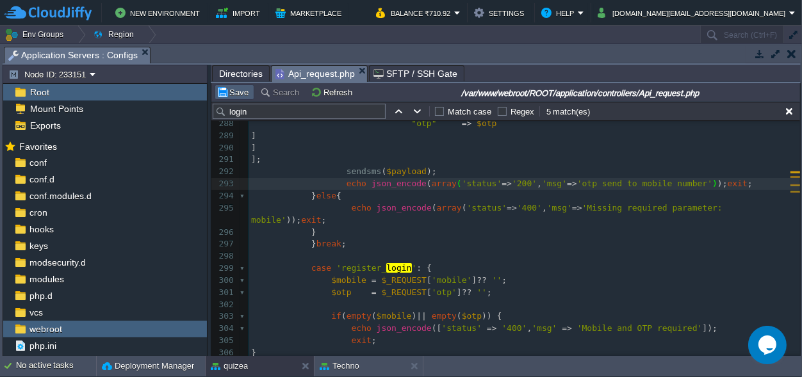
click at [234, 95] on button "Save" at bounding box center [235, 92] width 36 height 12
click at [345, 357] on div "Techno" at bounding box center [360, 366] width 91 height 21
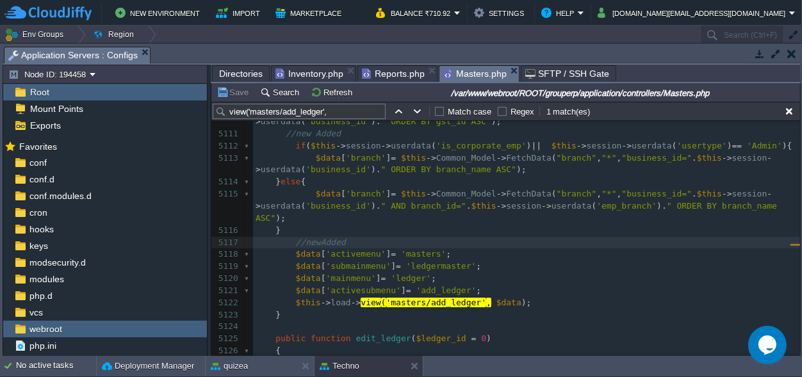
scroll to position [70742, 0]
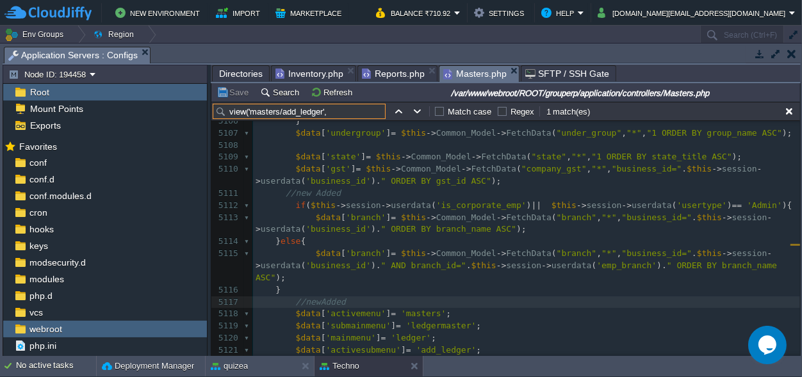
click at [345, 112] on input "view('masters/add_ledger'," at bounding box center [299, 111] width 173 height 15
drag, startPoint x: 345, startPoint y: 112, endPoint x: 206, endPoint y: 110, distance: 139.0
click at [213, 110] on input "view('masters/add_ledger'," at bounding box center [299, 111] width 173 height 15
paste input "edit_ledger'"
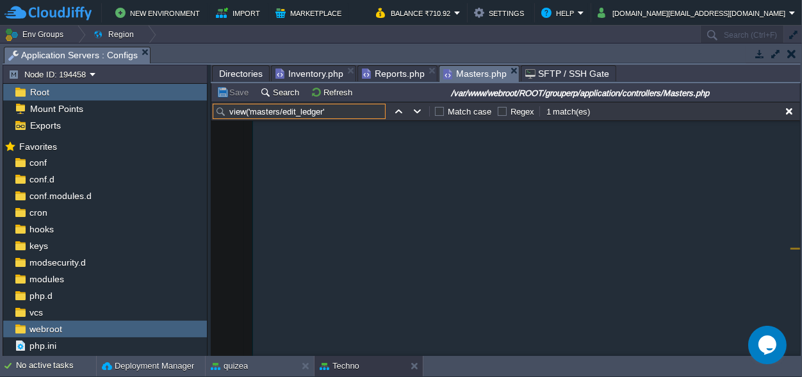
scroll to position [72881, 0]
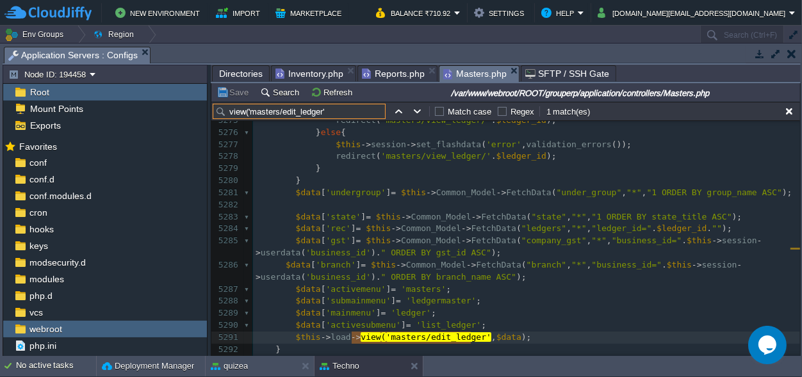
type input "view('masters/edit_ledger'"
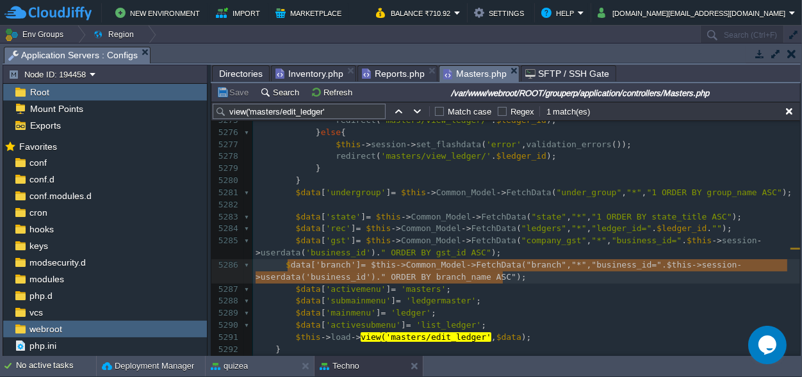
type textarea "$data['branch'] = $this->Common_Model->FetchData("branch","*","business_id=".$t…"
drag, startPoint x: 525, startPoint y: 280, endPoint x: 281, endPoint y: 262, distance: 244.1
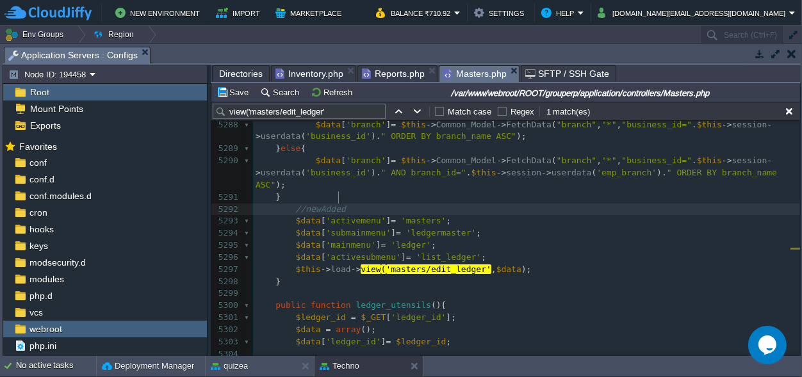
scroll to position [73072, 0]
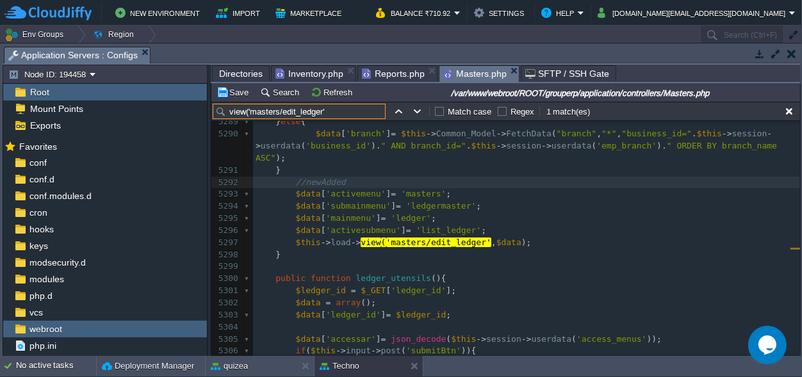
click at [336, 110] on input "view('masters/edit_ledger'" at bounding box center [299, 111] width 173 height 15
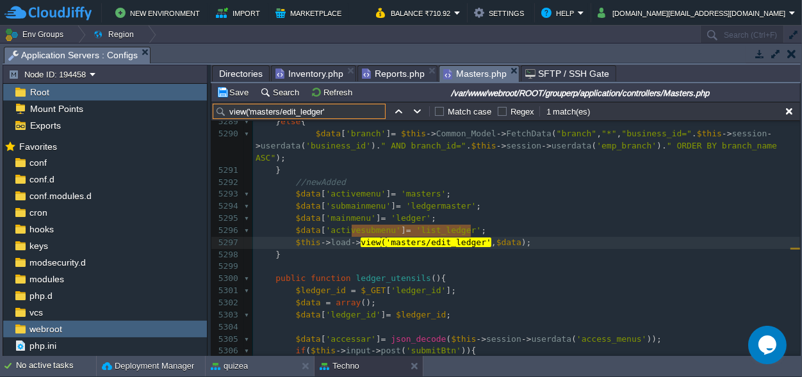
paste input "listunits"
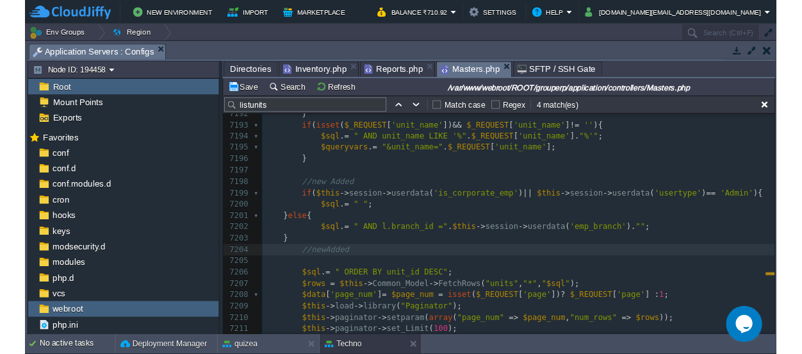
scroll to position [97804, 0]
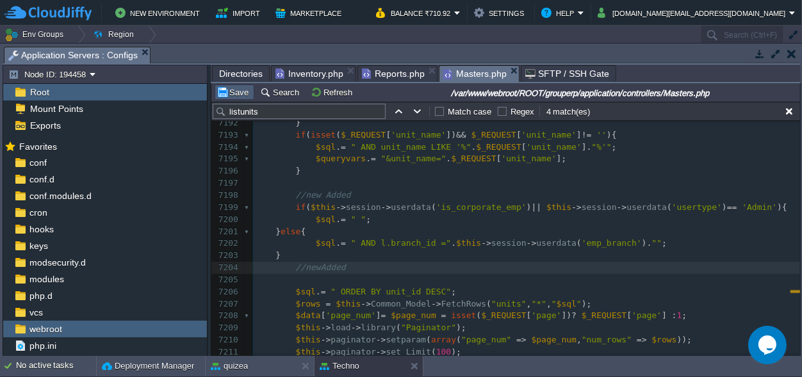
click at [235, 85] on td "Save" at bounding box center [235, 92] width 40 height 15
click at [265, 106] on input "listunits" at bounding box center [299, 111] width 173 height 15
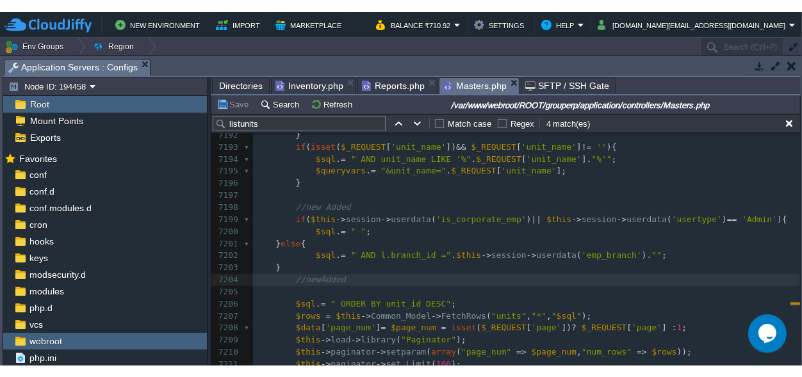
scroll to position [97619, 0]
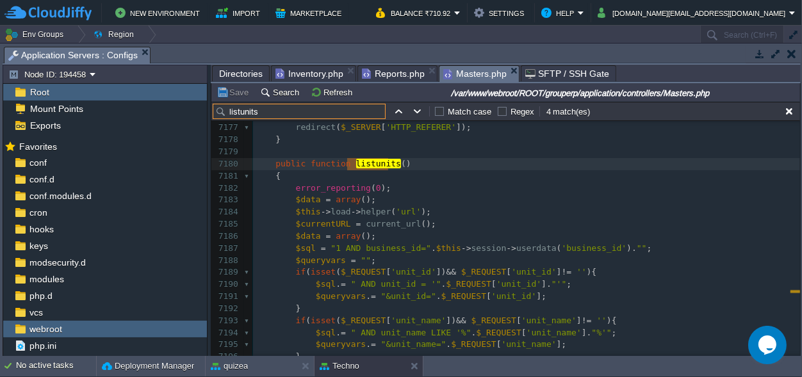
paste input "_ledger"
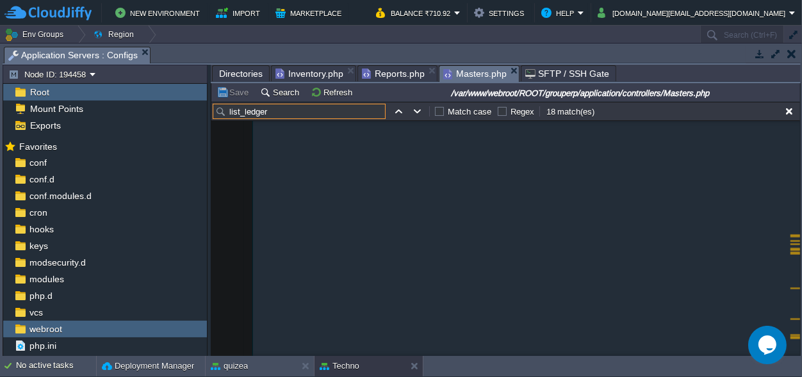
scroll to position [113455, 0]
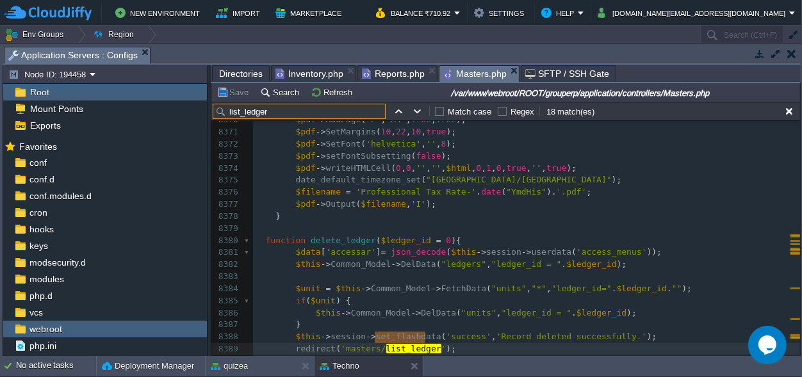
type input "list_ledger("
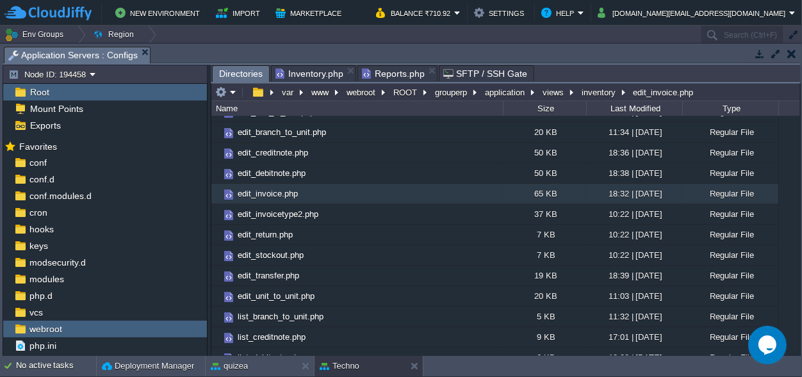
scroll to position [240, 0]
click at [521, 93] on button "application" at bounding box center [505, 92] width 45 height 12
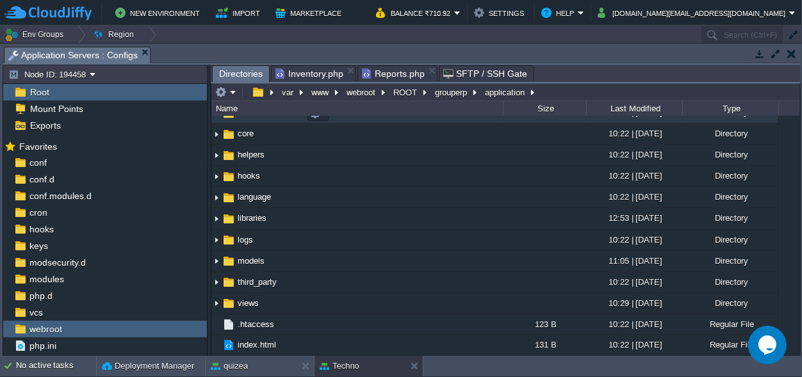
click at [274, 118] on span "controllers" at bounding box center [257, 112] width 42 height 11
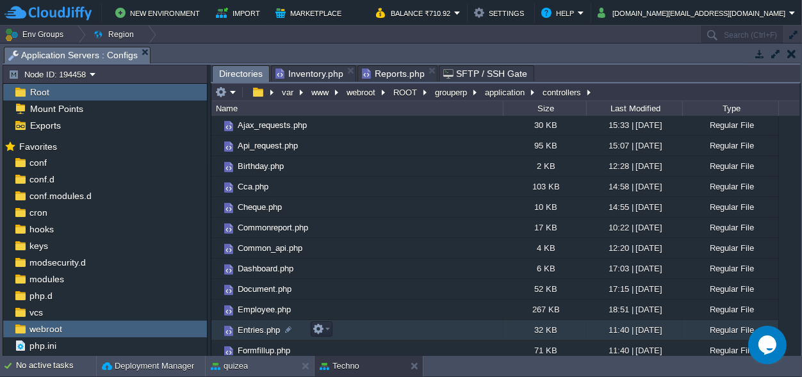
scroll to position [60, 0]
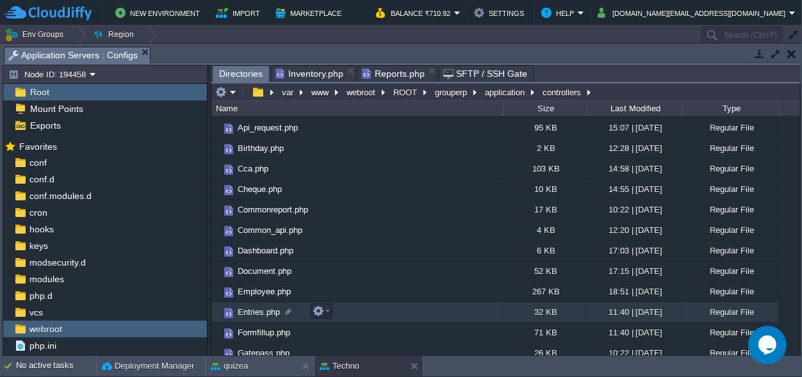
click at [256, 311] on span "Entries.php" at bounding box center [259, 312] width 46 height 11
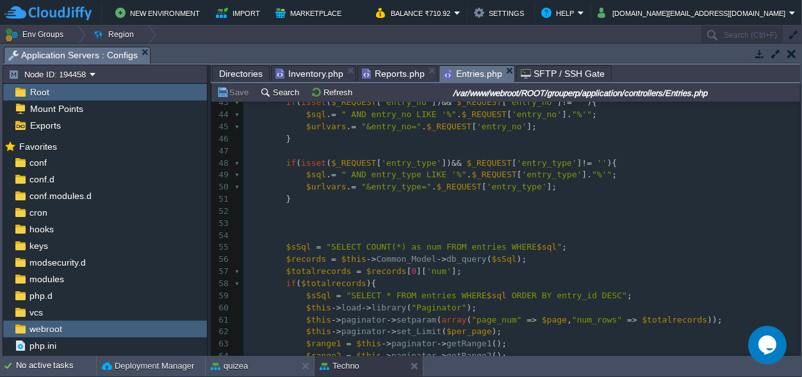
scroll to position [539, 0]
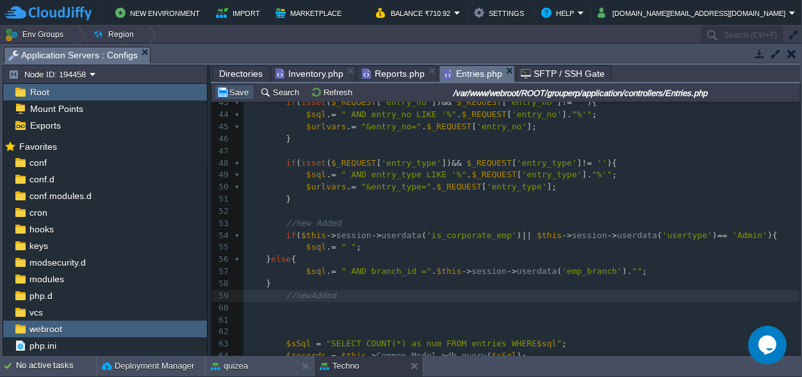
drag, startPoint x: 236, startPoint y: 88, endPoint x: 265, endPoint y: 102, distance: 32.7
click at [236, 87] on button "Save" at bounding box center [235, 92] width 36 height 12
click at [497, 293] on pre "//newAdded" at bounding box center [521, 296] width 557 height 12
click at [384, 74] on span "Reports.php" at bounding box center [393, 73] width 63 height 15
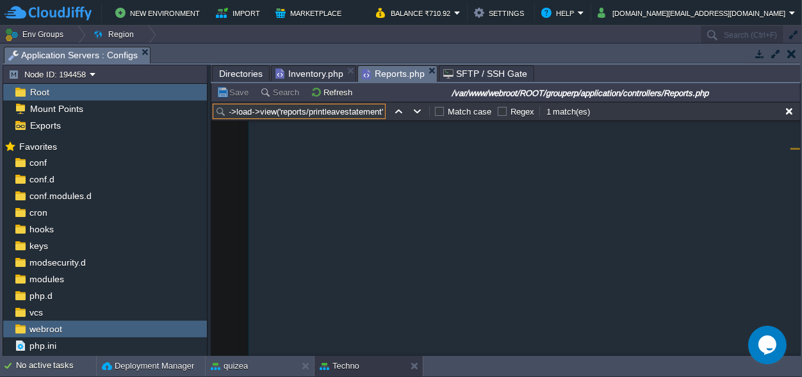
scroll to position [7899, 0]
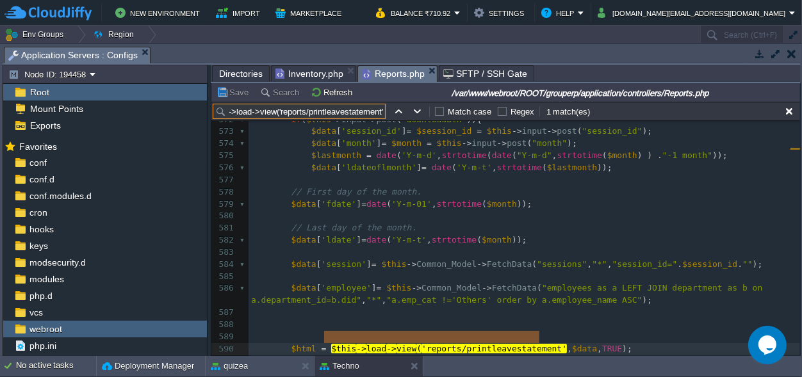
type input "$this->load->view('reports/printleavestatement'"
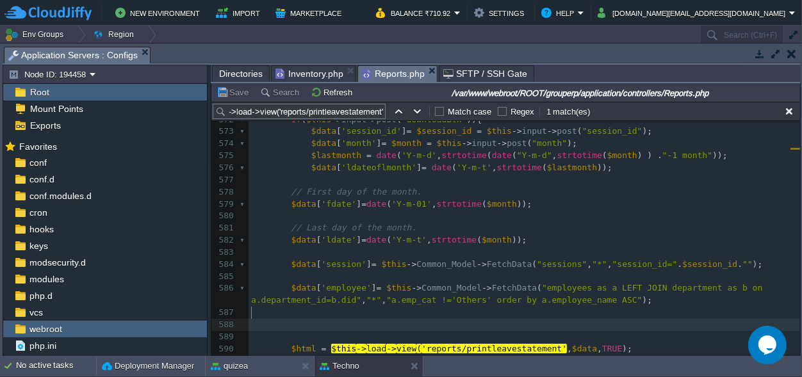
click at [293, 319] on pre "​" at bounding box center [525, 325] width 552 height 12
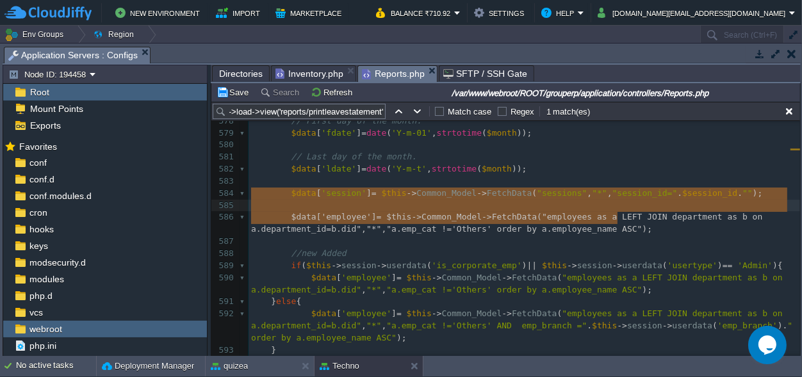
scroll to position [10, 879]
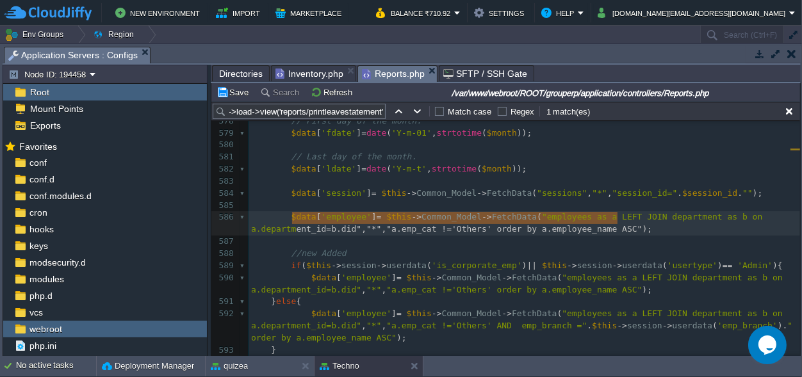
type textarea "$data['employee'] = $this->Common_Model->FetchData("employees as a LEFT JOIN de…"
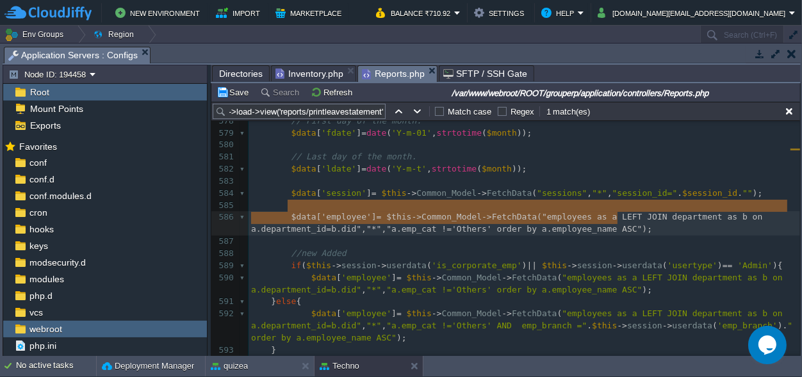
drag, startPoint x: 640, startPoint y: 214, endPoint x: 288, endPoint y: 201, distance: 352.6
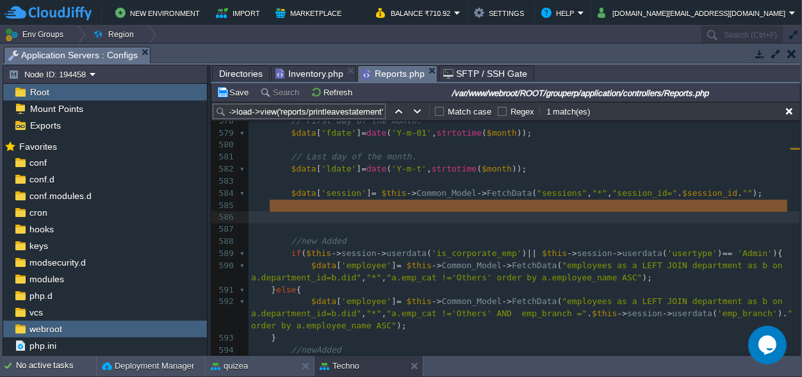
scroll to position [10, 0]
drag, startPoint x: 299, startPoint y: 214, endPoint x: 258, endPoint y: 201, distance: 43.6
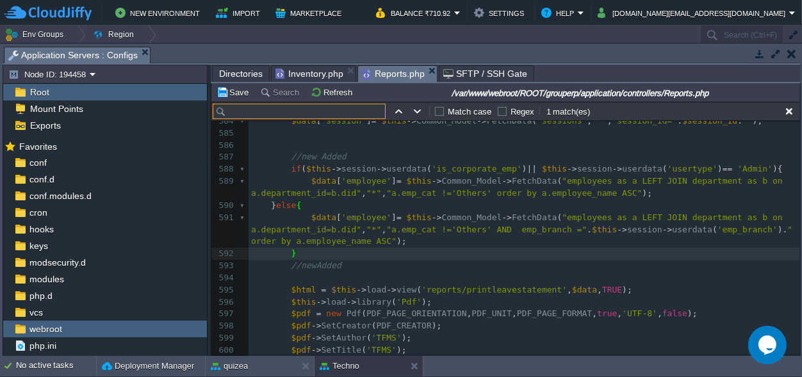
scroll to position [0, 0]
paste input "$data['activesubmenu'] = 'collection_report';"
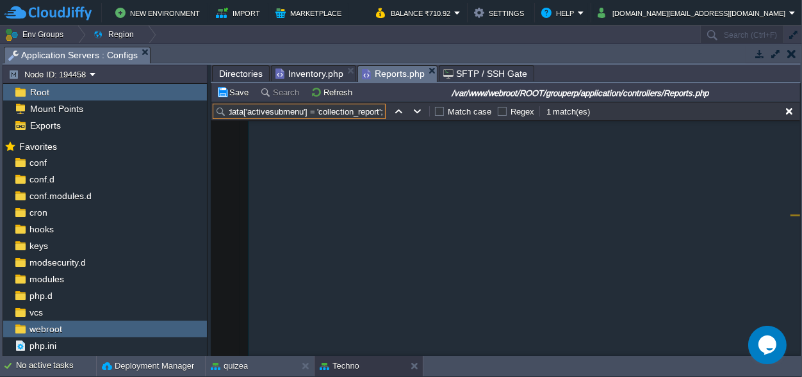
scroll to position [28077, 0]
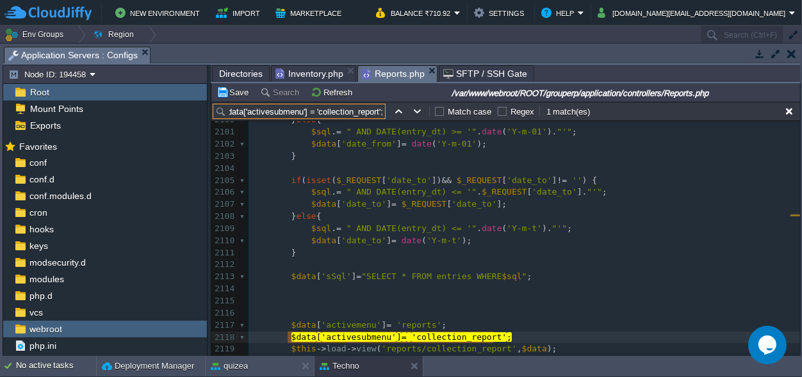
type input "$data['activesubmenu'] = 'collection_report';"
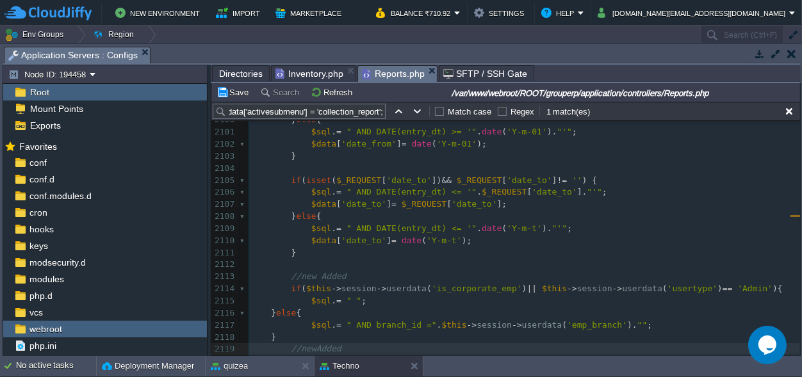
scroll to position [28137, 0]
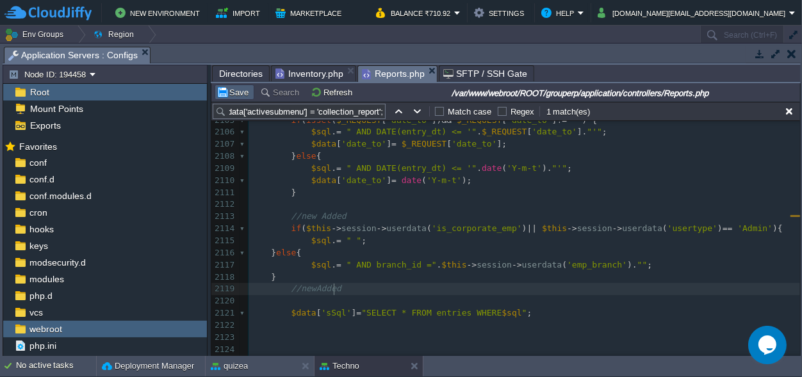
click at [234, 95] on button "Save" at bounding box center [235, 92] width 36 height 12
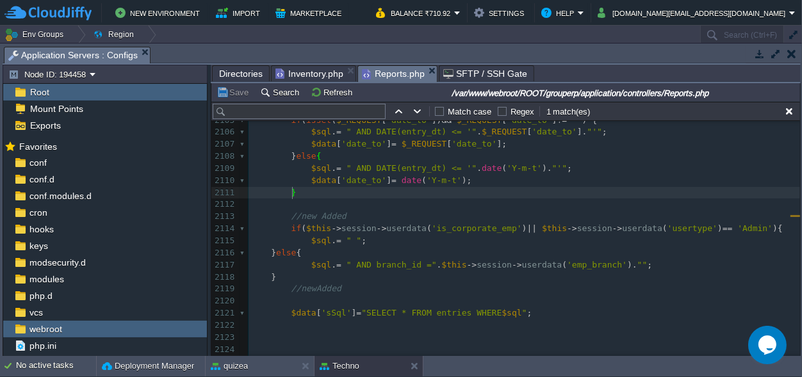
scroll to position [0, 0]
paste input "download_collection_report"
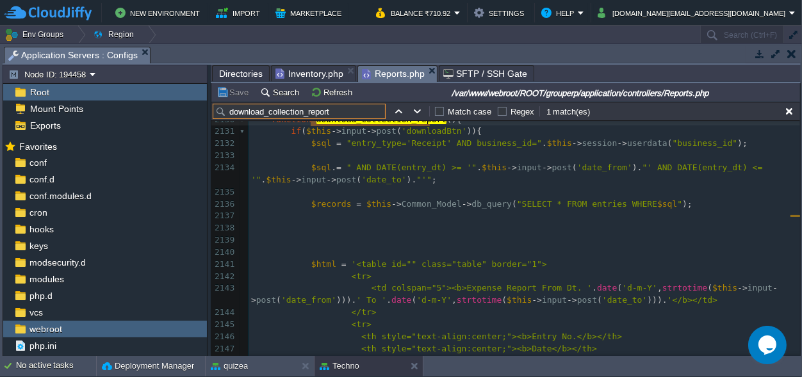
scroll to position [28462, 0]
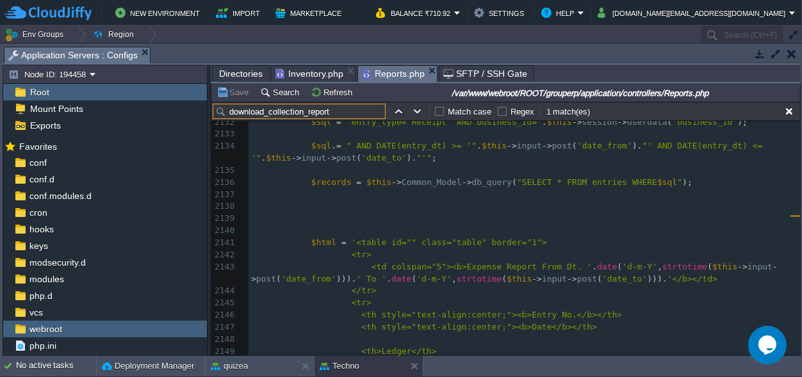
type input "download_collection_report"
click at [312, 201] on pre at bounding box center [525, 207] width 552 height 12
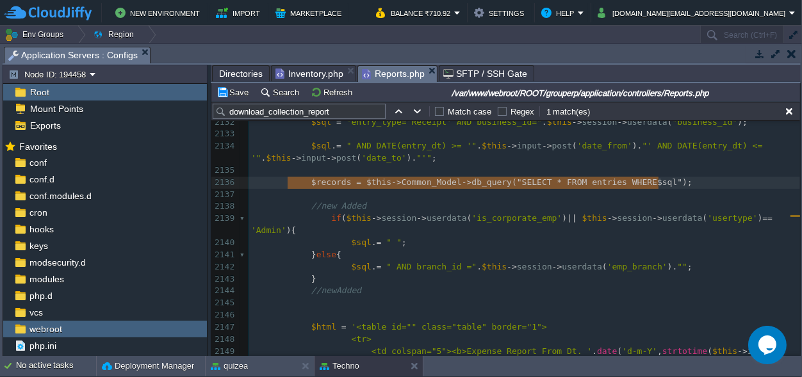
type textarea "$records = $this->Common_Model->db_query("SELECT * FROM entries WHERE $sql");"
drag, startPoint x: 684, startPoint y: 180, endPoint x: 305, endPoint y: 182, distance: 378.6
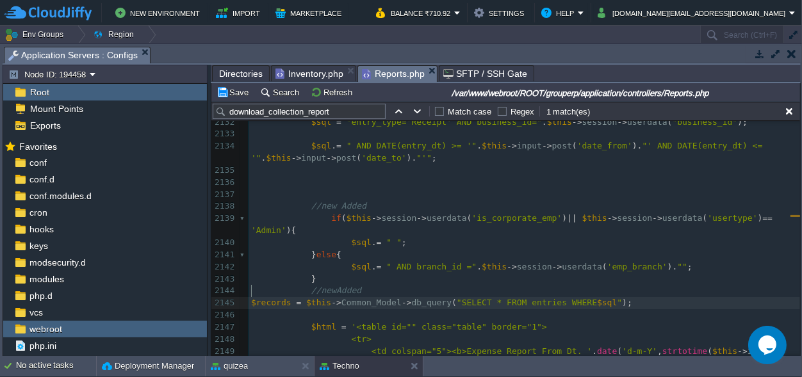
scroll to position [0, 0]
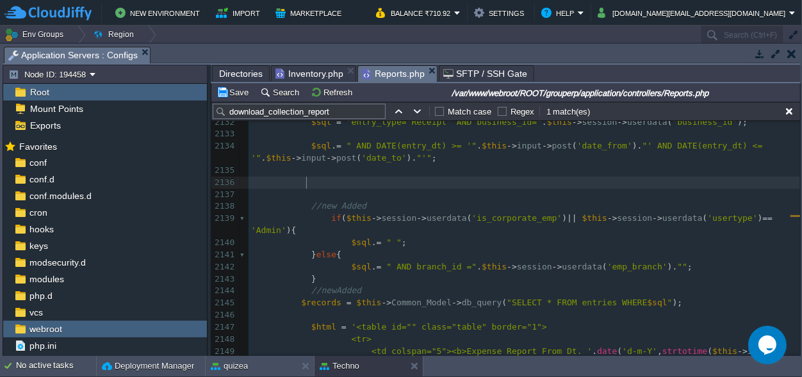
click at [318, 188] on pre at bounding box center [525, 183] width 552 height 12
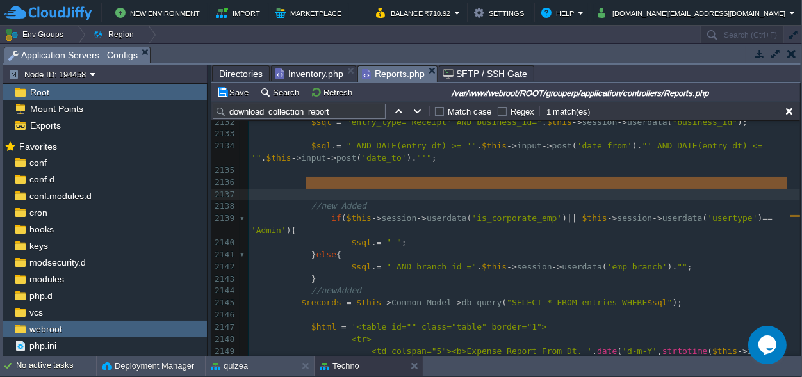
scroll to position [0, 110]
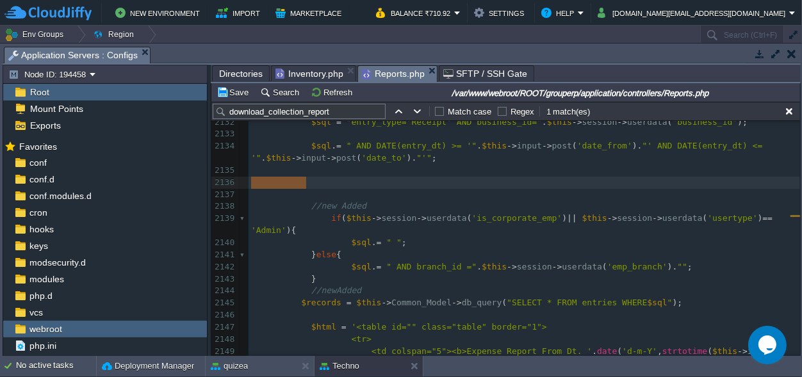
drag, startPoint x: 318, startPoint y: 188, endPoint x: 248, endPoint y: 187, distance: 69.8
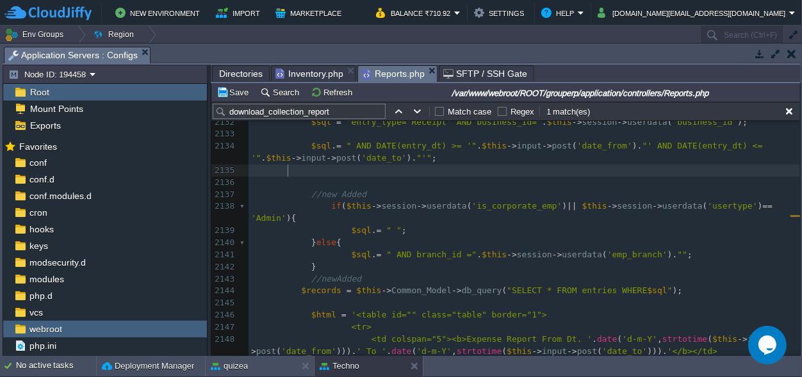
click at [296, 286] on span at bounding box center [276, 291] width 50 height 10
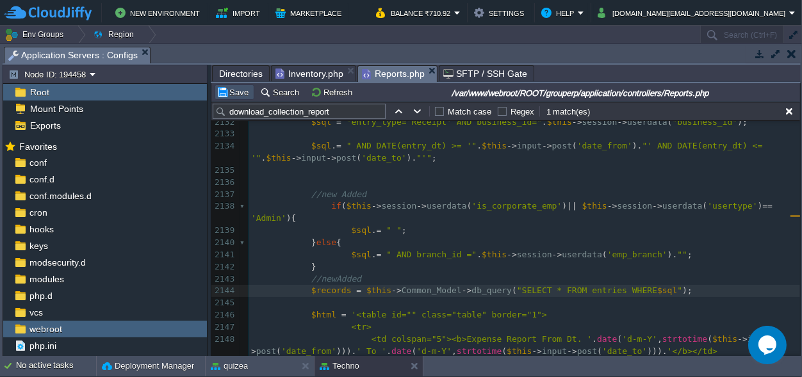
click at [234, 90] on button "Save" at bounding box center [235, 92] width 36 height 12
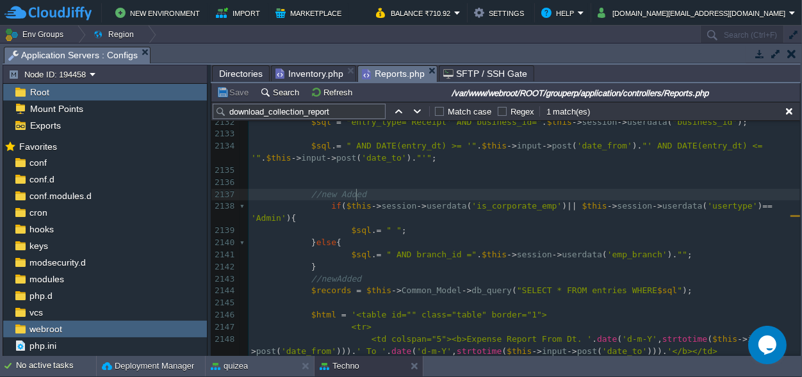
click at [407, 192] on pre "//new Added" at bounding box center [525, 195] width 552 height 12
paste input "get_leavestatement"
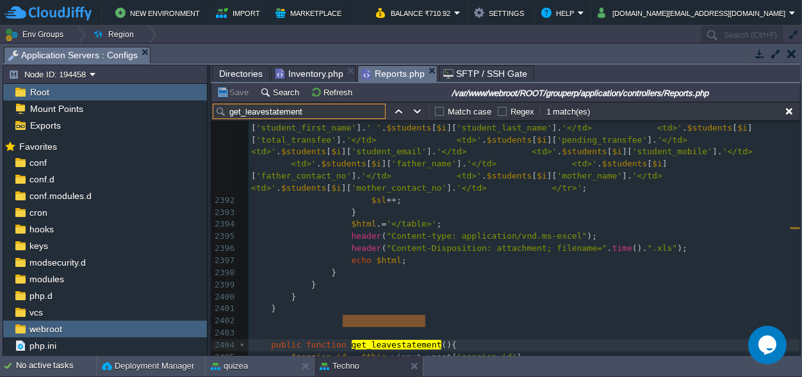
scroll to position [32027, 0]
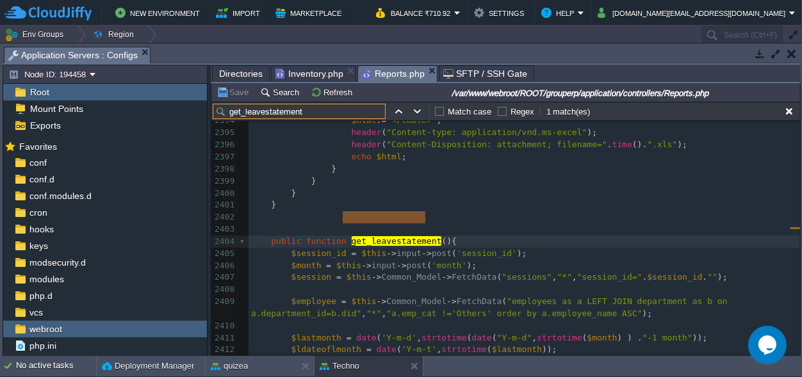
type input "get_leavestatement"
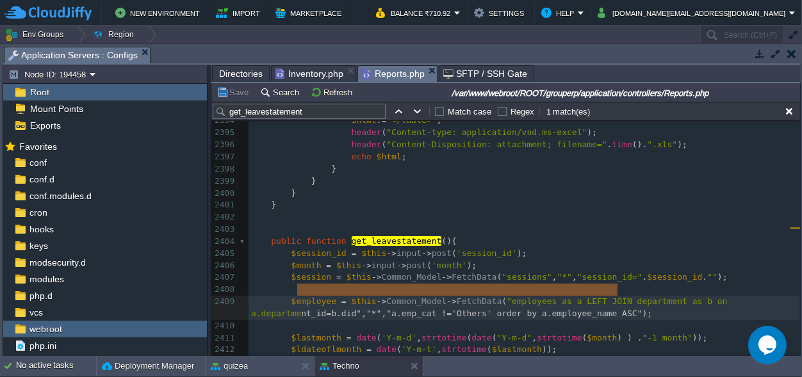
type textarea "$employee = $this->Common_Model->FetchData("employees as a LEFT JOIN department…"
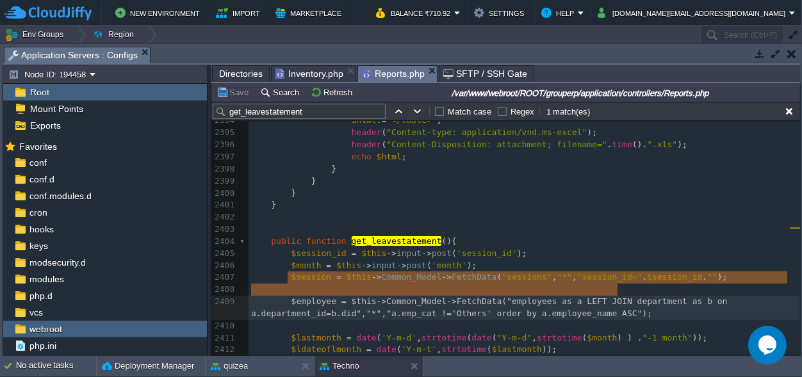
drag, startPoint x: 629, startPoint y: 289, endPoint x: 284, endPoint y: 276, distance: 345.6
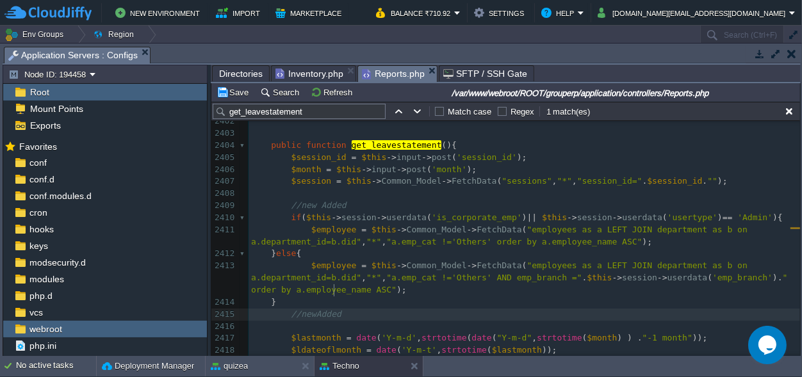
scroll to position [32123, 0]
click at [238, 88] on button "Save" at bounding box center [235, 92] width 36 height 12
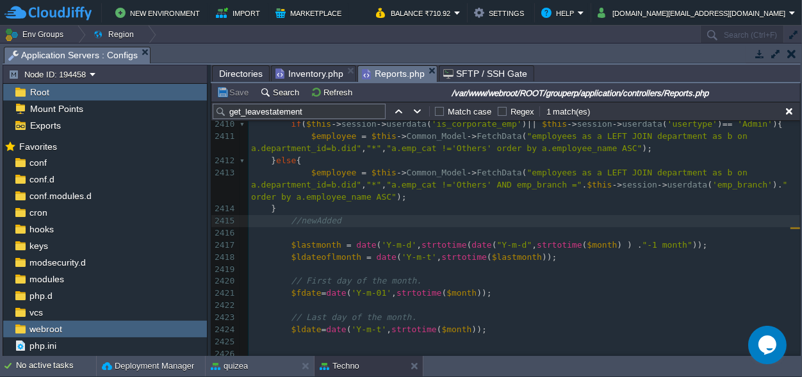
scroll to position [32183, 0]
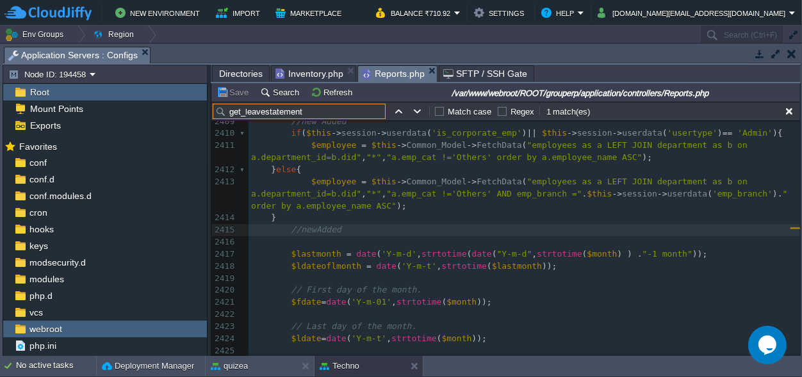
click at [297, 113] on input "get_leavestatement" at bounding box center [299, 111] width 173 height 15
paste input "$data['activesubmenu'] = 'salaryreportunit';"
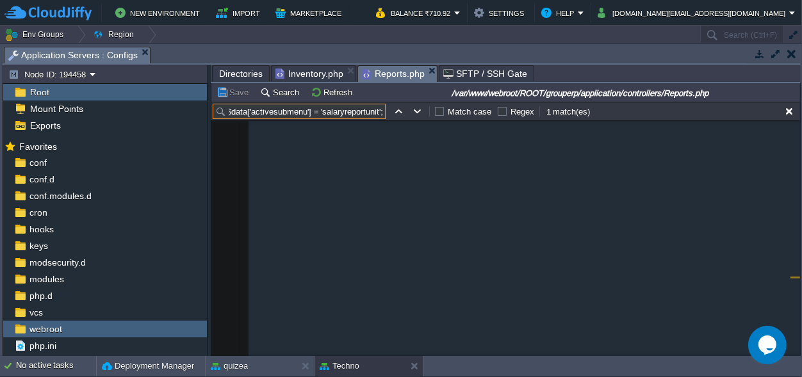
scroll to position [46986, 0]
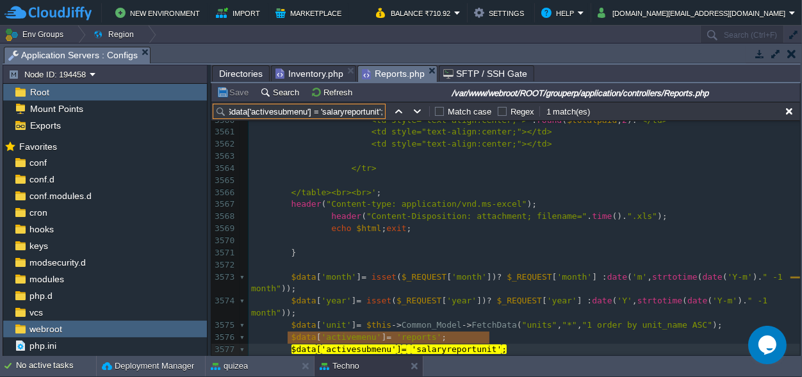
type input "$data['activesubmenu'] = 'salaryreportunit';"
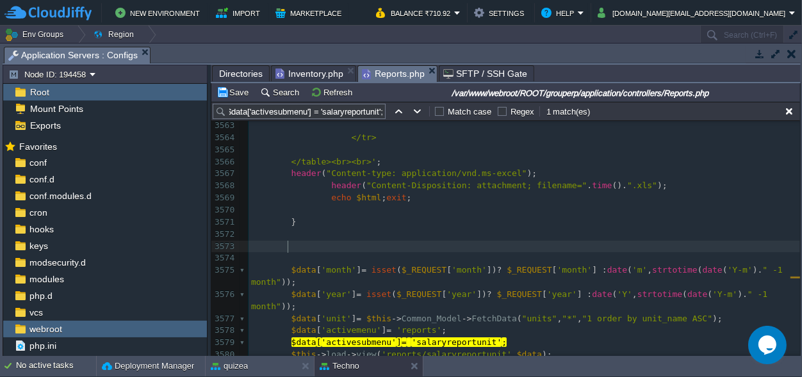
scroll to position [47016, 0]
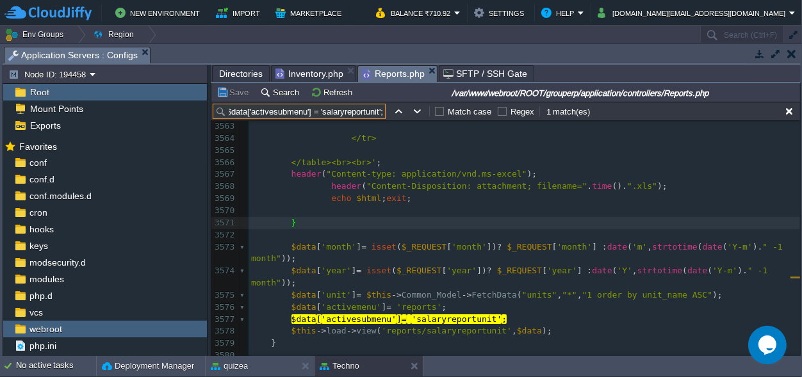
click at [340, 113] on input "$data['activesubmenu'] = 'salaryreportunit';" at bounding box center [299, 111] width 173 height 15
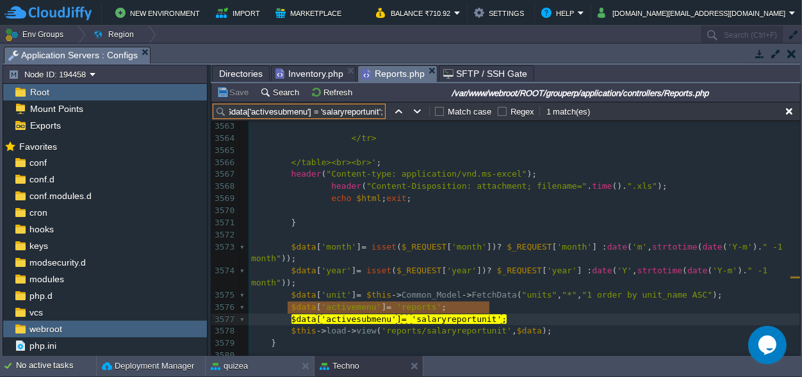
paste input "this->load->view('reports/salaryreportunit'"
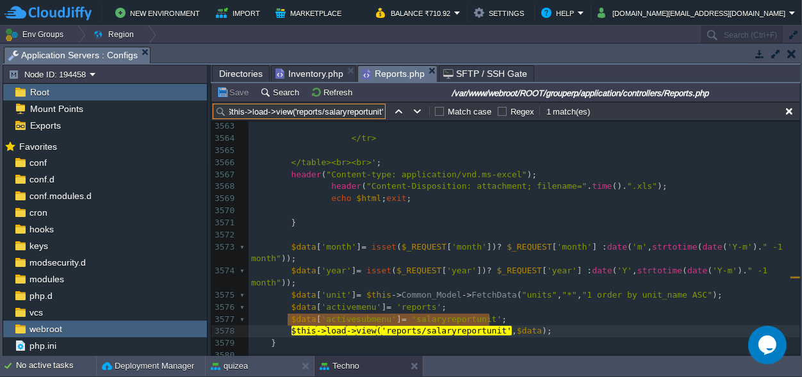
type input "$this->load->view('reports/salaryreportunit'"
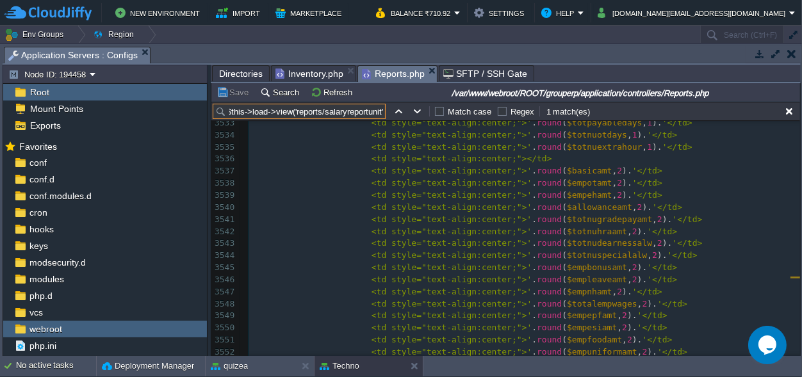
scroll to position [46657, 0]
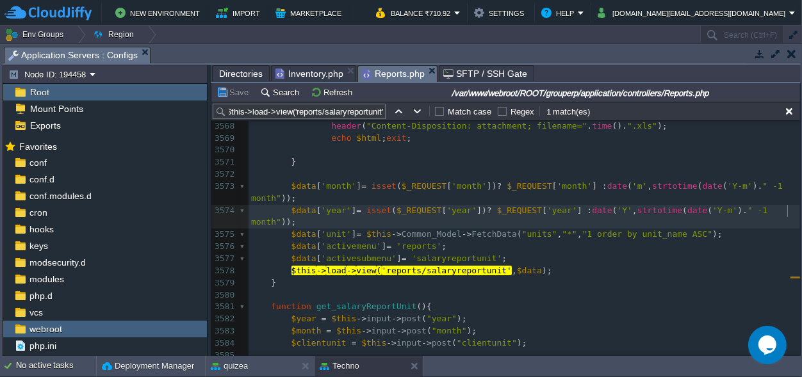
click at [788, 211] on div "xxxxxxxxxx 3543 <td style="text-align:center;">' . round ( $totnudearnessalw , …" at bounding box center [525, 223] width 552 height 809
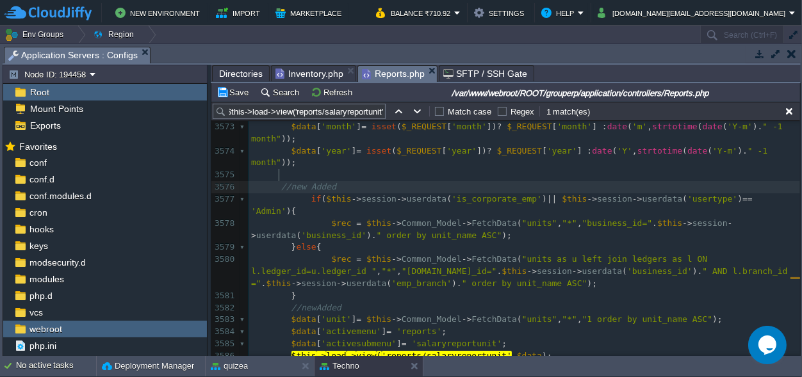
click at [279, 175] on div "xxxxxxxxxx 3543 <td style="text-align:center;">' . round ( $totnudearnessalw , …" at bounding box center [525, 236] width 552 height 954
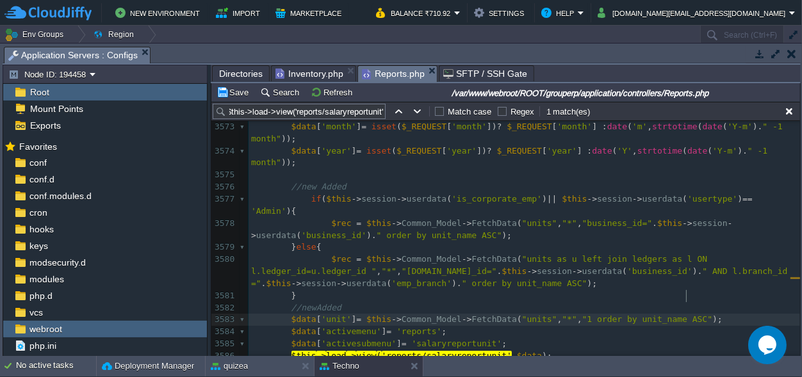
click at [705, 314] on pre "$data [ 'unit' ] = $this -> Common_Model -> FetchData ( "units" , "*" , "1 orde…" at bounding box center [525, 320] width 552 height 12
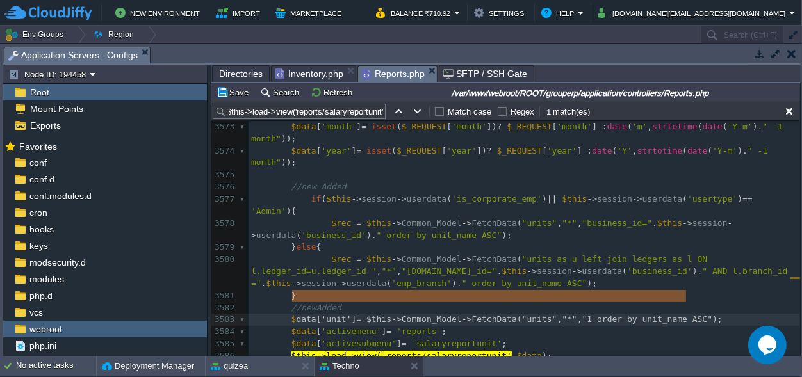
type textarea "$data['unit'] = $this->Common_Model->FetchData("units","*","1 order by unit_nam…"
drag, startPoint x: 705, startPoint y: 295, endPoint x: 286, endPoint y: 295, distance: 419.0
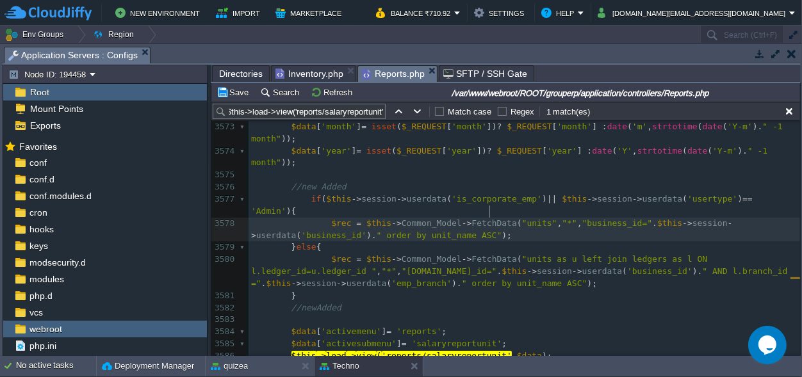
click at [504, 218] on pre "$rec = $this -> Common_Model -> FetchData ( "units" , "*" , "business_id=" . $t…" at bounding box center [525, 230] width 552 height 24
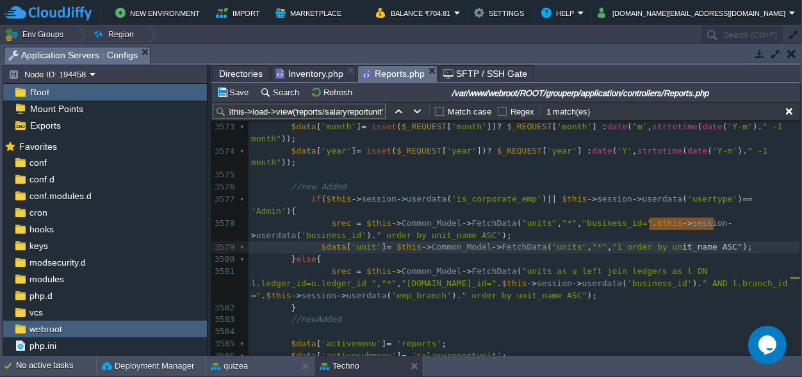
scroll to position [0, 247]
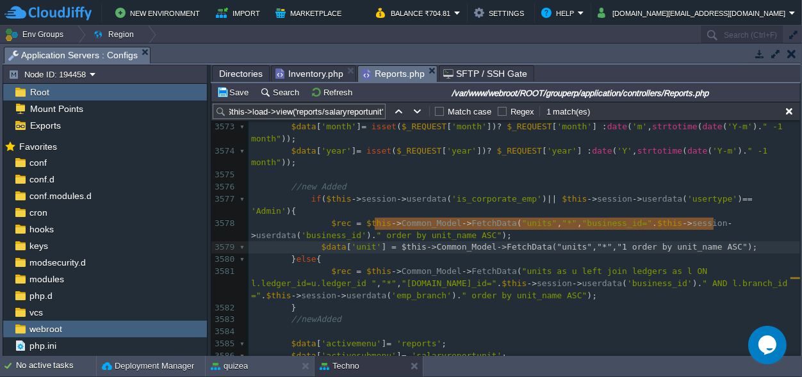
type textarea "= $this->Common_Model->FetchData("units","*","1 order by unit_name ASC");"
drag, startPoint x: 718, startPoint y: 226, endPoint x: 377, endPoint y: 224, distance: 340.8
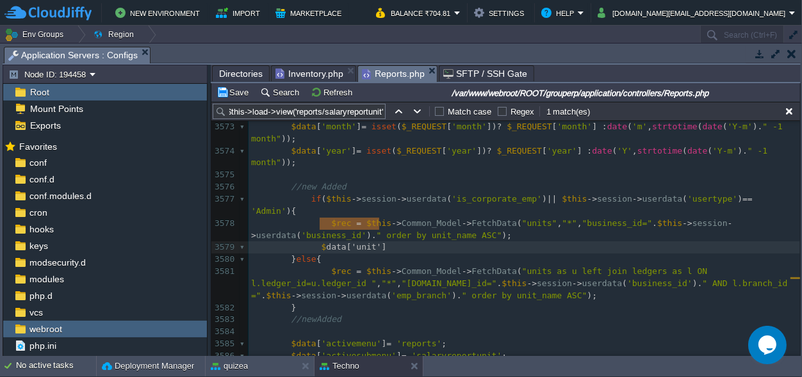
type textarea "$data['unit']"
drag, startPoint x: 380, startPoint y: 222, endPoint x: 315, endPoint y: 224, distance: 64.7
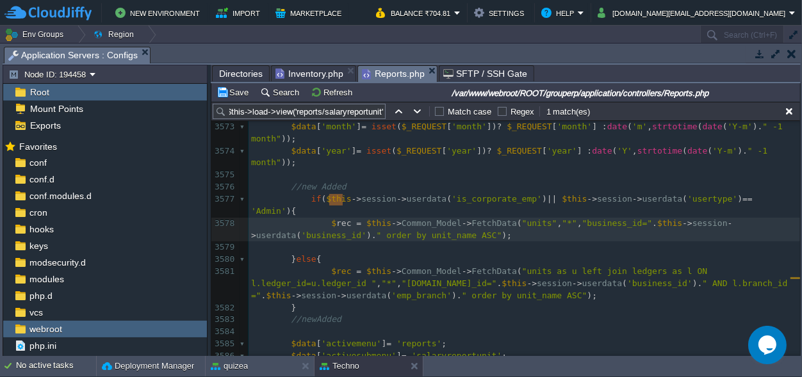
type textarea "$rec"
drag, startPoint x: 345, startPoint y: 197, endPoint x: 325, endPoint y: 197, distance: 19.9
paste textarea
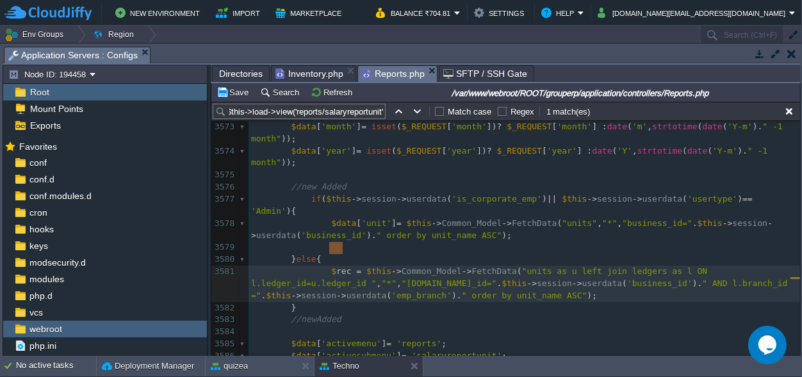
type textarea "$rec"
drag, startPoint x: 343, startPoint y: 246, endPoint x: 323, endPoint y: 247, distance: 20.5
paste textarea
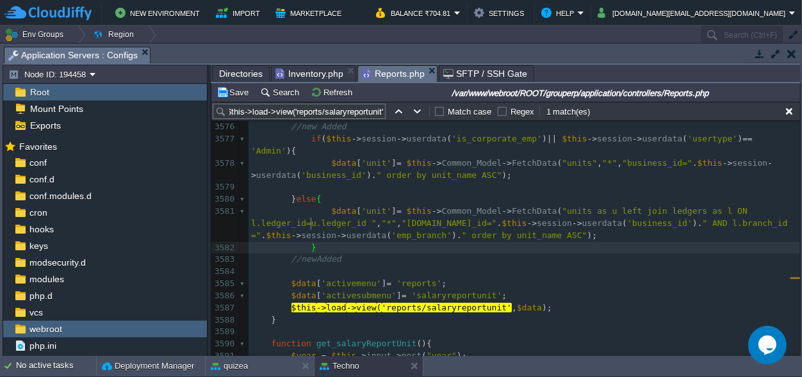
scroll to position [47077, 0]
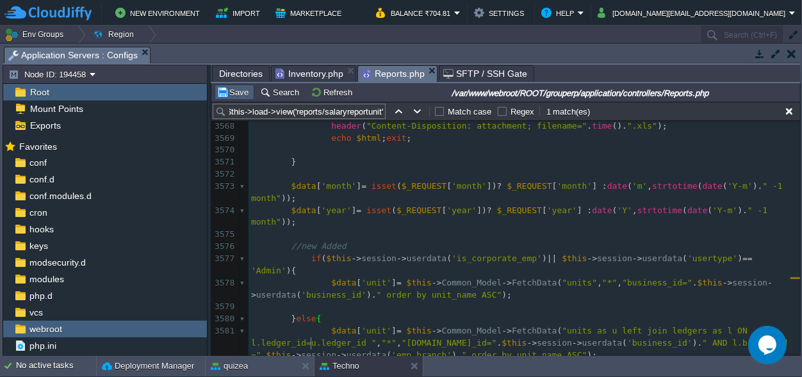
drag, startPoint x: 235, startPoint y: 89, endPoint x: 263, endPoint y: 99, distance: 29.4
click at [236, 88] on button "Save" at bounding box center [235, 92] width 36 height 12
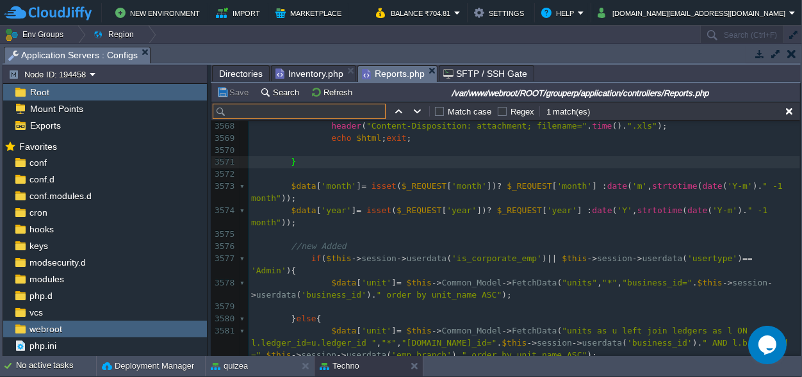
scroll to position [0, 0]
paste input "get_UnitNameByUnitCode"
type input "get_UnitNameByUnitCode"
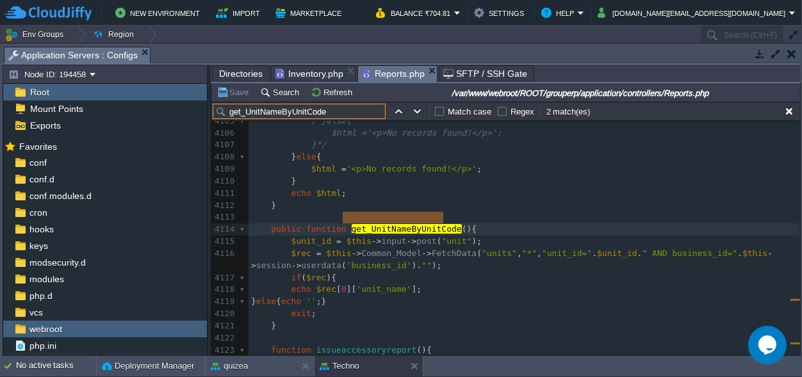
scroll to position [53991, 0]
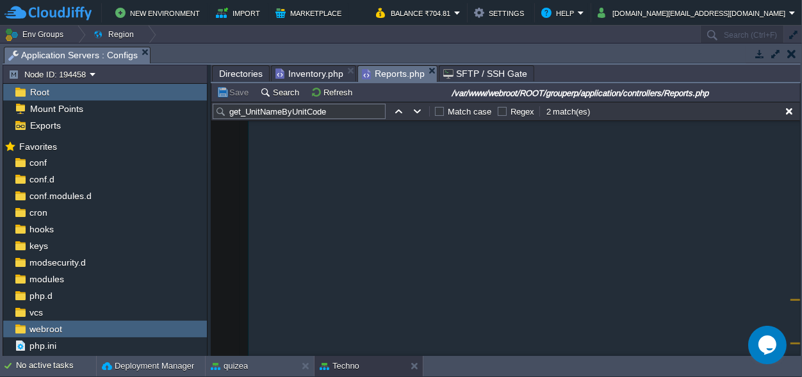
scroll to position [53992, 0]
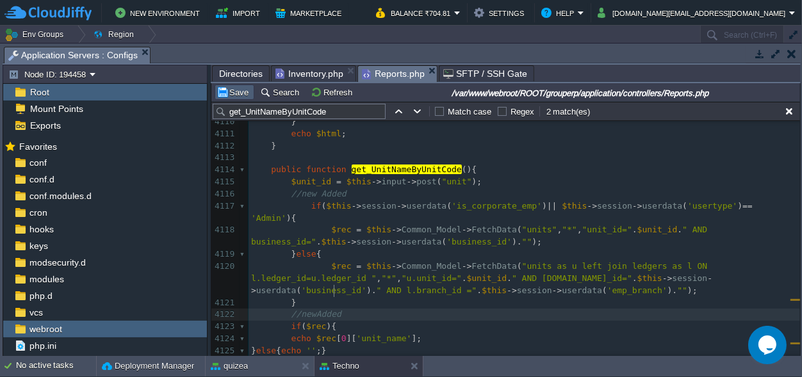
click at [231, 88] on button "Save" at bounding box center [235, 92] width 36 height 12
click at [415, 110] on button "button" at bounding box center [418, 112] width 12 height 12
type textarea "get_UnitNameByUnitCode"
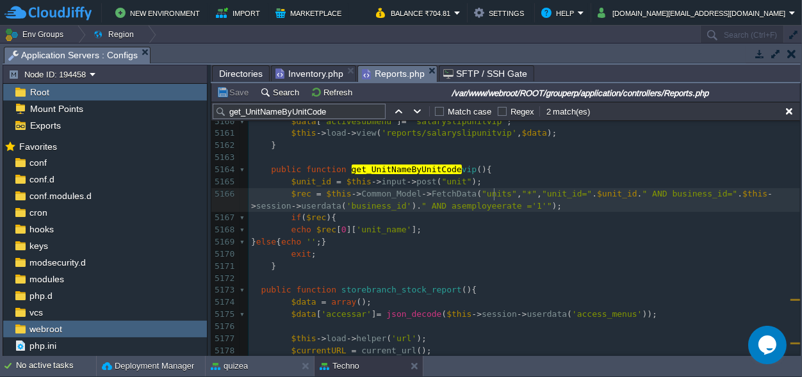
scroll to position [0, 0]
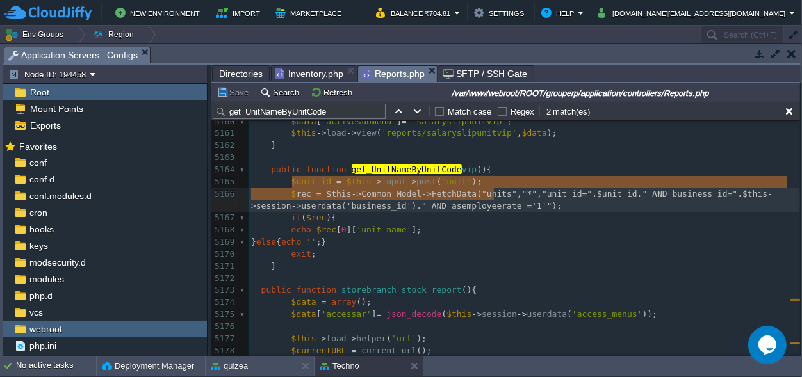
type textarea "$rec = $this->Common_Model->FetchData("units","*","unit_id=".$unit_id." AND bus…"
drag, startPoint x: 497, startPoint y: 194, endPoint x: 290, endPoint y: 184, distance: 207.2
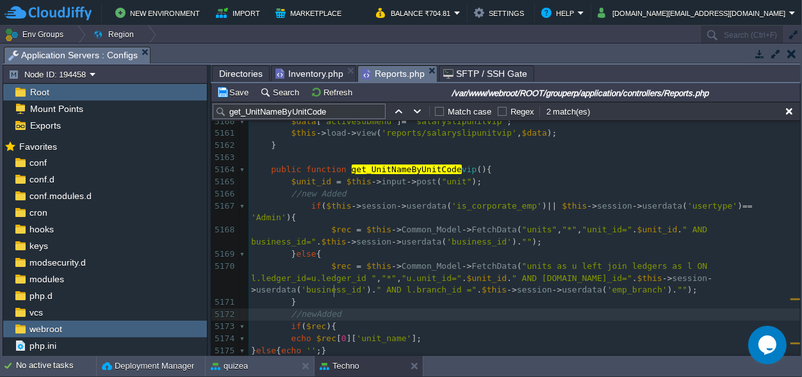
scroll to position [0, 0]
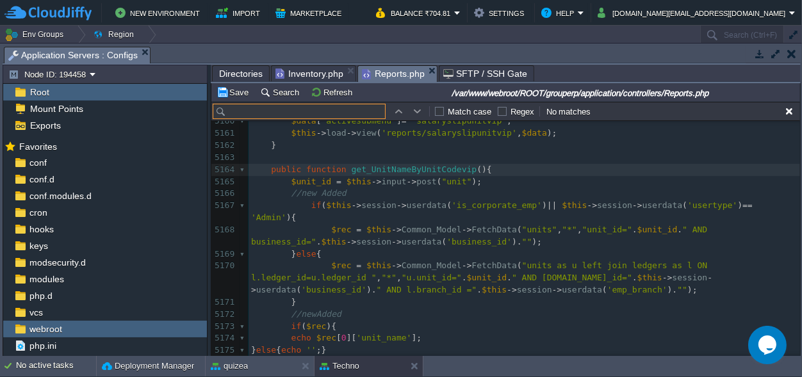
click at [511, 272] on pre "$rec = $this -> Common_Model -> FetchData ( "units as u left join ledgers as l …" at bounding box center [525, 278] width 552 height 37
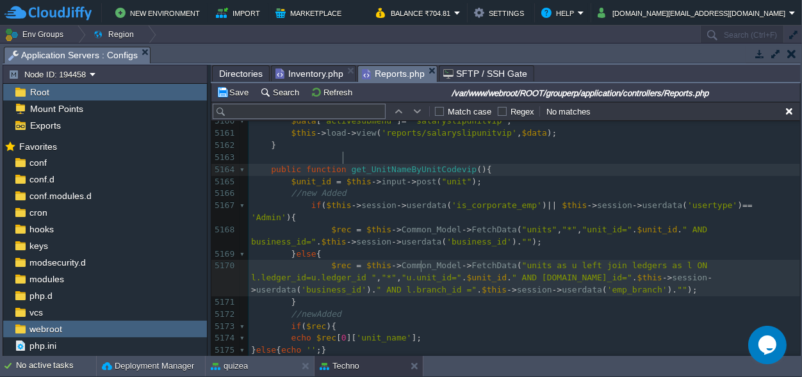
type textarea "$rec = $this->Common_Model->FetchData("units","*","unit_id=".$unit_id." AND bus…"
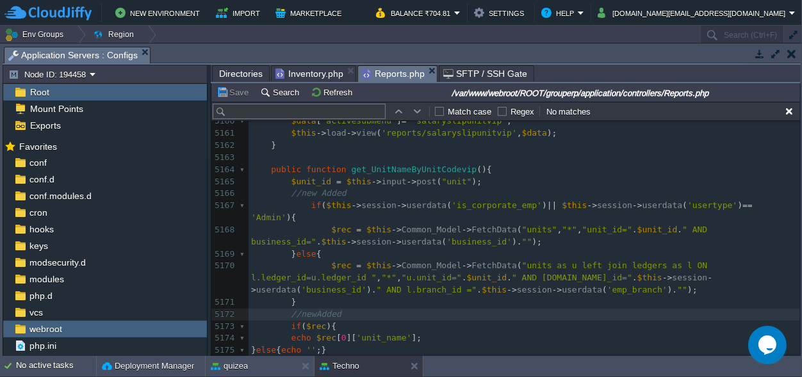
click at [286, 115] on input "text" at bounding box center [299, 111] width 173 height 15
paste input "issueaccessoryreport"
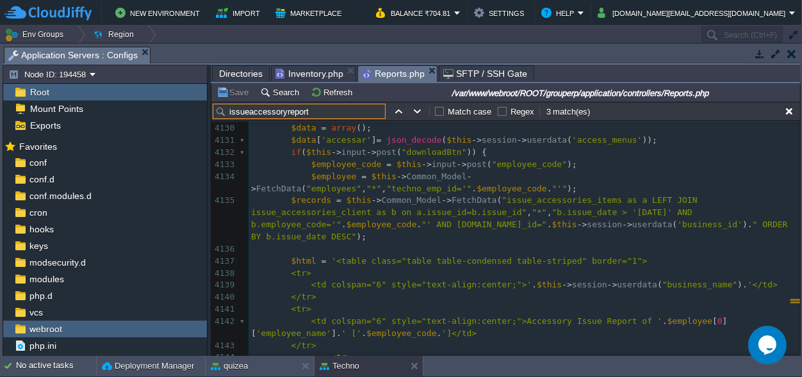
scroll to position [54263, 0]
type input "issueaccessoryreport"
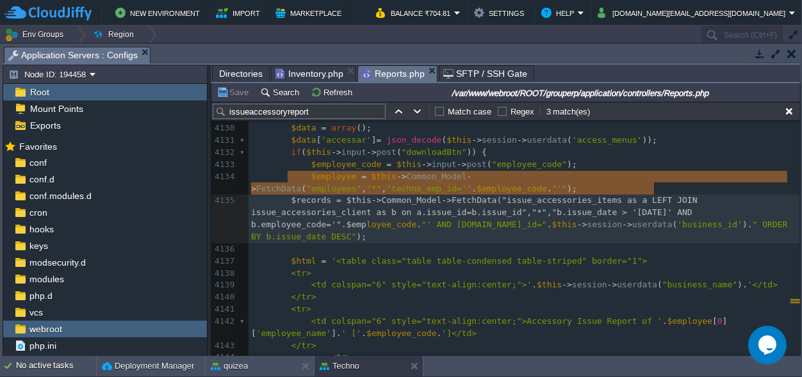
type textarea "$records = $this->Common_Model->FetchData("issue_accessories_items as a LEFT JO…"
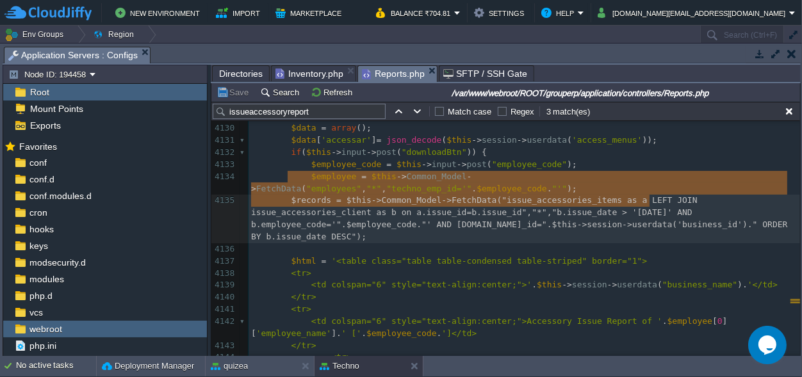
scroll to position [0, 1388]
drag, startPoint x: 286, startPoint y: 174, endPoint x: 673, endPoint y: 201, distance: 388.5
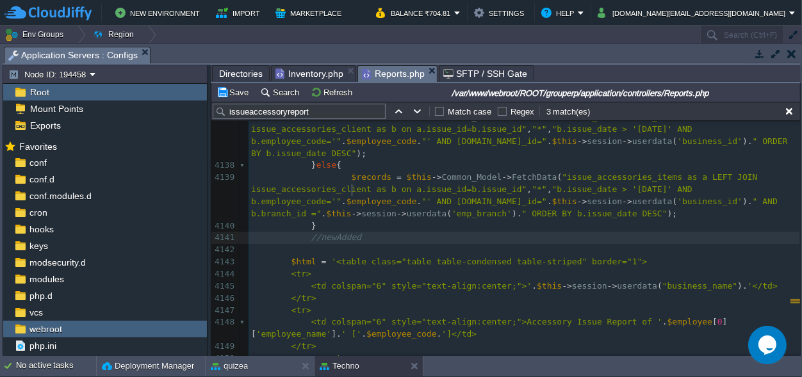
scroll to position [0, 0]
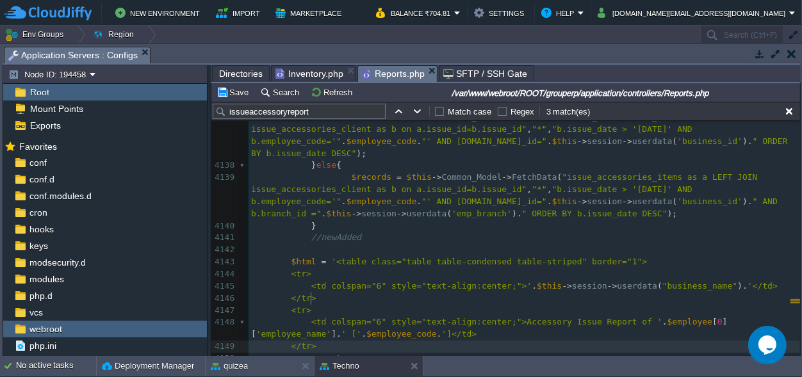
click at [469, 341] on pre "</tr>" at bounding box center [525, 347] width 552 height 12
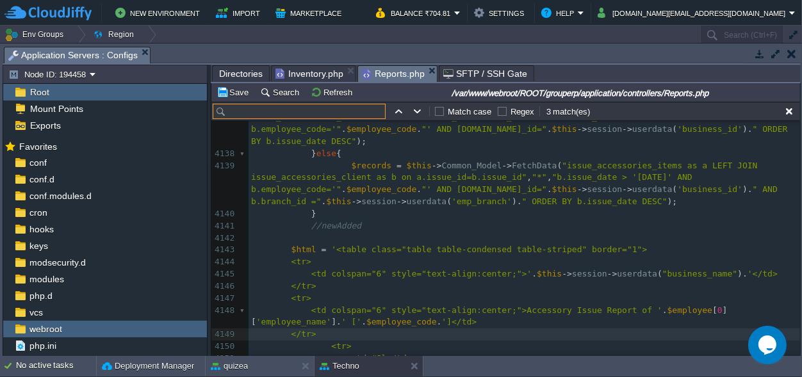
paste input "clientreport"
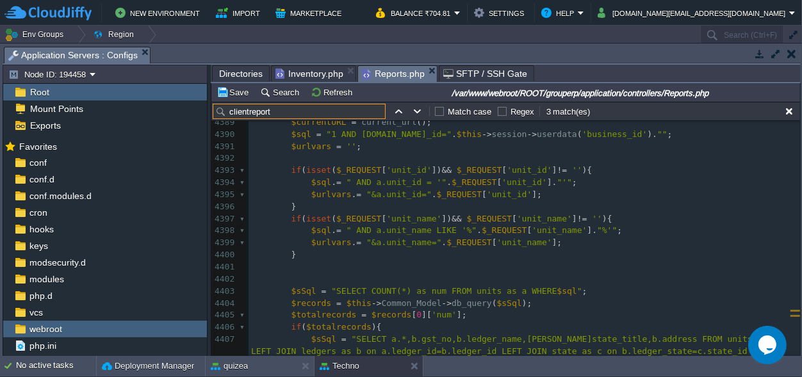
type input "clientreport"
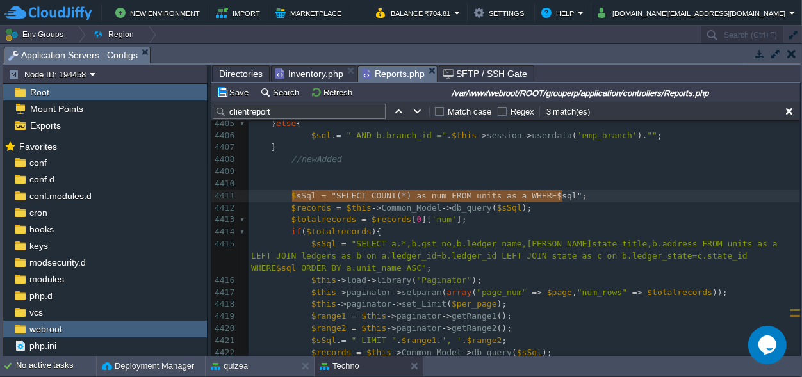
scroll to position [0, 275]
drag, startPoint x: 568, startPoint y: 195, endPoint x: 286, endPoint y: 199, distance: 282.6
paste textarea
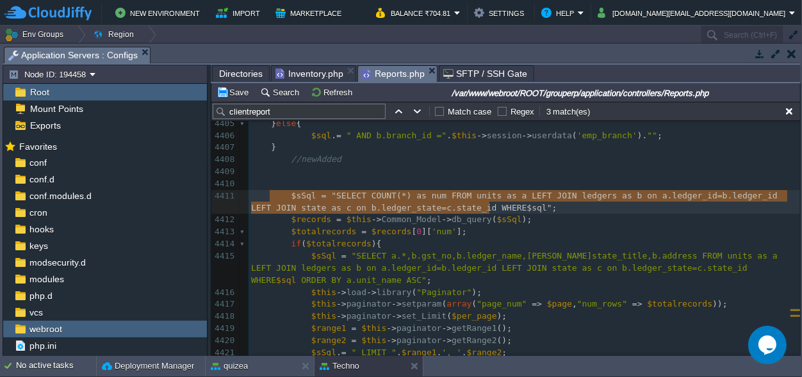
type textarea "$sSql = "SELECT COUNT(*) as num FROM units as a LEFT JOIN ledgers as b on a.led…"
drag, startPoint x: 492, startPoint y: 208, endPoint x: 292, endPoint y: 198, distance: 200.8
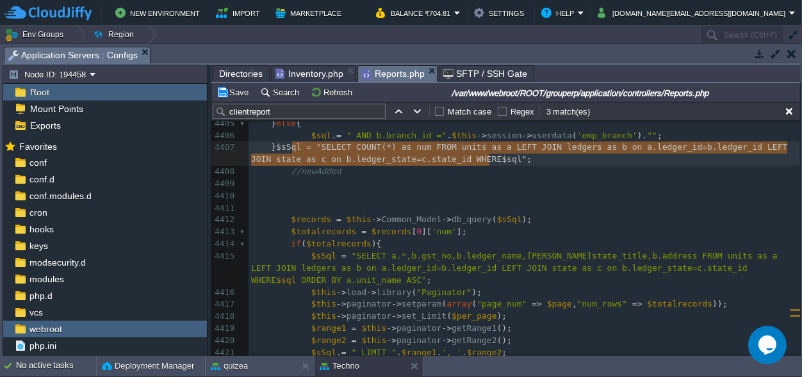
scroll to position [0, 0]
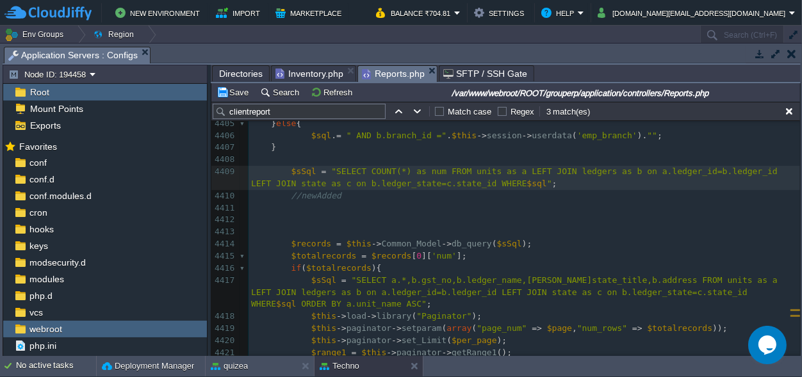
click at [352, 192] on pre "//newAdded" at bounding box center [525, 196] width 552 height 12
click at [511, 185] on pre "$sSql = "SELECT COUNT(*) as num FROM units as a LEFT JOIN ledgers as b on a.led…" at bounding box center [525, 178] width 552 height 24
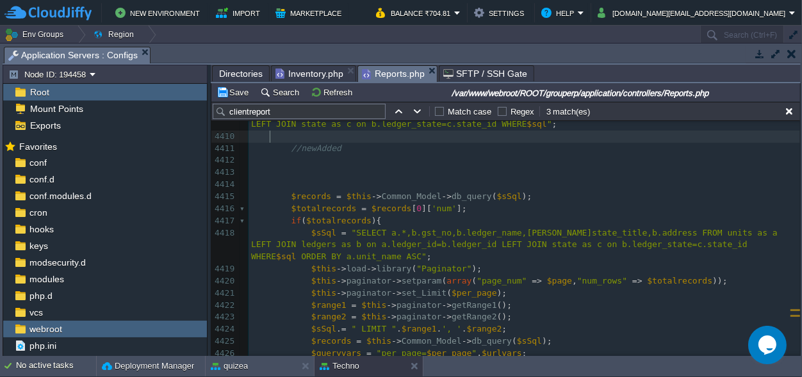
scroll to position [57735, 0]
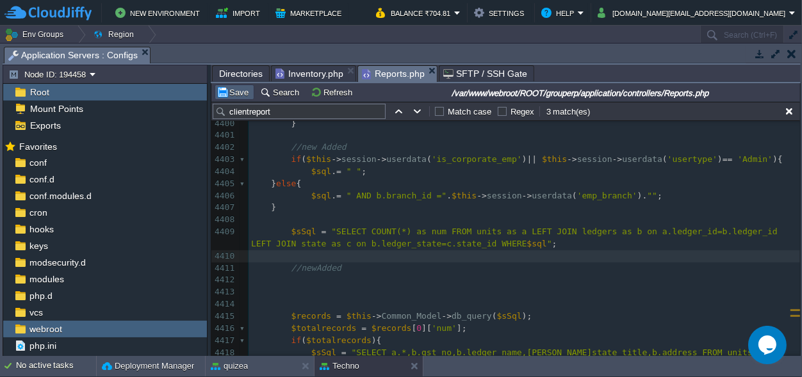
drag, startPoint x: 228, startPoint y: 88, endPoint x: 236, endPoint y: 95, distance: 10.4
click at [229, 88] on button "Save" at bounding box center [235, 92] width 36 height 12
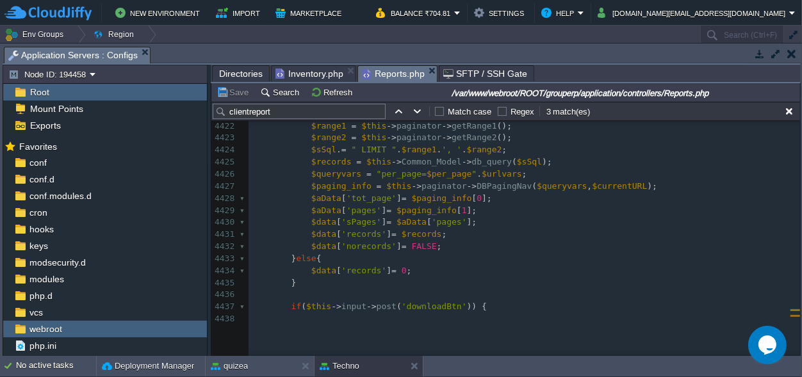
scroll to position [58095, 0]
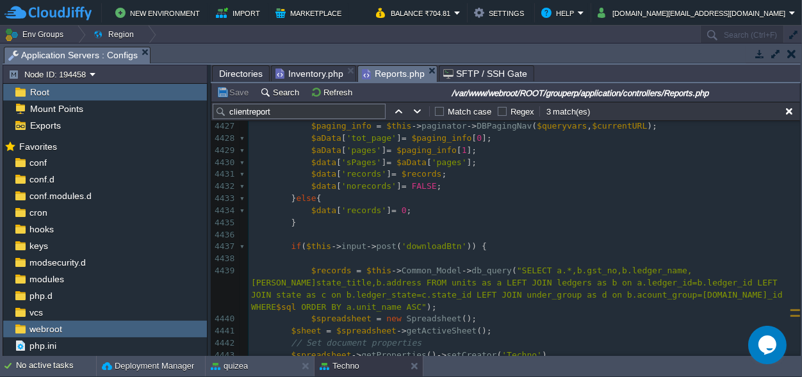
click at [619, 325] on pre "$sheet = $spreadsheet -> getActiveSheet ();" at bounding box center [525, 331] width 552 height 12
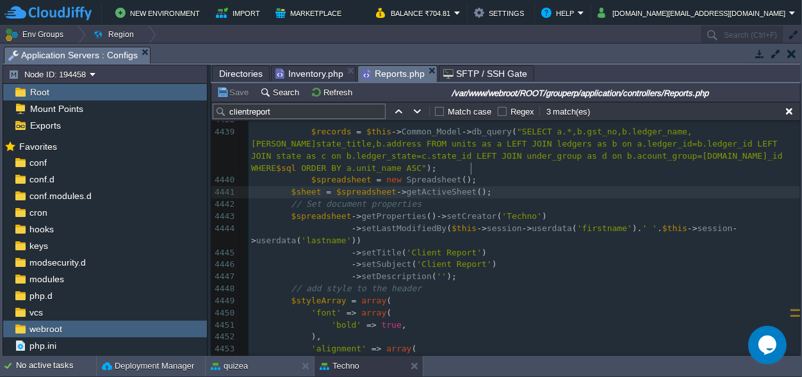
scroll to position [58214, 0]
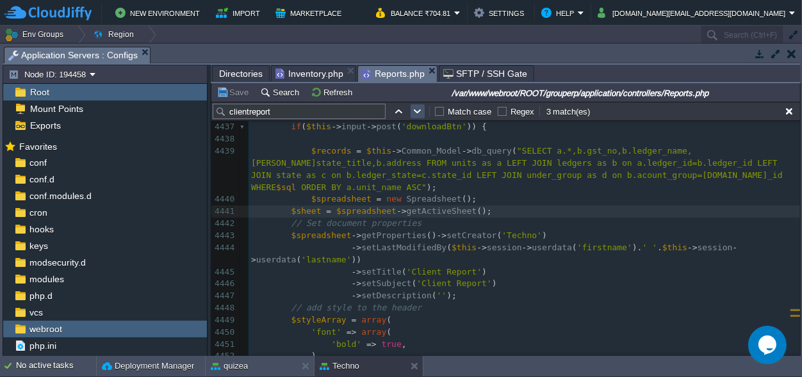
click at [420, 113] on button "button" at bounding box center [418, 112] width 12 height 12
type textarea "clientreport"
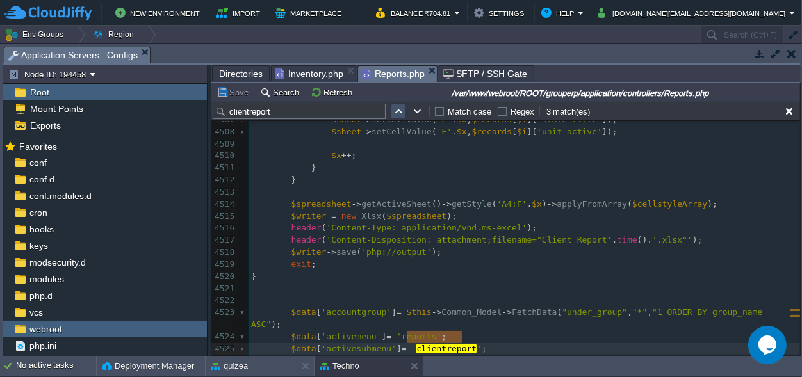
click at [393, 112] on button "button" at bounding box center [399, 112] width 12 height 12
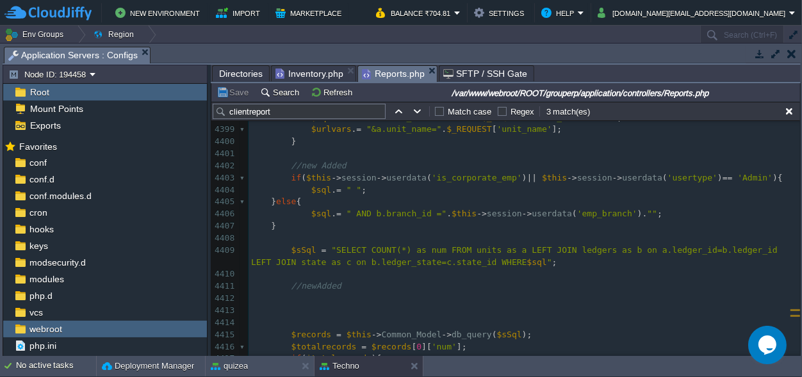
scroll to position [57788, 0]
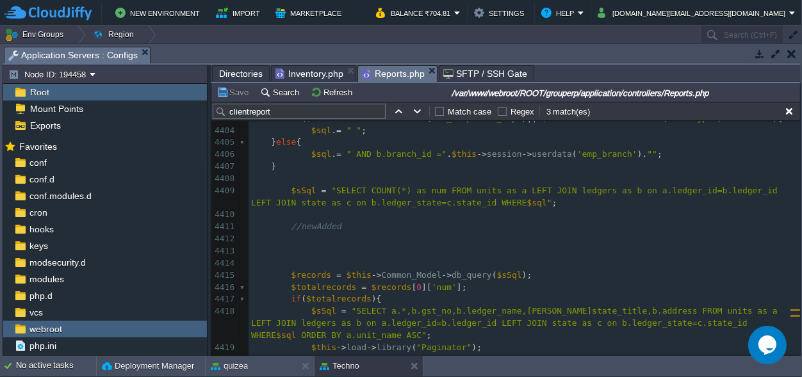
click at [272, 111] on input "clientreport" at bounding box center [299, 111] width 173 height 15
paste input "stock_report_branch"
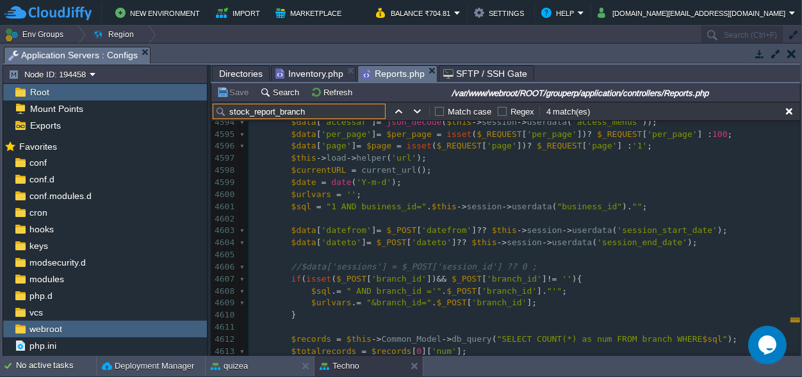
scroll to position [60223, 0]
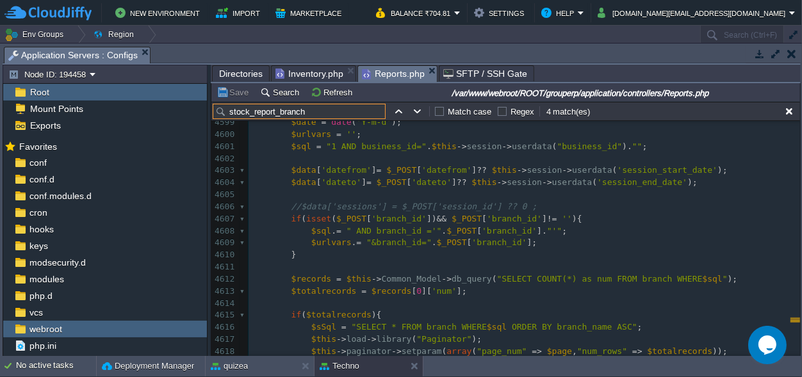
type input "stock_report_branch"
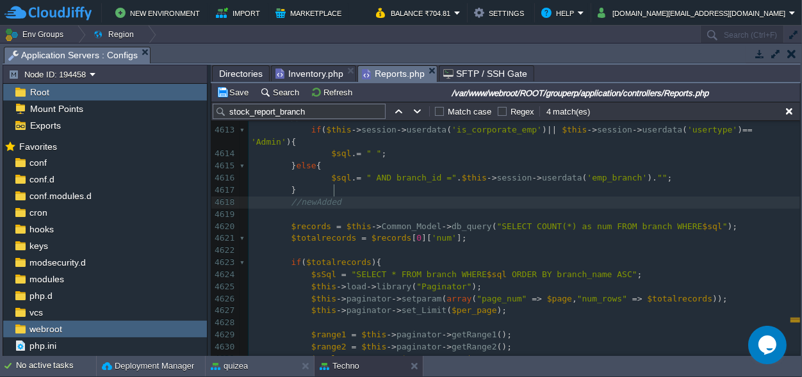
scroll to position [60404, 0]
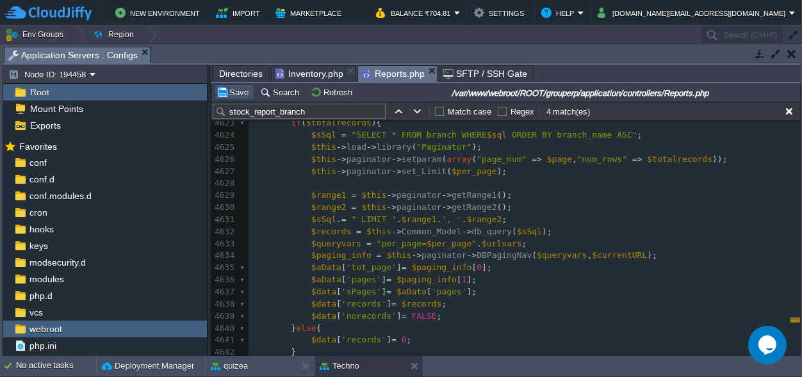
click at [236, 89] on button "Save" at bounding box center [235, 92] width 36 height 12
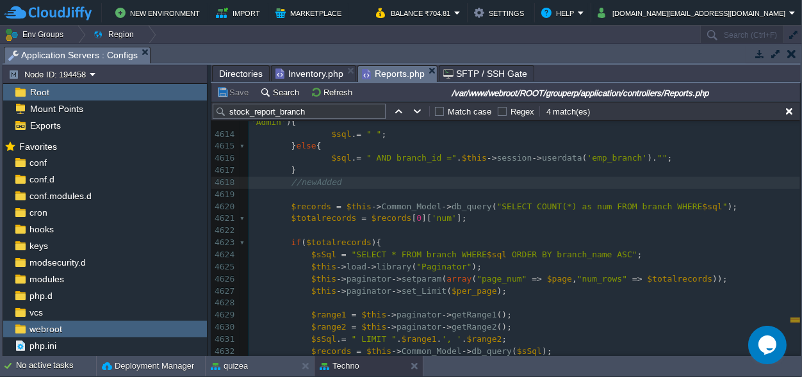
scroll to position [60346, 0]
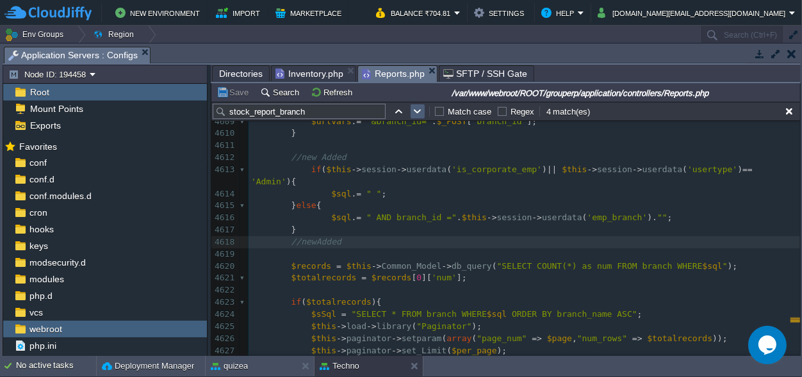
click at [421, 110] on button "button" at bounding box center [418, 112] width 12 height 12
type textarea "stock_report_branch"
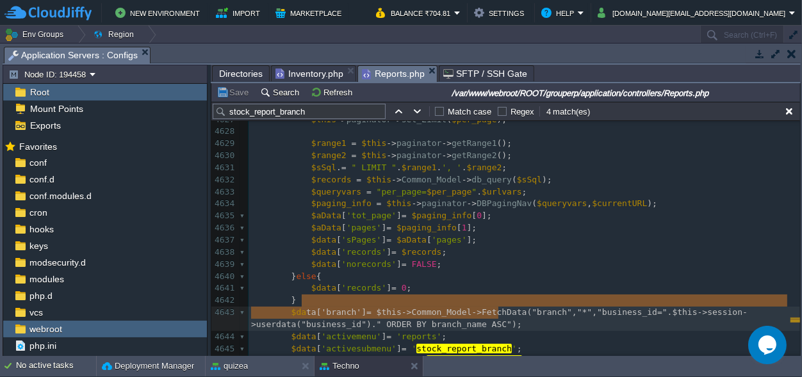
scroll to position [0, 668]
type textarea "$data['branch'] = $this->Common_Model->FetchData("branch","*","business_id=".$t…"
drag, startPoint x: 510, startPoint y: 313, endPoint x: 298, endPoint y: 300, distance: 212.4
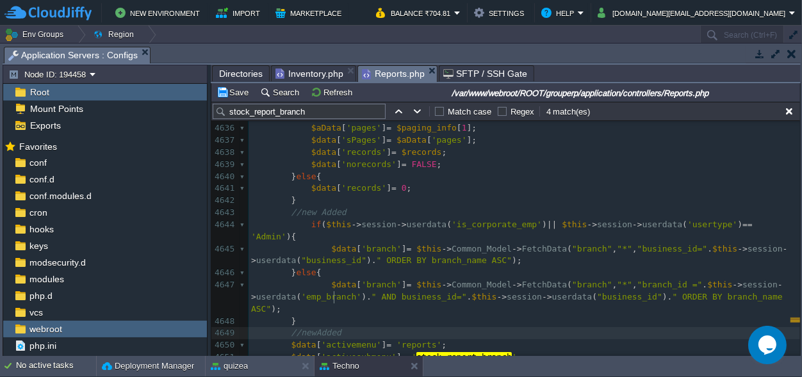
scroll to position [60744, 0]
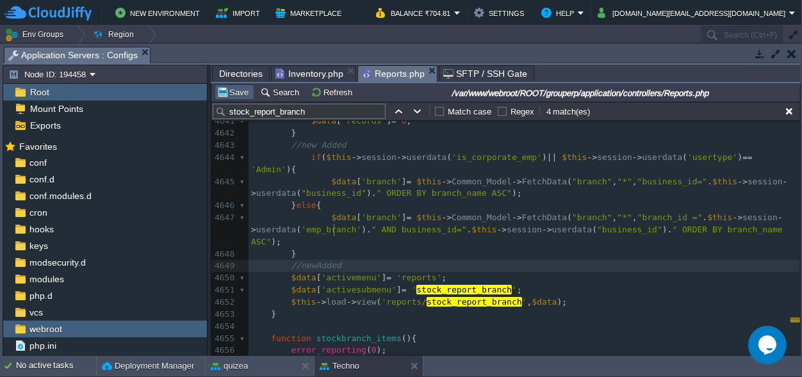
click at [235, 88] on button "Save" at bounding box center [235, 92] width 36 height 12
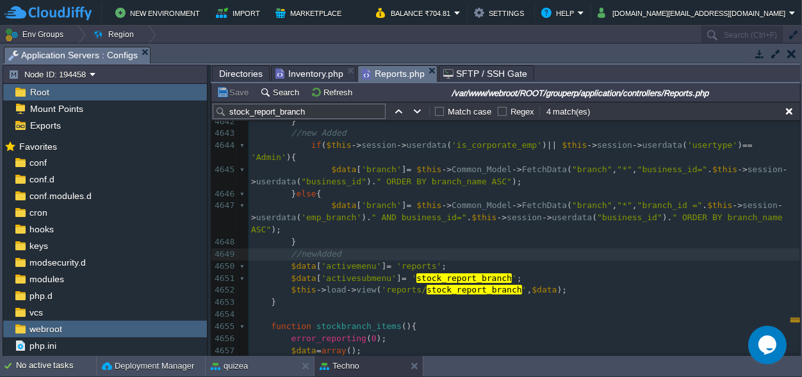
scroll to position [0, 0]
click at [537, 273] on pre "$data [ 'activesubmenu' ] = ' stock_report_branch ' ;" at bounding box center [525, 279] width 552 height 12
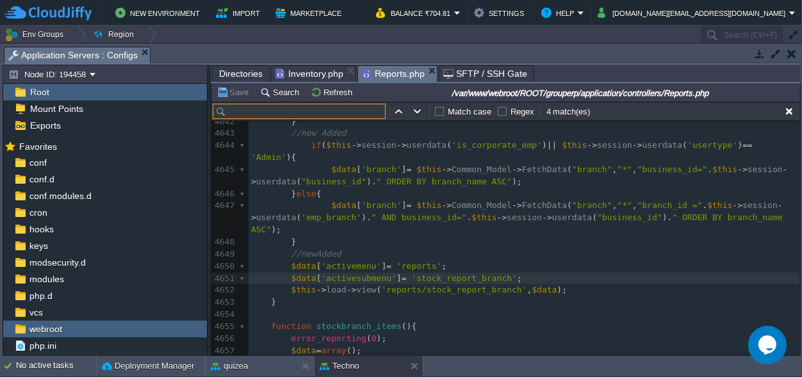
paste input "employeejoiningreport"
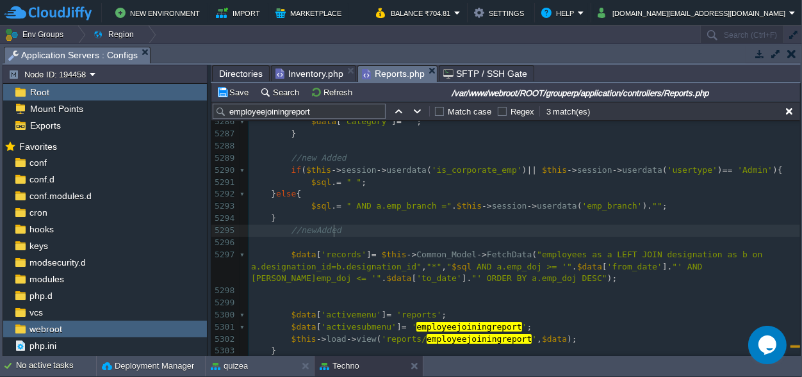
scroll to position [69008, 0]
click at [541, 294] on pre at bounding box center [525, 291] width 552 height 12
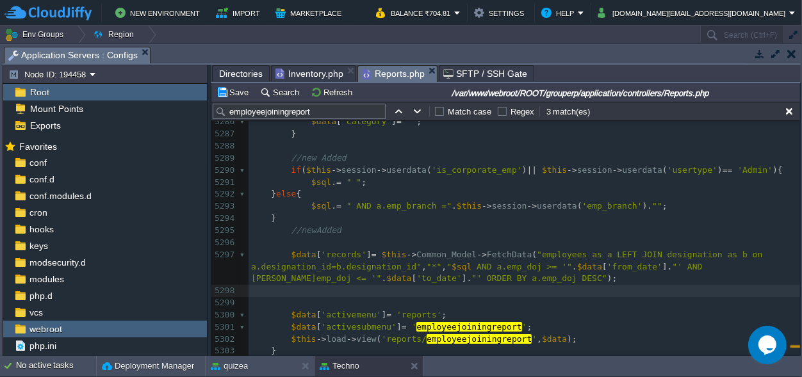
click at [276, 107] on input "employeejoiningreport" at bounding box center [299, 111] width 173 height 15
paste input "purchase_"
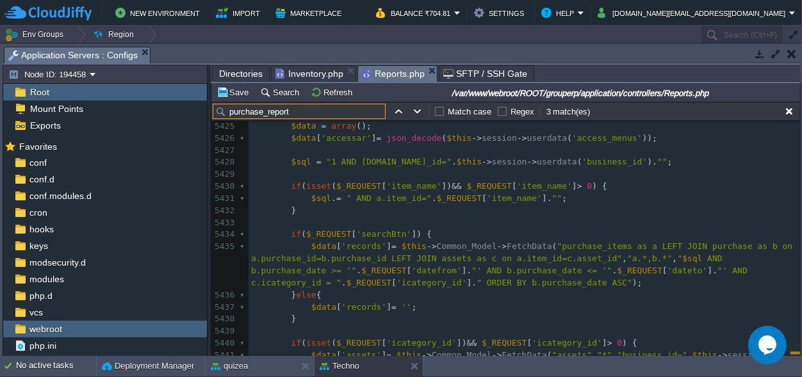
scroll to position [70796, 0]
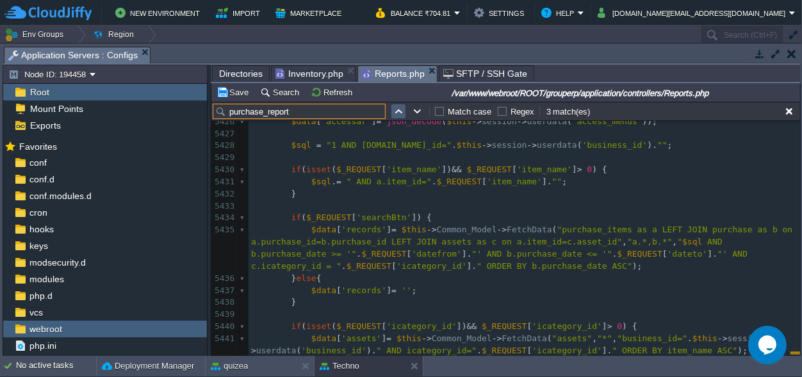
type input "purchase_report"
click at [395, 110] on button "button" at bounding box center [399, 112] width 12 height 12
type textarea "purchase_report"
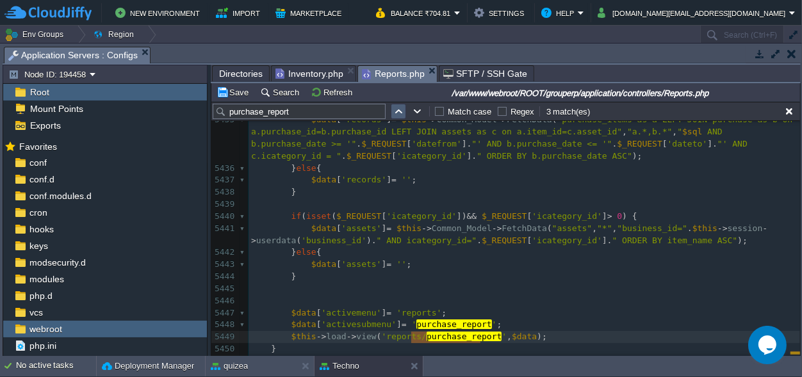
click at [396, 110] on button "button" at bounding box center [399, 112] width 12 height 12
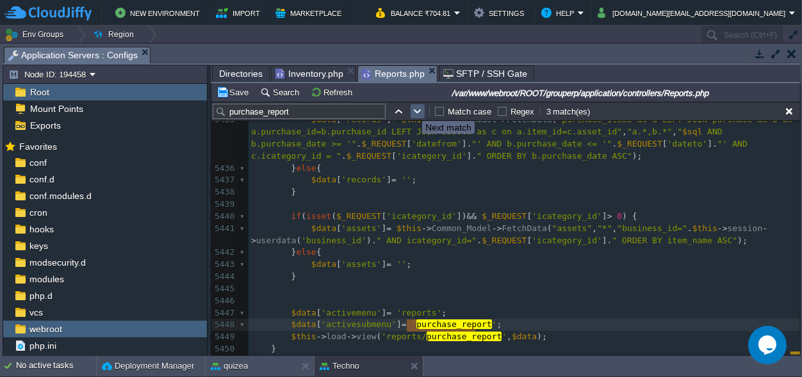
click at [416, 110] on button "button" at bounding box center [418, 112] width 12 height 12
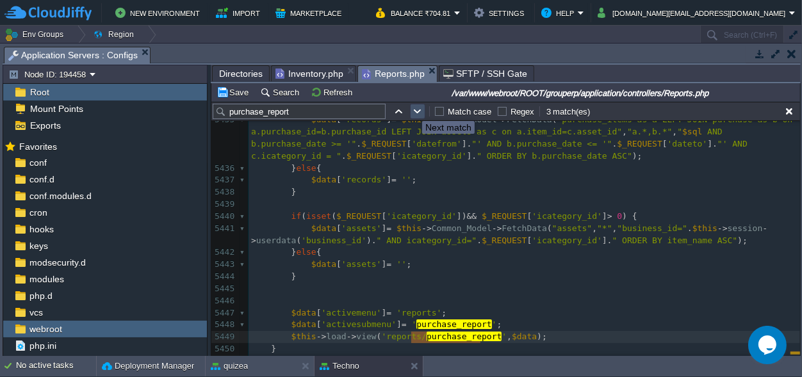
click at [416, 110] on button "button" at bounding box center [418, 112] width 12 height 12
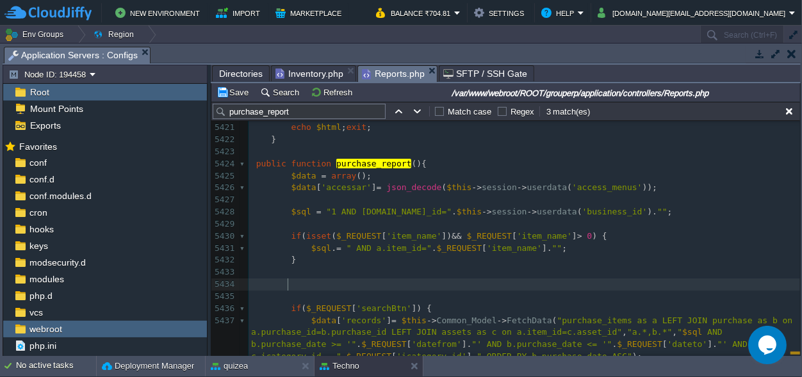
scroll to position [70821, 0]
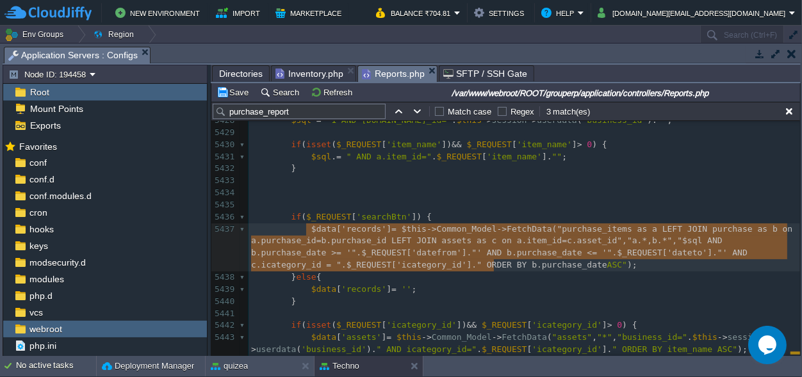
type textarea "$data['records'] = $this->Common_Model->FetchData("purchase_items as a LEFT JOI…"
drag, startPoint x: 305, startPoint y: 229, endPoint x: 502, endPoint y: 267, distance: 200.2
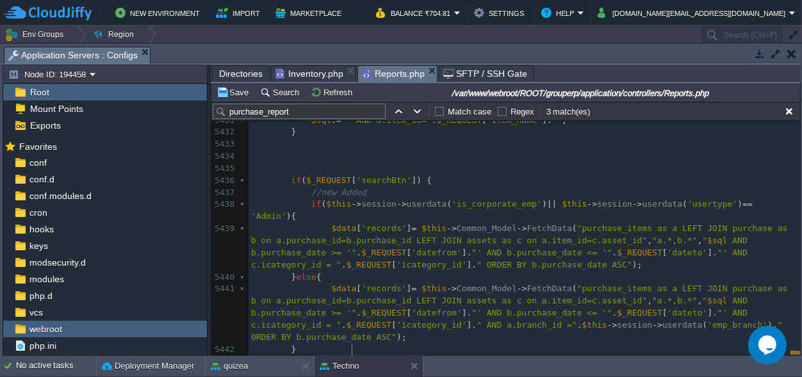
scroll to position [70917, 0]
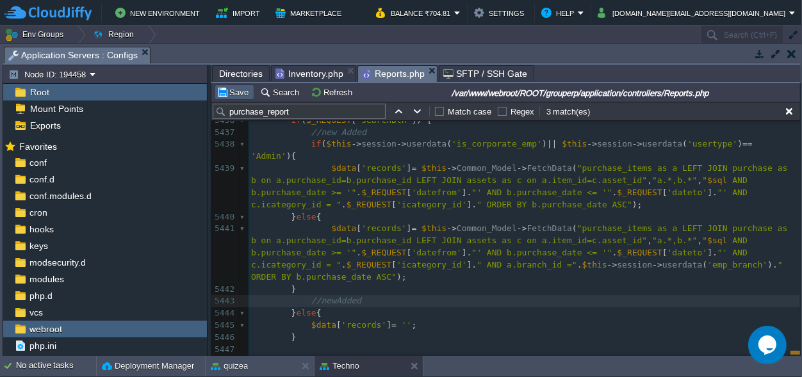
click at [229, 92] on button "Save" at bounding box center [235, 92] width 36 height 12
click at [292, 110] on input "purchase_report" at bounding box center [299, 111] width 173 height 15
paste input "employeejoining"
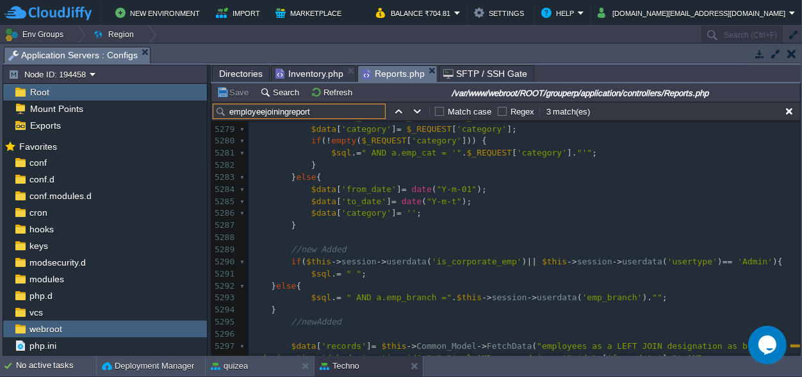
scroll to position [68976, 0]
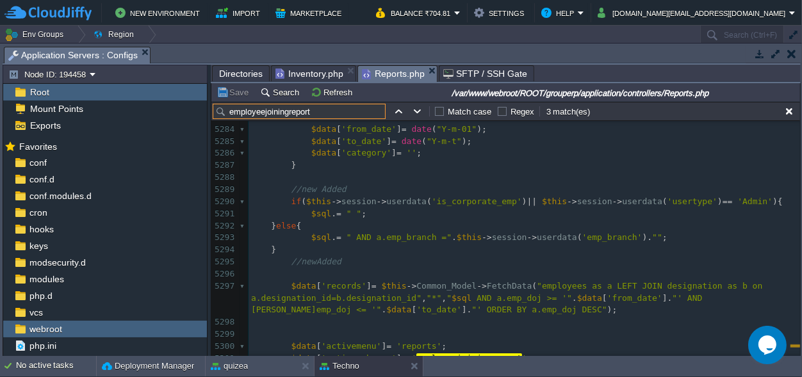
click at [293, 108] on input "employeejoiningreport" at bounding box center [299, 111] width 173 height 15
paste input "nrolldue_"
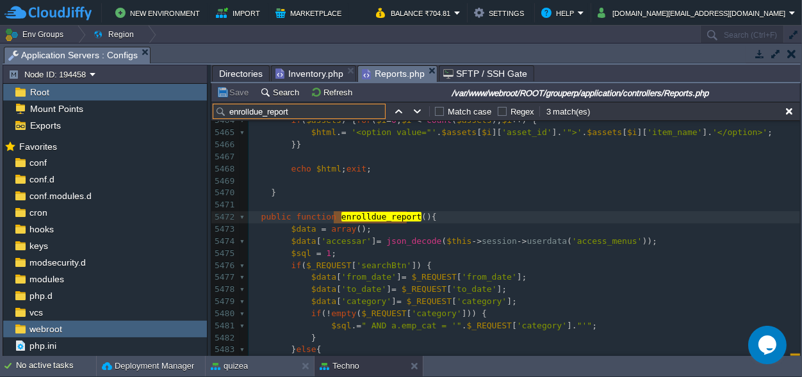
scroll to position [71483, 0]
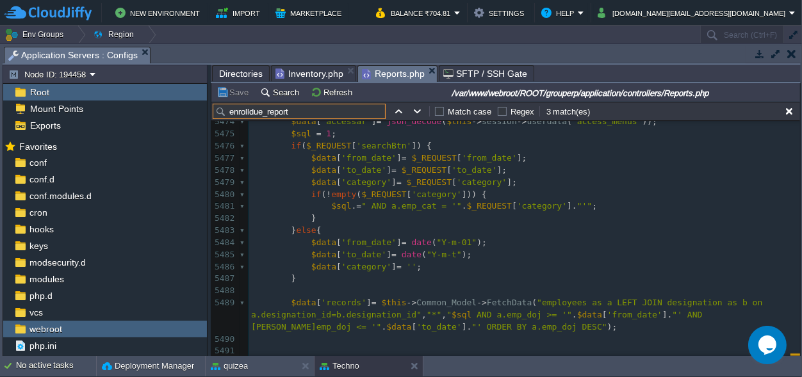
type input "enrolldue_report"
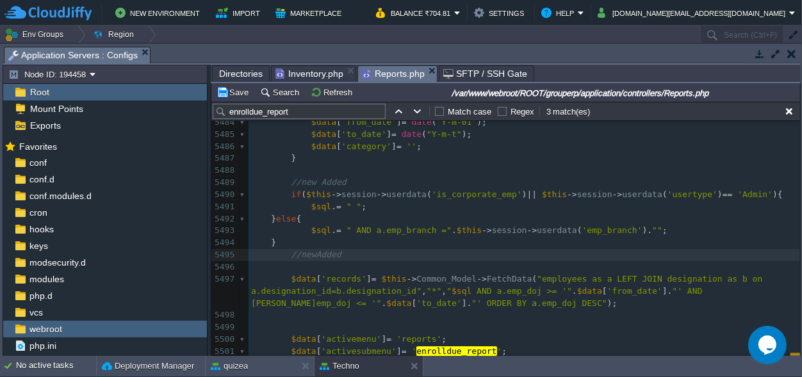
scroll to position [71629, 0]
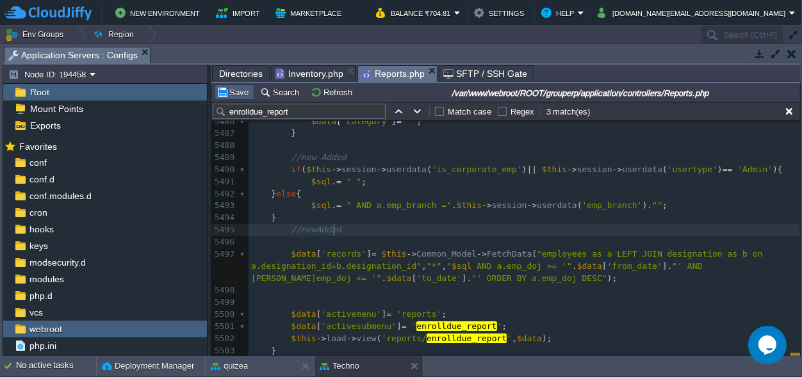
click at [229, 88] on button "Save" at bounding box center [235, 92] width 36 height 12
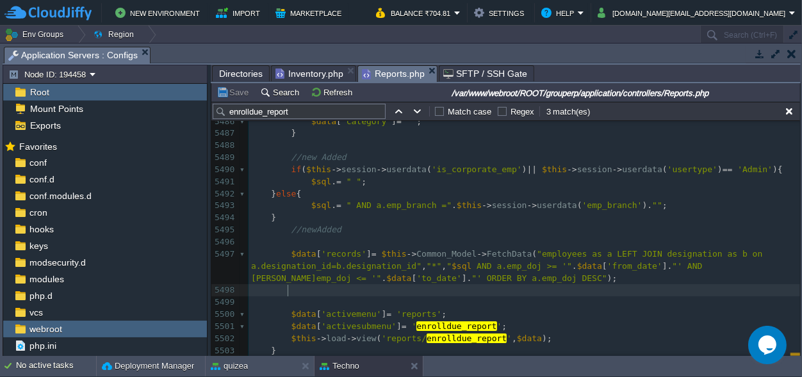
click at [554, 286] on pre at bounding box center [525, 290] width 552 height 12
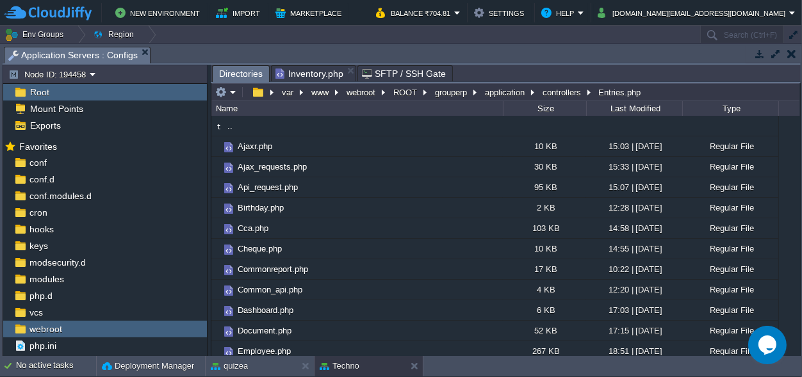
scroll to position [60, 0]
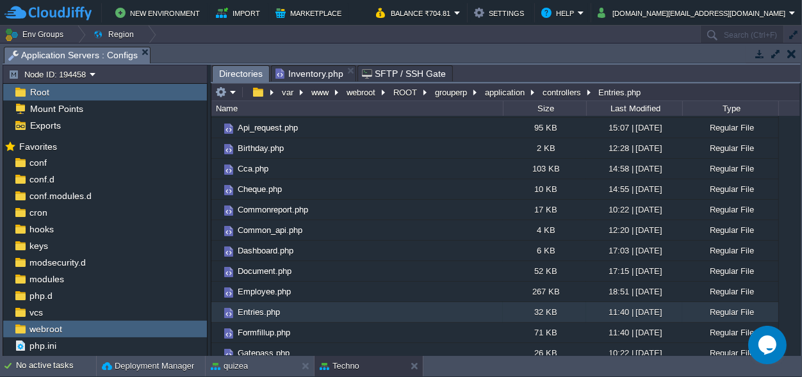
click at [299, 69] on span "Inventory.php" at bounding box center [309, 73] width 68 height 15
